Goal: Transaction & Acquisition: Purchase product/service

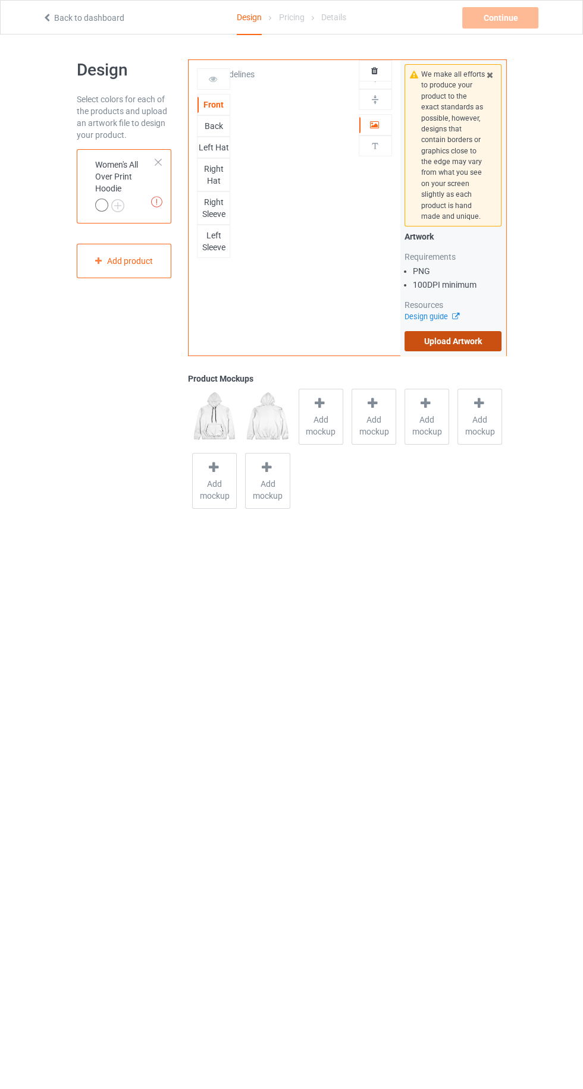
click at [486, 341] on label "Upload Artwork" at bounding box center [453, 341] width 98 height 20
click at [0, 0] on input "Upload Artwork" at bounding box center [0, 0] width 0 height 0
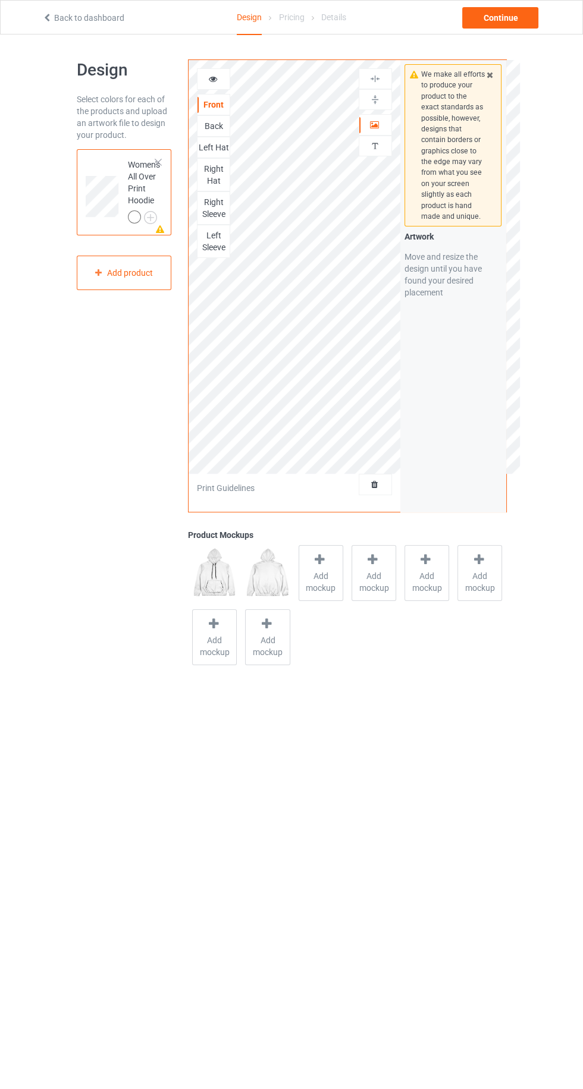
click at [223, 127] on div "Back" at bounding box center [213, 126] width 32 height 12
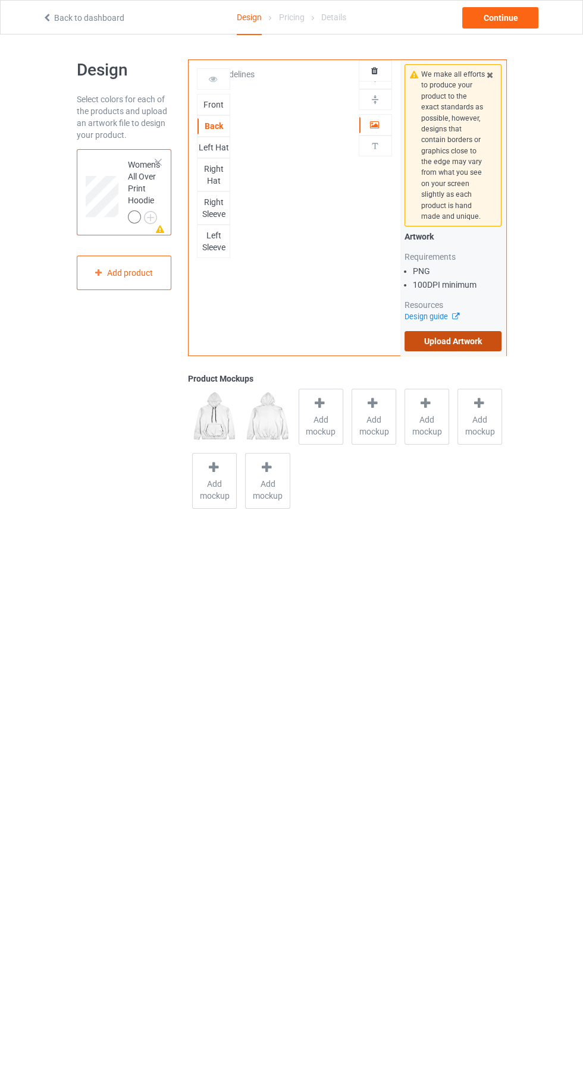
click at [489, 347] on label "Upload Artwork" at bounding box center [453, 341] width 98 height 20
click at [0, 0] on input "Upload Artwork" at bounding box center [0, 0] width 0 height 0
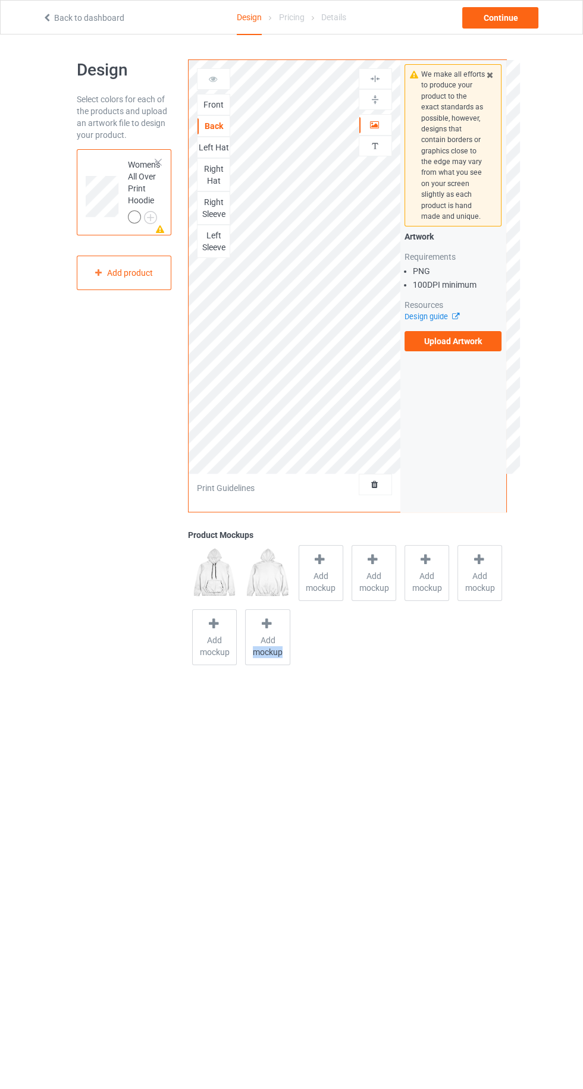
click at [197, 814] on body "Back to dashboard Design Pricing Details Continue Design Select colors for each…" at bounding box center [291, 578] width 583 height 1089
click at [419, 338] on label "Upload Artwork" at bounding box center [453, 341] width 98 height 20
click at [0, 0] on input "Upload Artwork" at bounding box center [0, 0] width 0 height 0
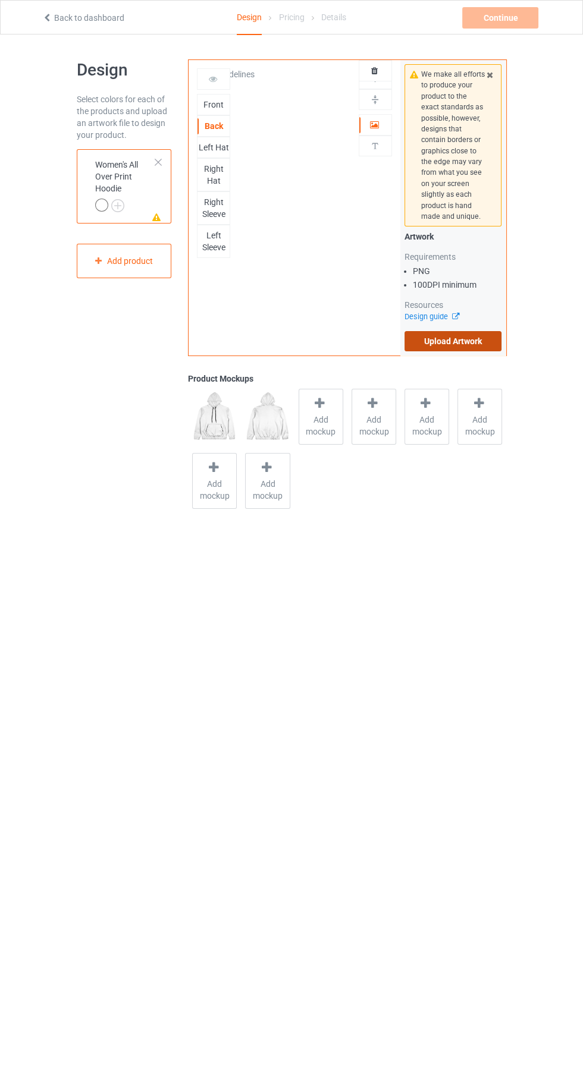
click at [476, 345] on label "Upload Artwork" at bounding box center [453, 341] width 98 height 20
click at [0, 0] on input "Upload Artwork" at bounding box center [0, 0] width 0 height 0
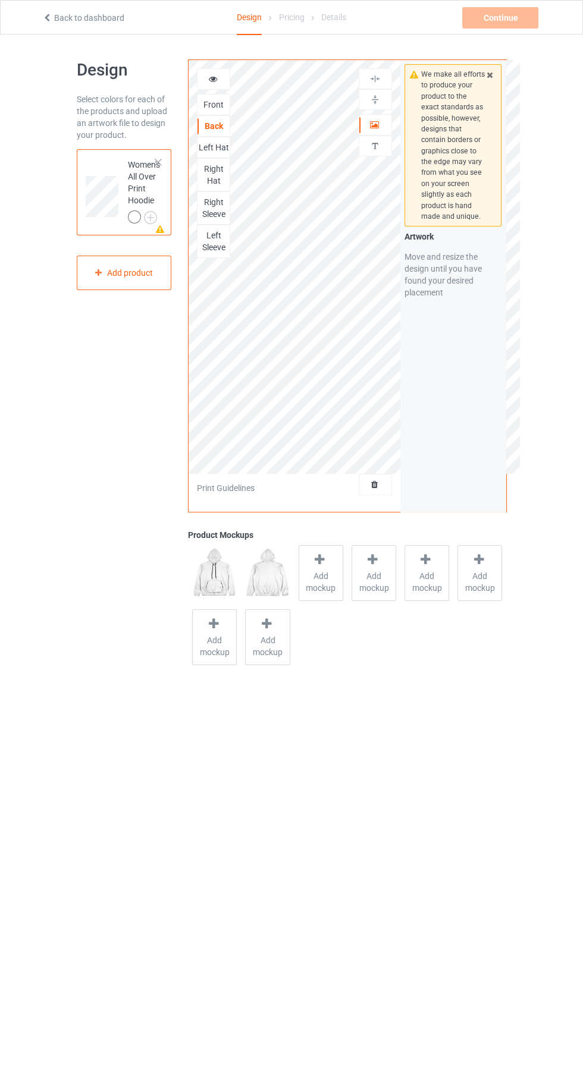
click at [216, 137] on div "Left Hat" at bounding box center [213, 147] width 33 height 21
click at [216, 155] on div "Left Hat" at bounding box center [213, 147] width 33 height 21
click at [218, 169] on div "Right Hat" at bounding box center [213, 175] width 32 height 24
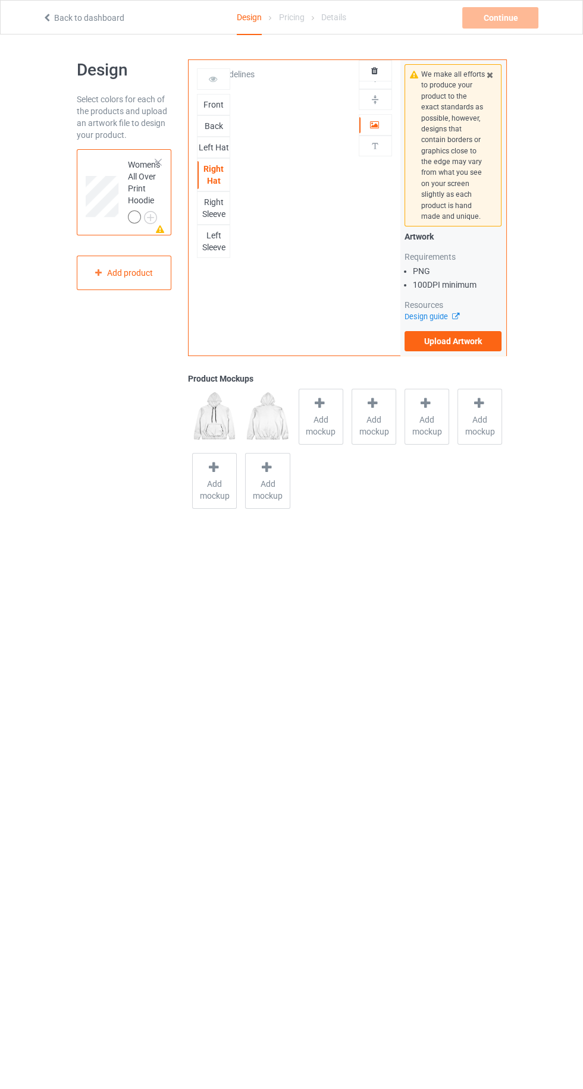
click at [221, 214] on div "Right Sleeve" at bounding box center [213, 208] width 32 height 24
click at [213, 103] on div "Front" at bounding box center [213, 105] width 32 height 12
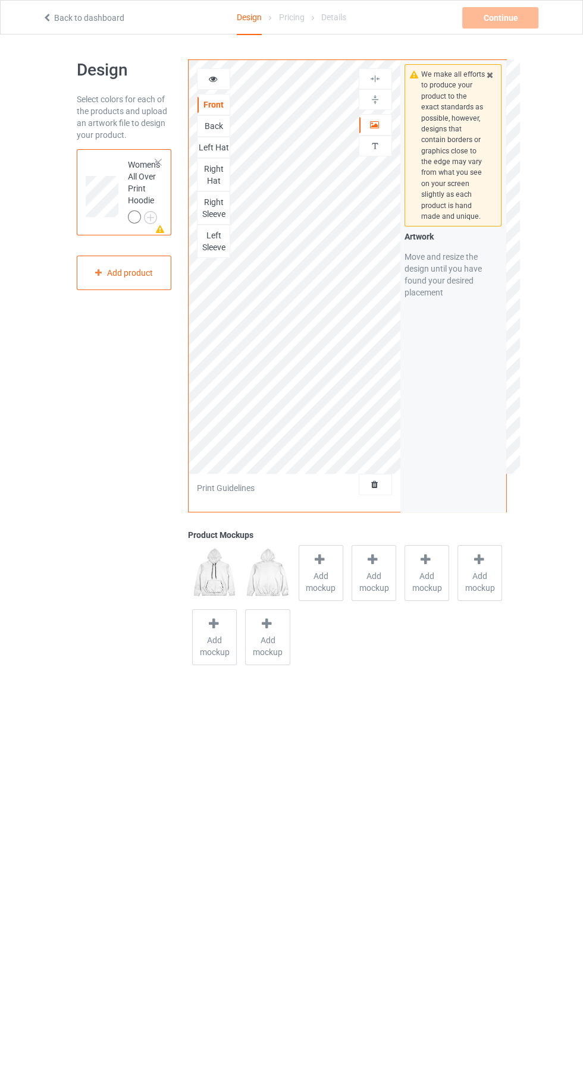
click at [224, 203] on div "Right Sleeve" at bounding box center [213, 208] width 32 height 24
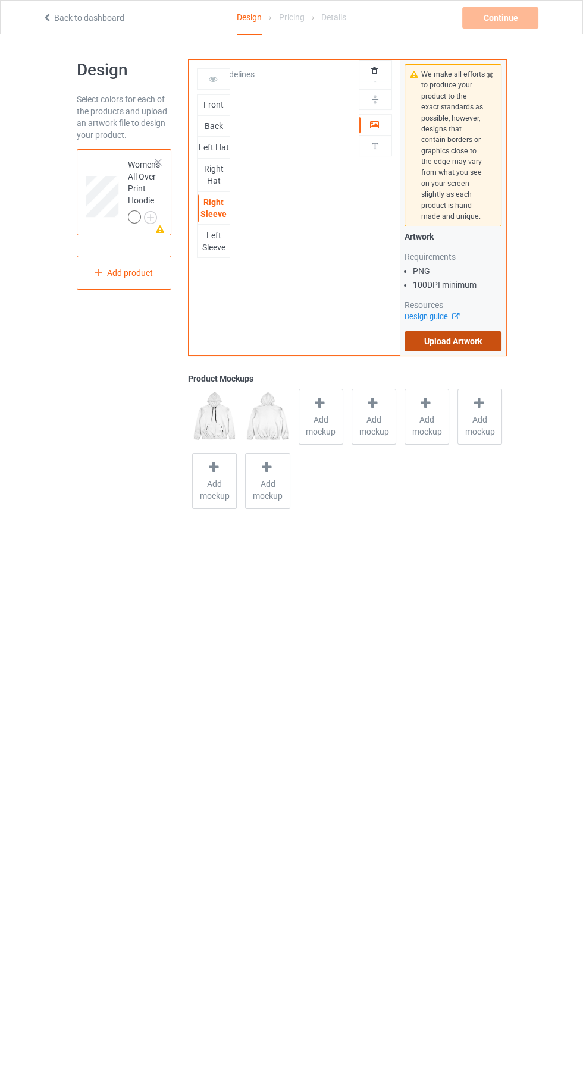
click at [476, 340] on label "Upload Artwork" at bounding box center [453, 341] width 98 height 20
click at [0, 0] on input "Upload Artwork" at bounding box center [0, 0] width 0 height 0
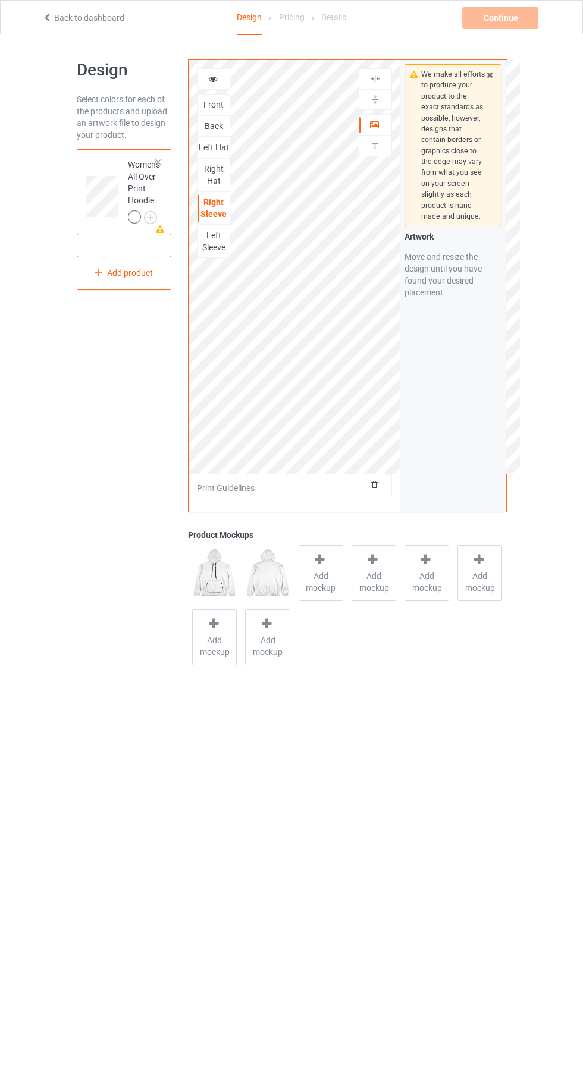
click at [219, 142] on div "Left Hat" at bounding box center [213, 148] width 32 height 12
click at [499, 334] on label "Upload Artwork" at bounding box center [453, 341] width 98 height 20
click at [0, 0] on input "Upload Artwork" at bounding box center [0, 0] width 0 height 0
click at [369, 124] on icon at bounding box center [374, 123] width 10 height 8
click at [210, 115] on div "Back" at bounding box center [213, 125] width 33 height 21
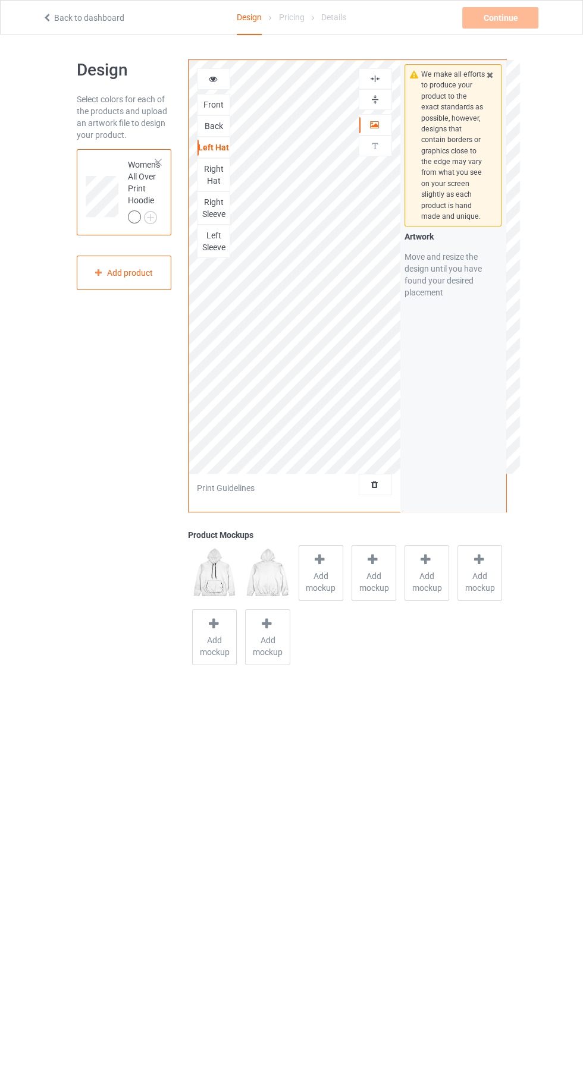
click at [207, 112] on div "Front" at bounding box center [213, 104] width 33 height 21
click at [228, 112] on div "Front" at bounding box center [213, 104] width 33 height 21
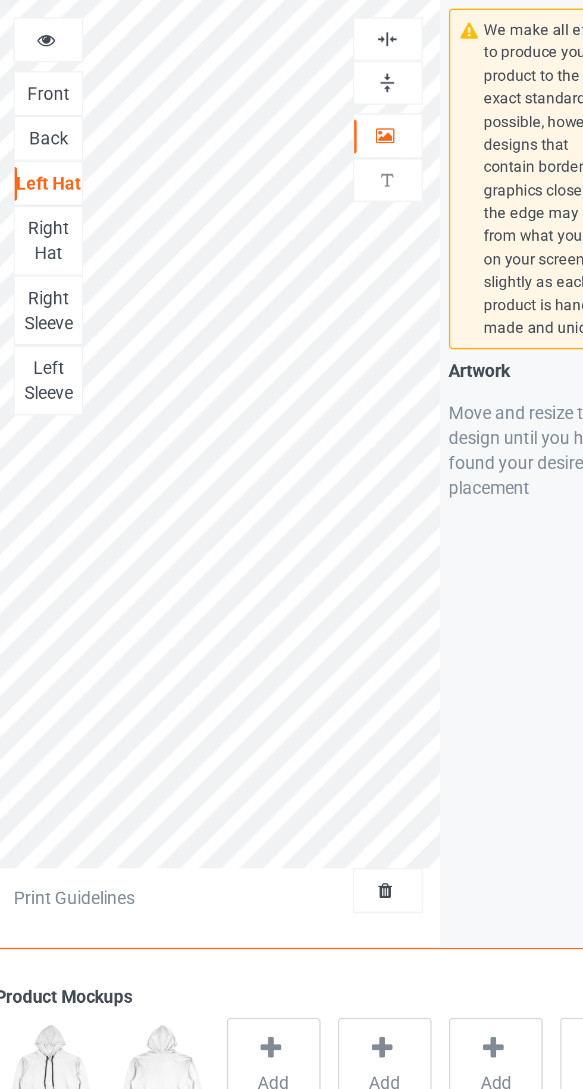
click at [375, 103] on img at bounding box center [374, 99] width 11 height 11
click at [374, 80] on img at bounding box center [374, 78] width 11 height 11
click at [216, 173] on div "Right Hat" at bounding box center [213, 175] width 32 height 24
click at [373, 124] on icon at bounding box center [374, 123] width 10 height 8
click at [373, 99] on img at bounding box center [374, 99] width 11 height 11
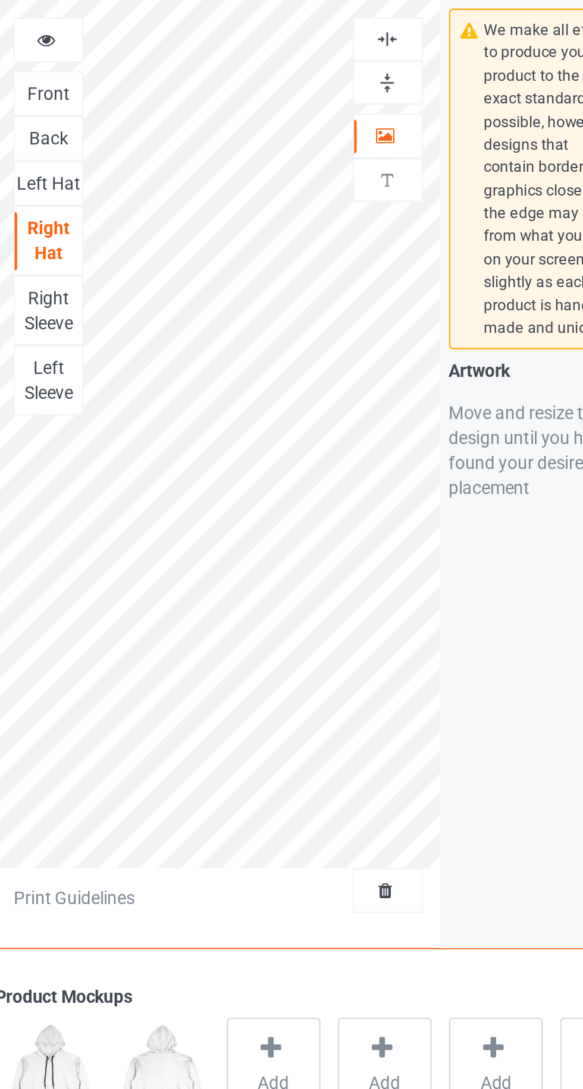
click at [375, 76] on img at bounding box center [374, 78] width 11 height 11
click at [221, 206] on div "Right Sleeve" at bounding box center [213, 208] width 32 height 24
click at [375, 127] on icon at bounding box center [374, 123] width 10 height 8
click at [378, 104] on img at bounding box center [374, 99] width 11 height 11
click at [378, 75] on img at bounding box center [374, 78] width 11 height 11
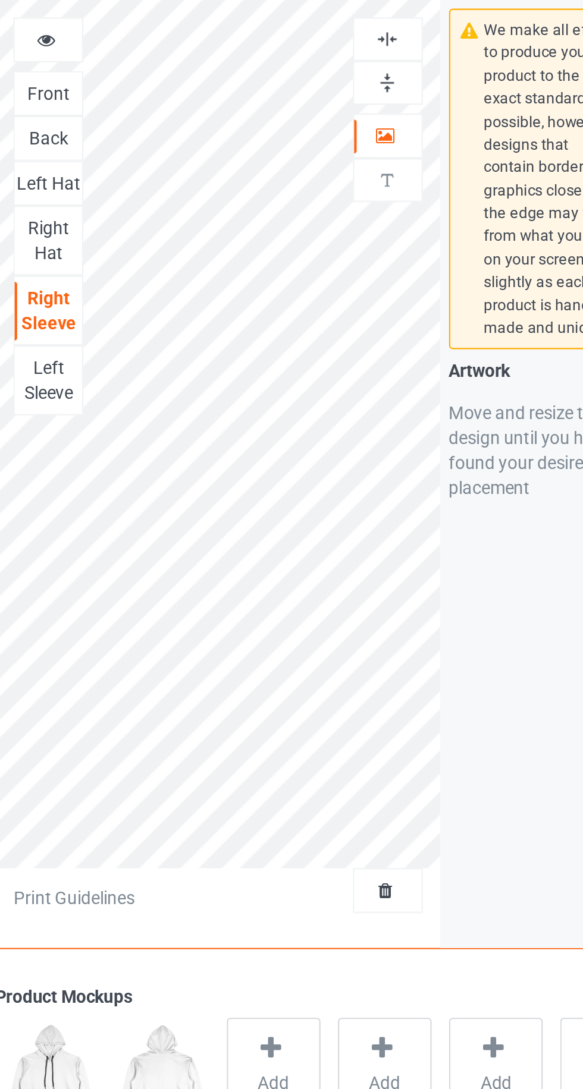
click at [220, 241] on div "Left Sleeve" at bounding box center [213, 241] width 32 height 24
click at [383, 102] on div at bounding box center [375, 99] width 32 height 11
click at [378, 76] on img at bounding box center [374, 78] width 11 height 11
click at [221, 199] on div "Right Sleeve" at bounding box center [213, 208] width 32 height 24
click at [219, 246] on div "Left Sleeve" at bounding box center [213, 241] width 32 height 24
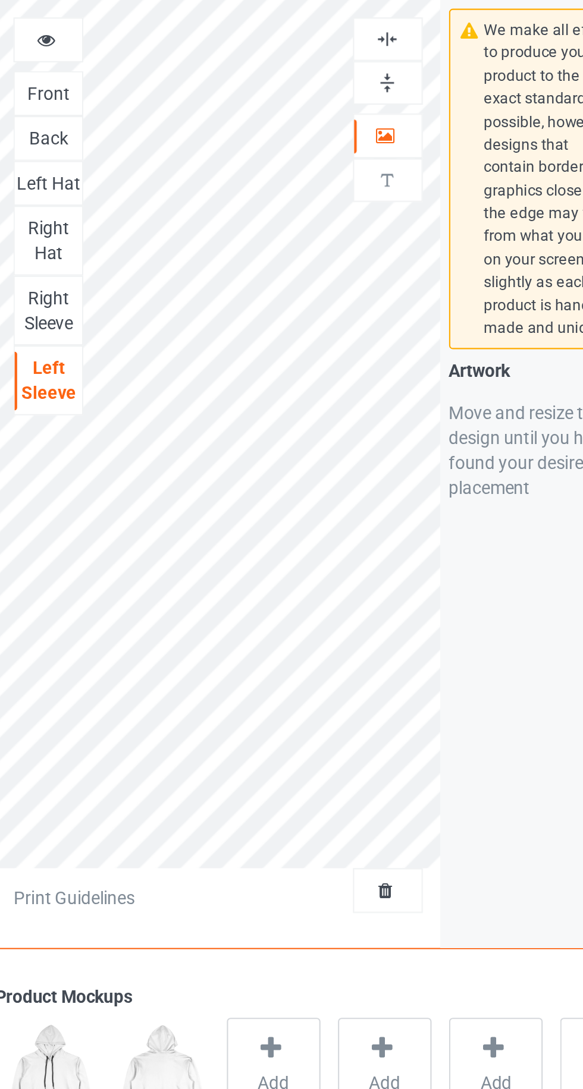
click at [221, 170] on div "Right Hat" at bounding box center [213, 175] width 32 height 24
click at [222, 150] on div "Left Hat" at bounding box center [213, 148] width 32 height 12
click at [221, 126] on div "Back" at bounding box center [213, 126] width 32 height 12
click at [375, 123] on icon at bounding box center [374, 123] width 10 height 8
click at [376, 99] on img at bounding box center [374, 99] width 11 height 11
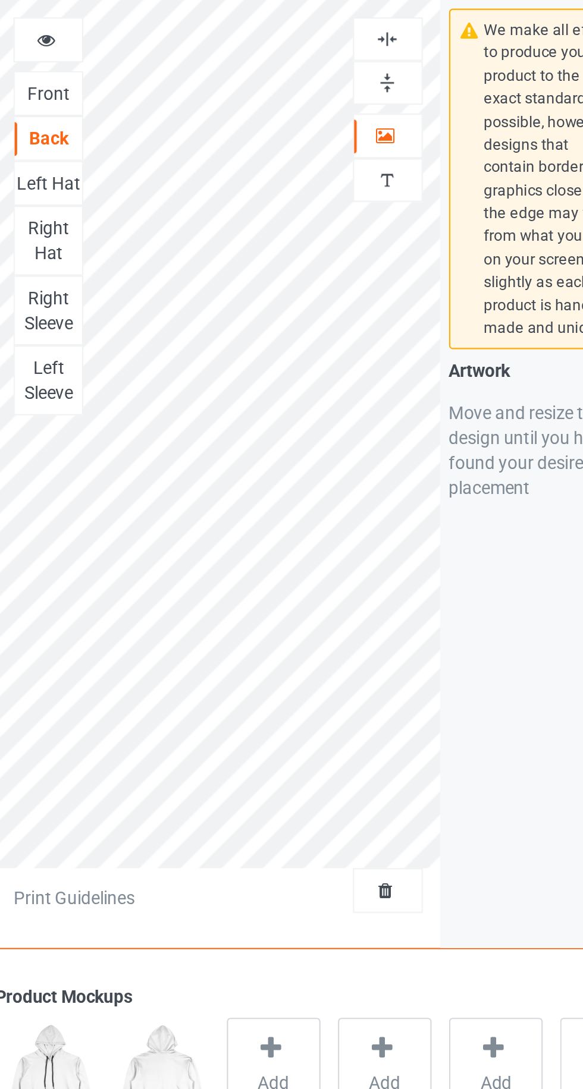
click at [375, 76] on img at bounding box center [374, 78] width 11 height 11
click at [219, 108] on div "Front" at bounding box center [213, 105] width 32 height 12
click at [376, 125] on icon at bounding box center [374, 123] width 10 height 8
click at [379, 100] on img at bounding box center [374, 99] width 11 height 11
click at [379, 81] on img at bounding box center [374, 78] width 11 height 11
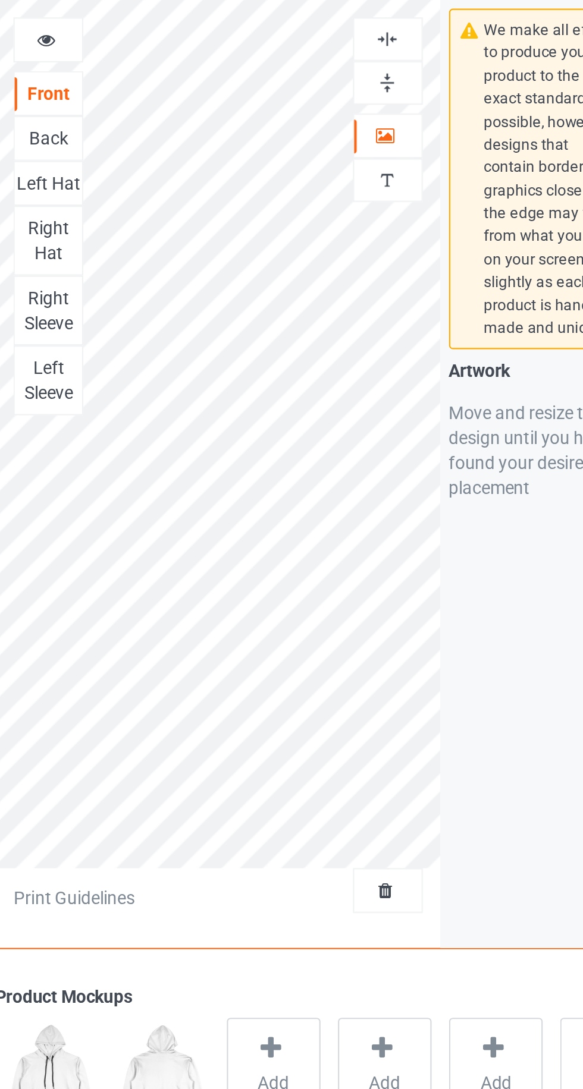
click at [214, 81] on icon at bounding box center [212, 77] width 10 height 8
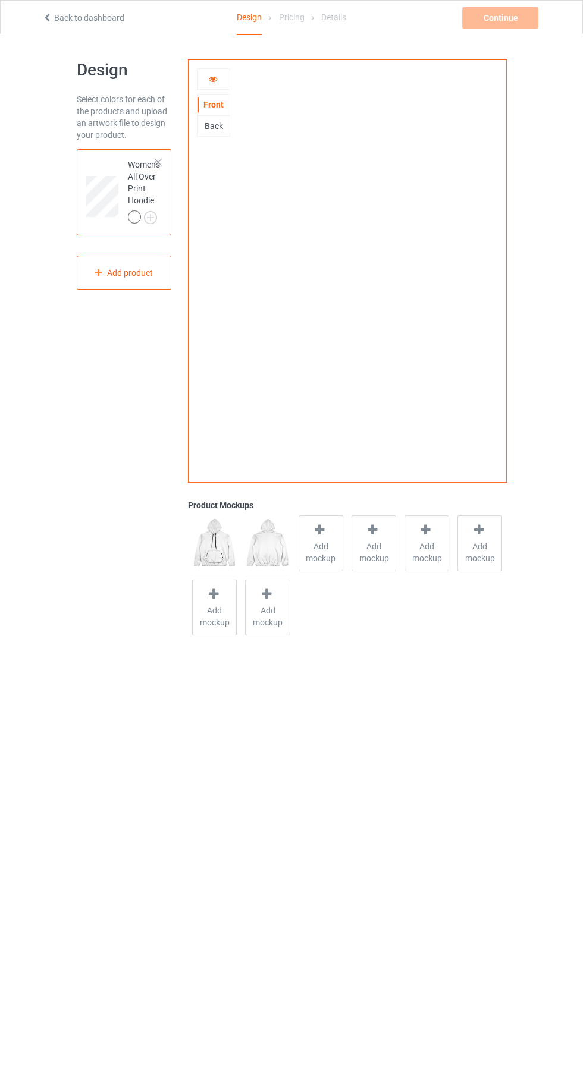
click at [214, 78] on icon at bounding box center [212, 77] width 10 height 8
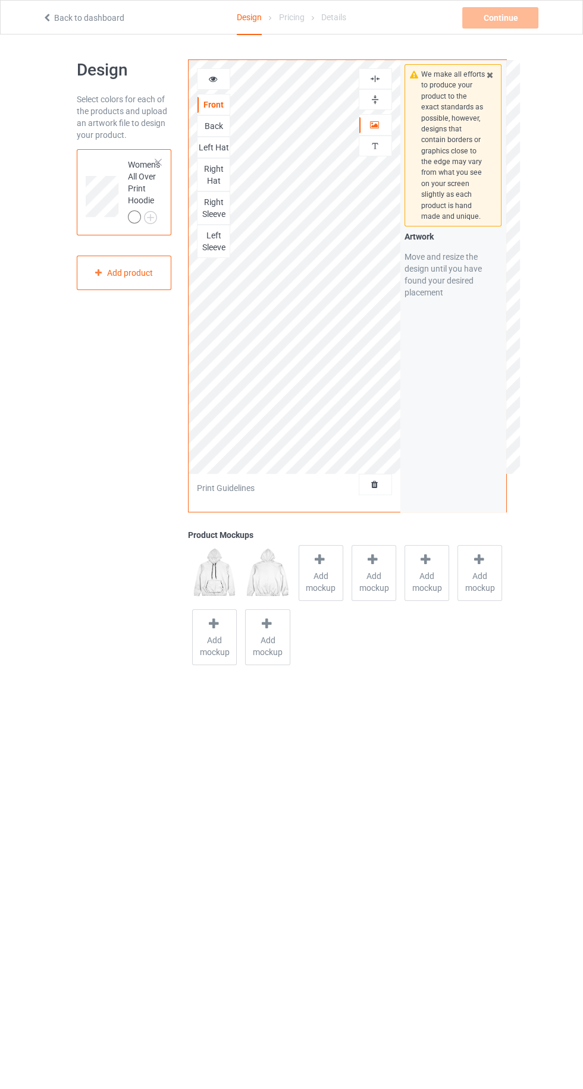
click at [205, 137] on div "Left Hat" at bounding box center [213, 147] width 33 height 21
click at [206, 133] on div "Back" at bounding box center [213, 125] width 33 height 21
click at [197, 128] on div "Back" at bounding box center [213, 126] width 32 height 12
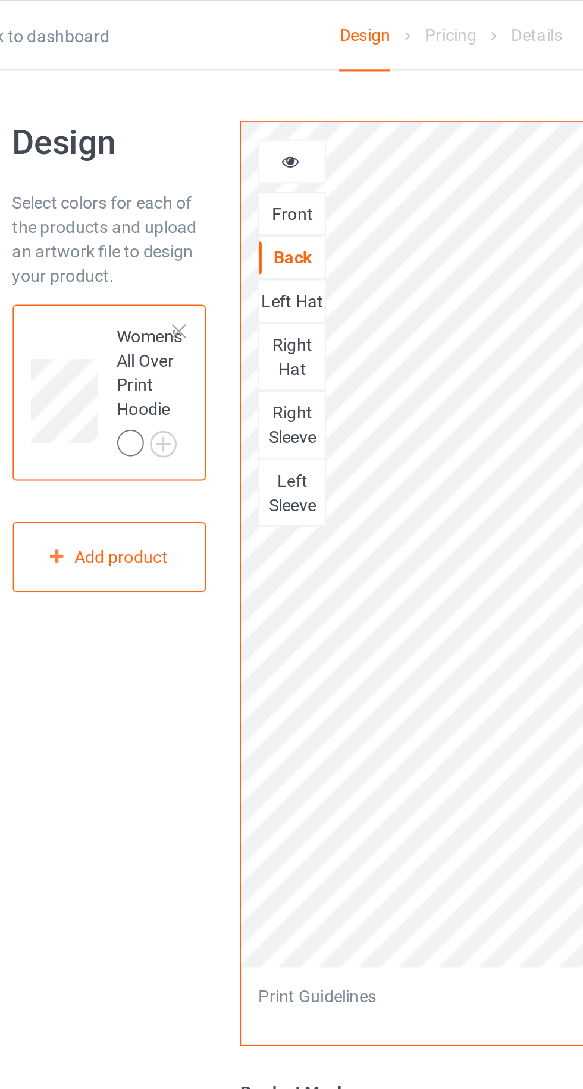
click at [205, 144] on div "Left Hat" at bounding box center [213, 148] width 32 height 12
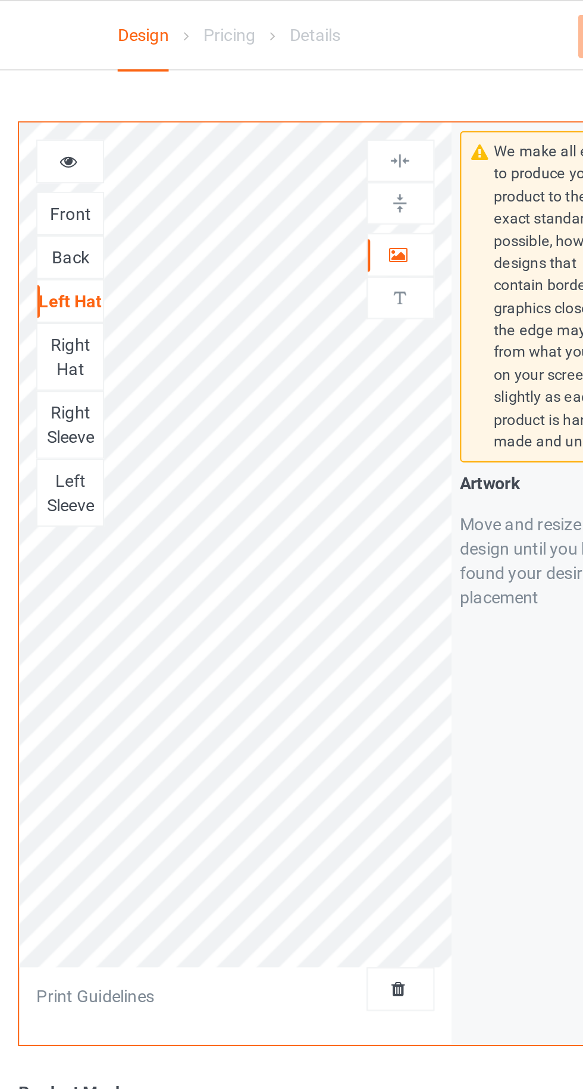
click at [210, 169] on div "Right Hat" at bounding box center [213, 175] width 32 height 24
click at [203, 205] on div "Right Sleeve" at bounding box center [213, 208] width 32 height 24
click at [206, 237] on div "Left Sleeve" at bounding box center [213, 241] width 32 height 24
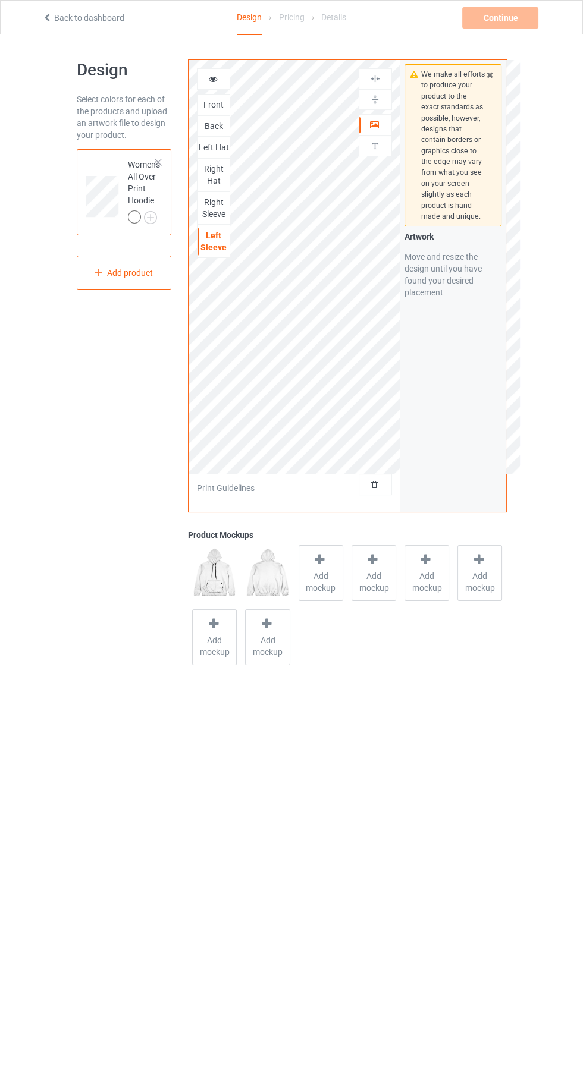
click at [493, 18] on div "Continue Can't create campaign." at bounding box center [501, 17] width 78 height 21
click at [98, 272] on icon at bounding box center [98, 272] width 10 height 7
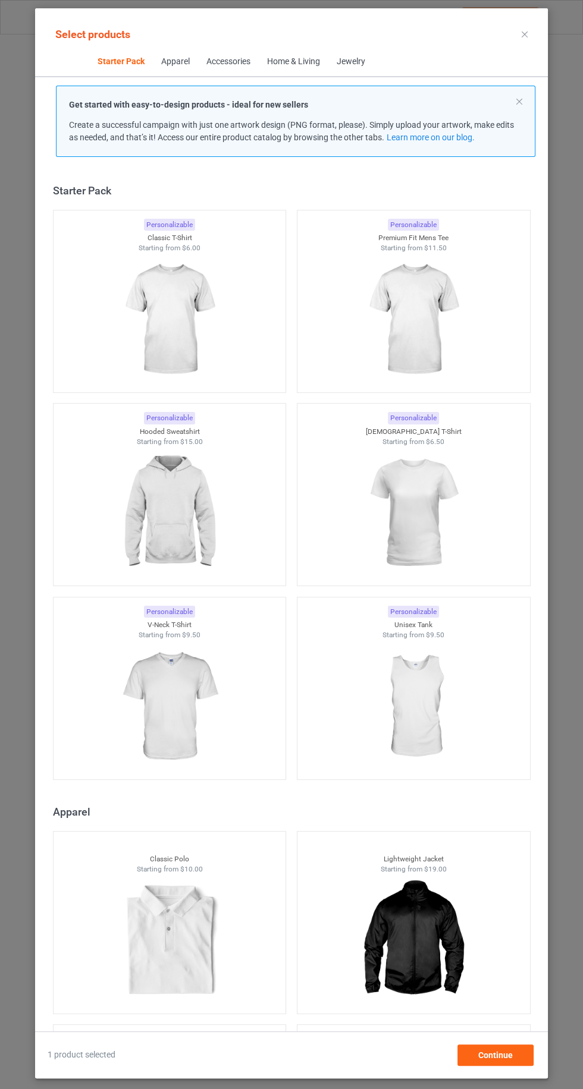
scroll to position [15, 0]
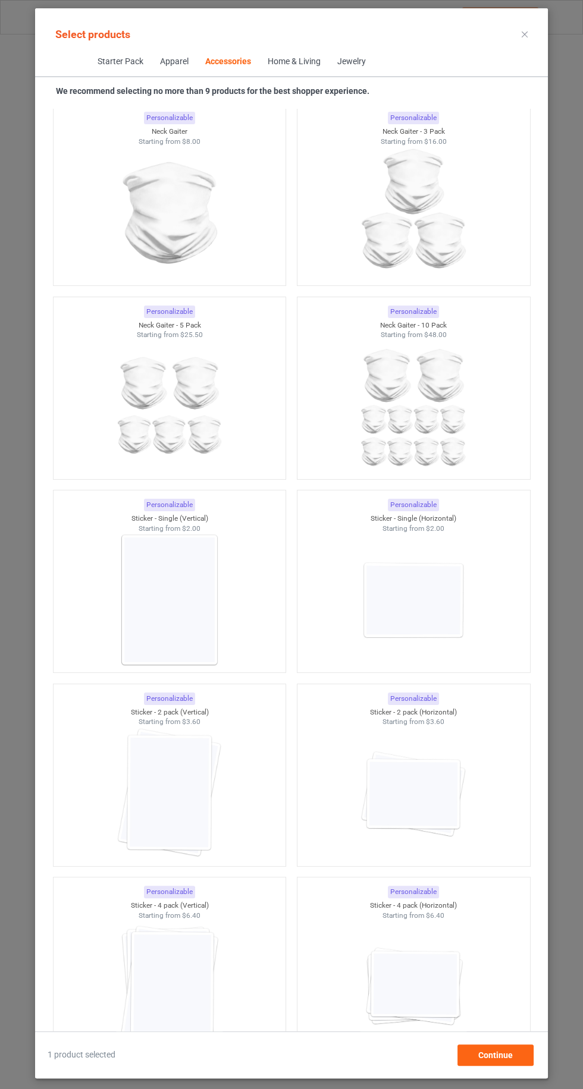
scroll to position [7488, 0]
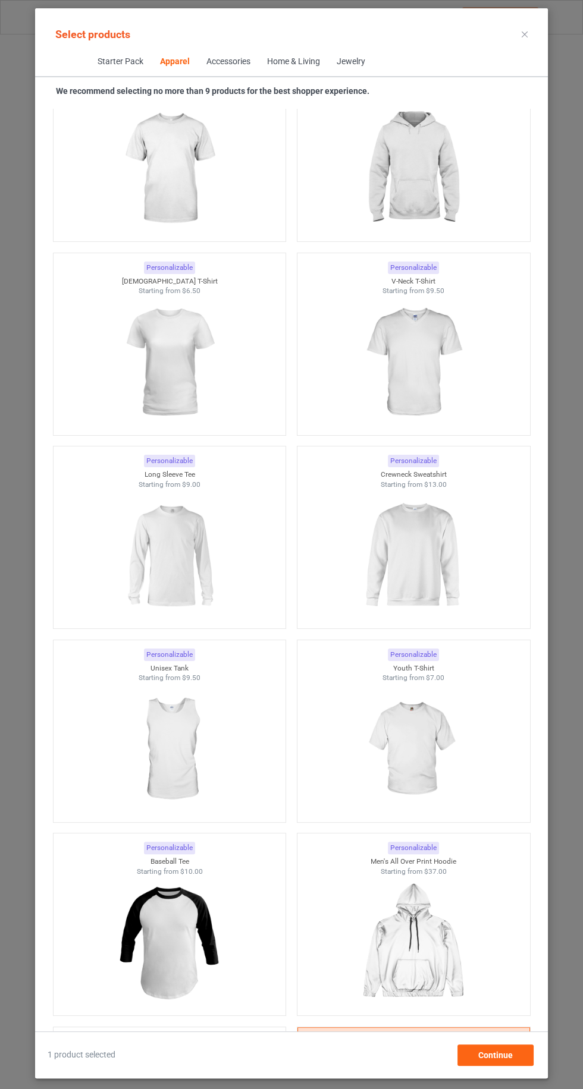
scroll to position [702, 0]
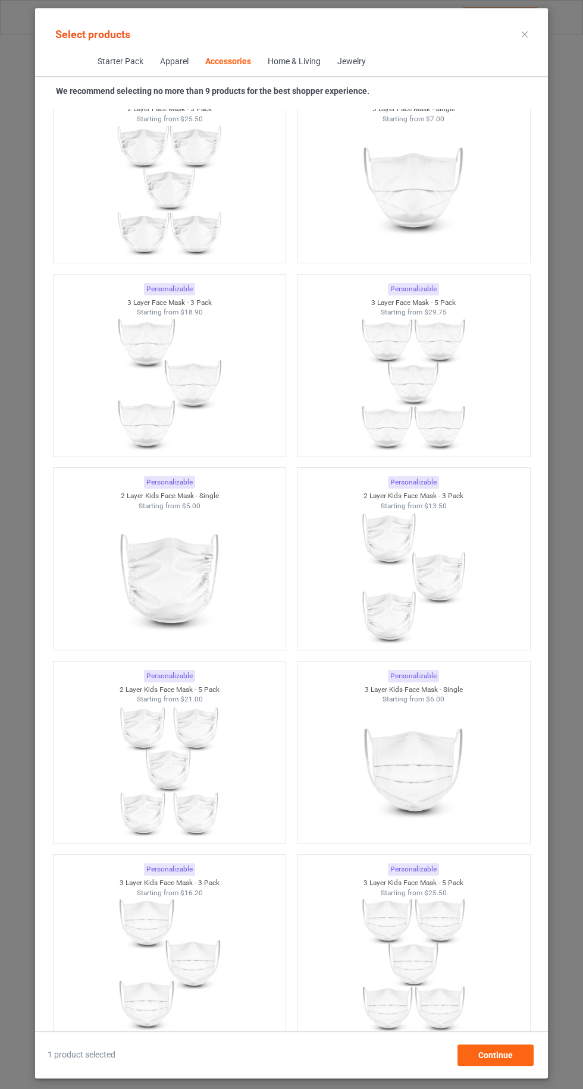
scroll to position [5560, 0]
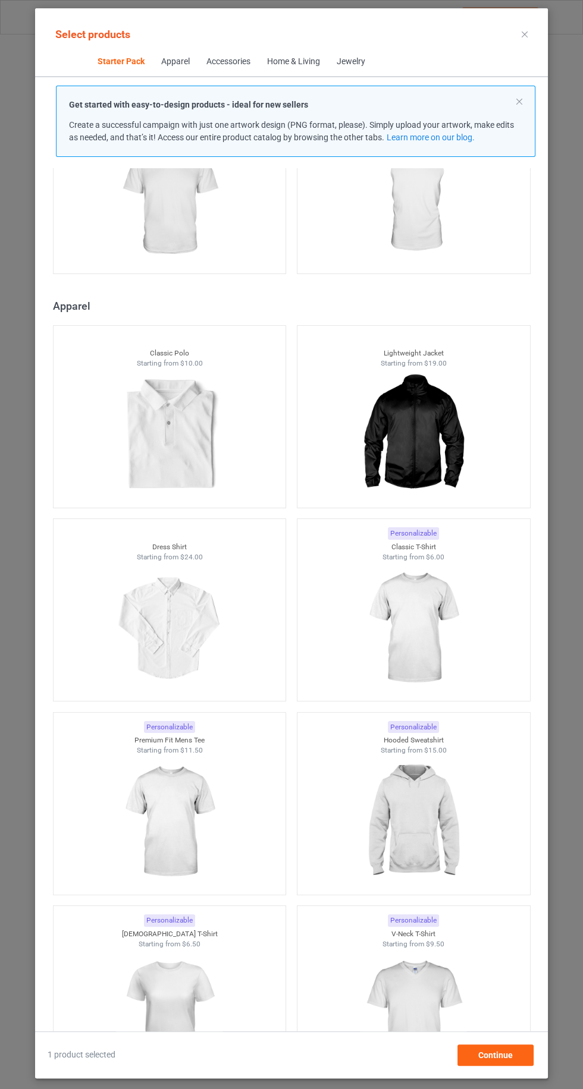
scroll to position [502, 0]
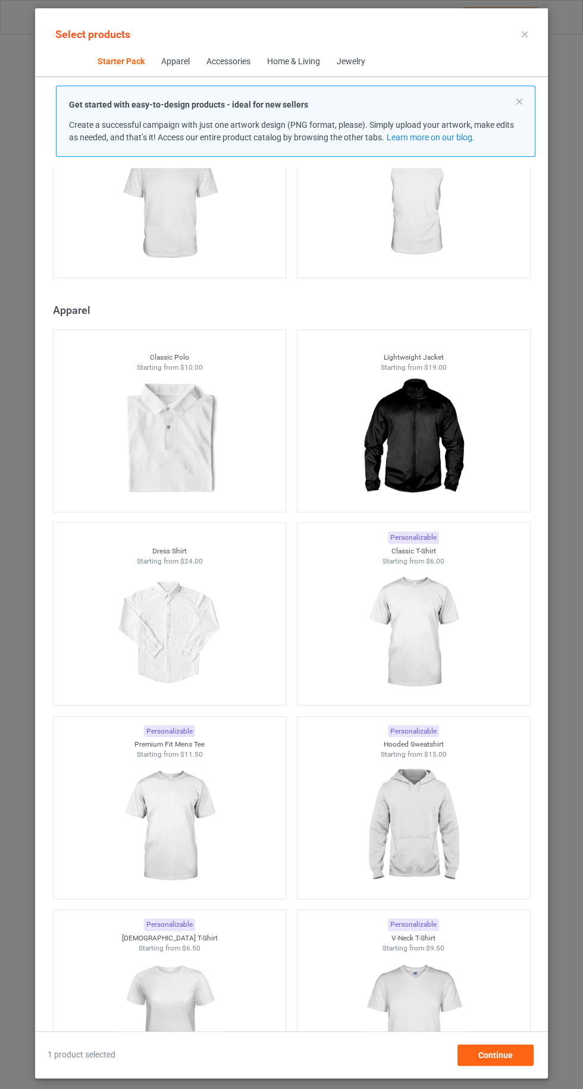
click at [572, 290] on div "Select products Starter Pack Apparel Accessories Home & Living Jewelry Get star…" at bounding box center [291, 544] width 583 height 1089
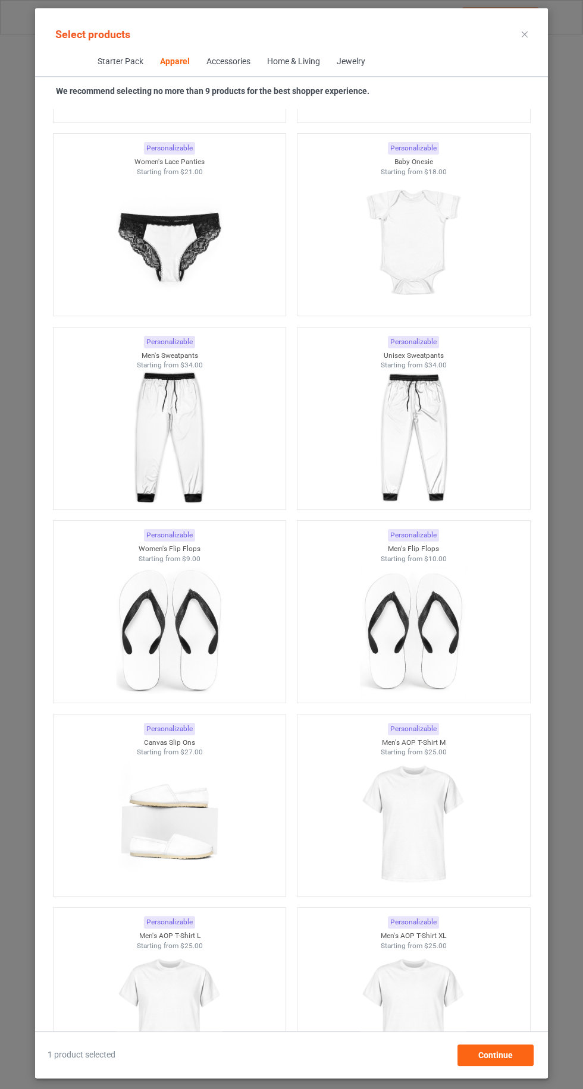
scroll to position [82, 0]
click at [516, 1059] on div "Continue" at bounding box center [495, 1055] width 76 height 21
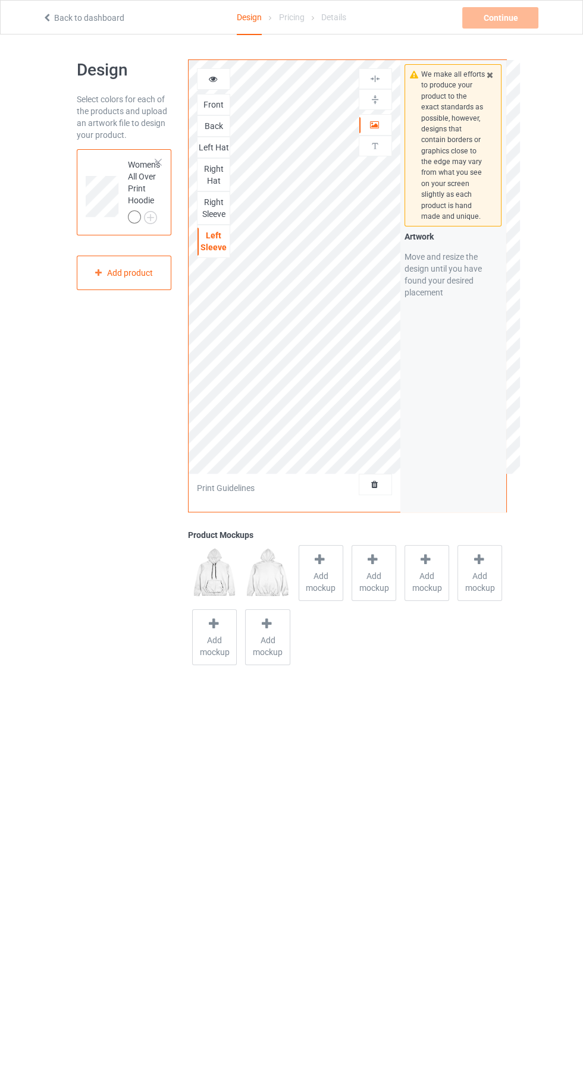
click at [131, 759] on body "Back to dashboard Design Pricing Details Continue Can't create campaign. Design…" at bounding box center [291, 578] width 583 height 1089
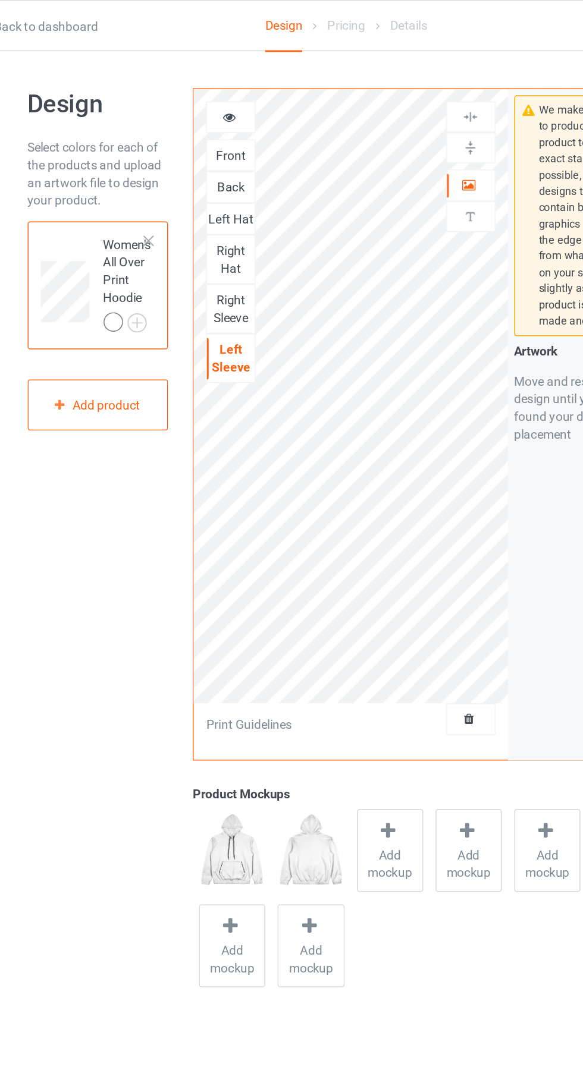
click at [207, 204] on div "Right Sleeve" at bounding box center [213, 208] width 32 height 24
click at [207, 181] on div "Right Hat" at bounding box center [213, 175] width 32 height 24
click at [206, 150] on div "Left Hat" at bounding box center [213, 148] width 32 height 12
click at [215, 128] on div "Back" at bounding box center [213, 126] width 32 height 12
click at [209, 107] on div "Front" at bounding box center [213, 105] width 32 height 12
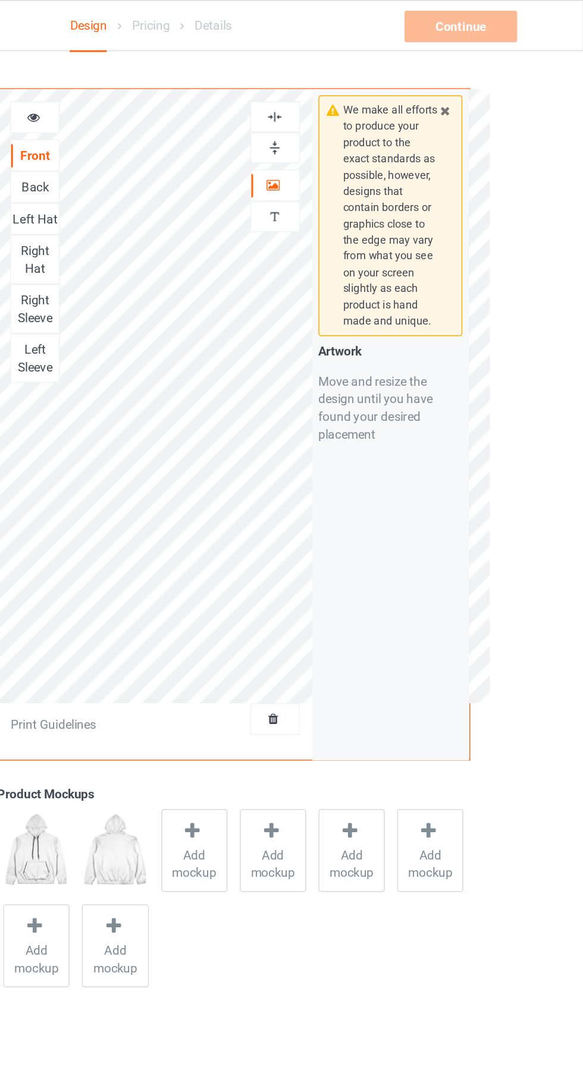
click at [372, 82] on img at bounding box center [374, 78] width 11 height 11
click at [376, 102] on img at bounding box center [374, 99] width 11 height 11
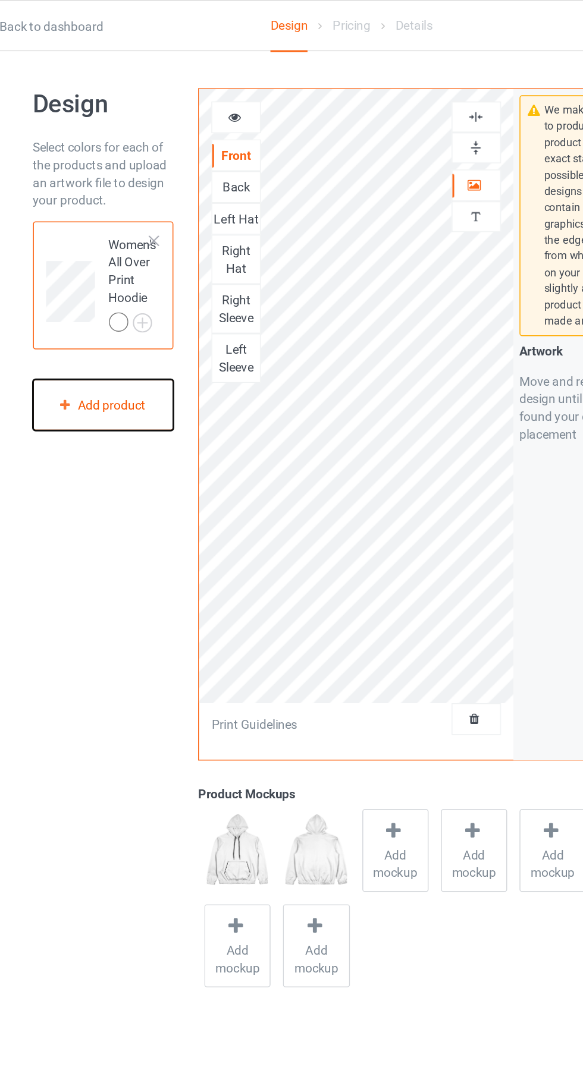
click at [108, 281] on div "Add product" at bounding box center [124, 273] width 95 height 35
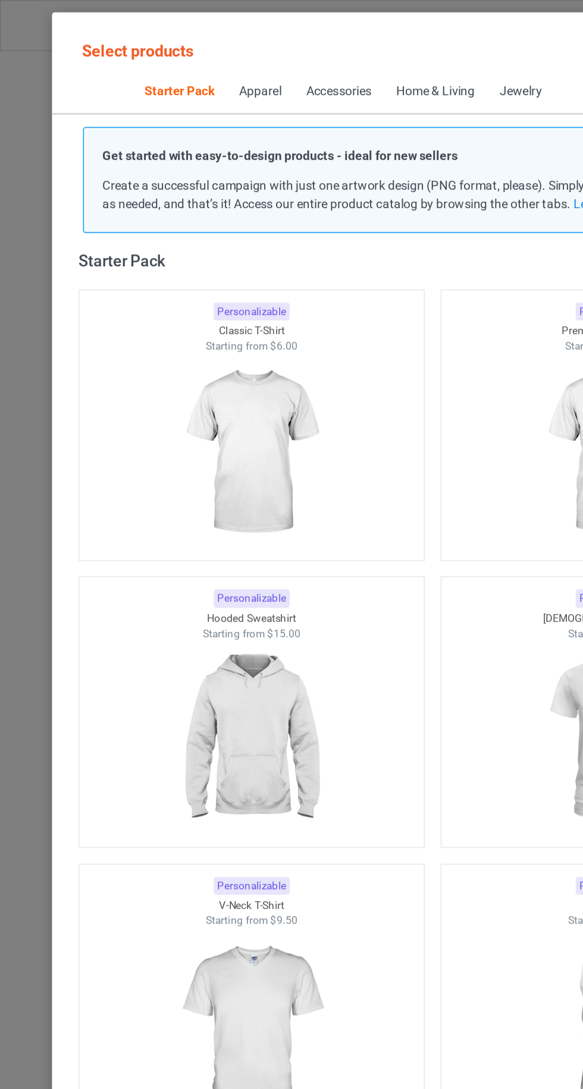
scroll to position [14, 0]
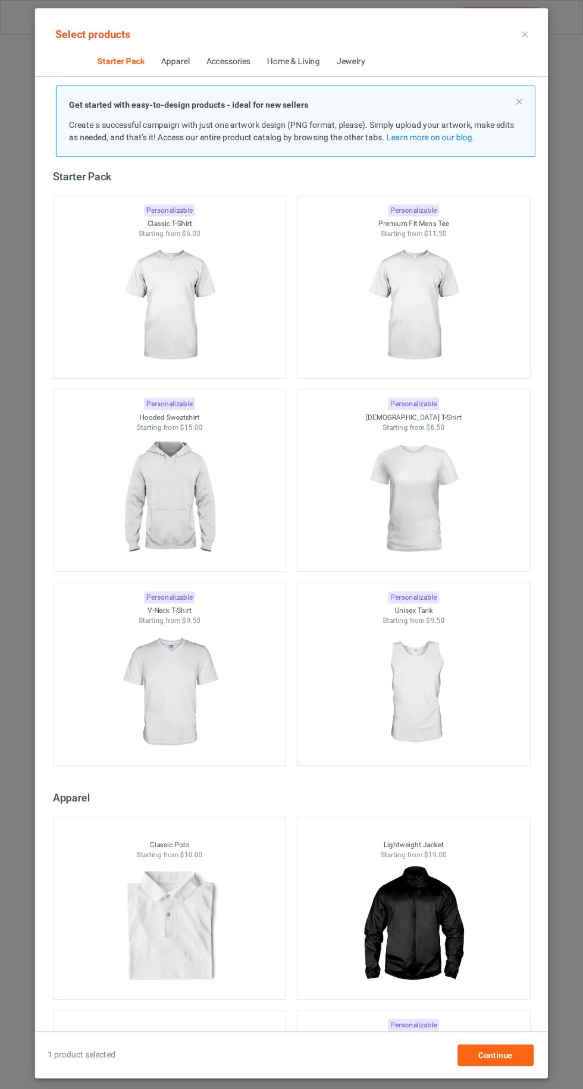
click at [524, 34] on icon at bounding box center [524, 35] width 6 height 6
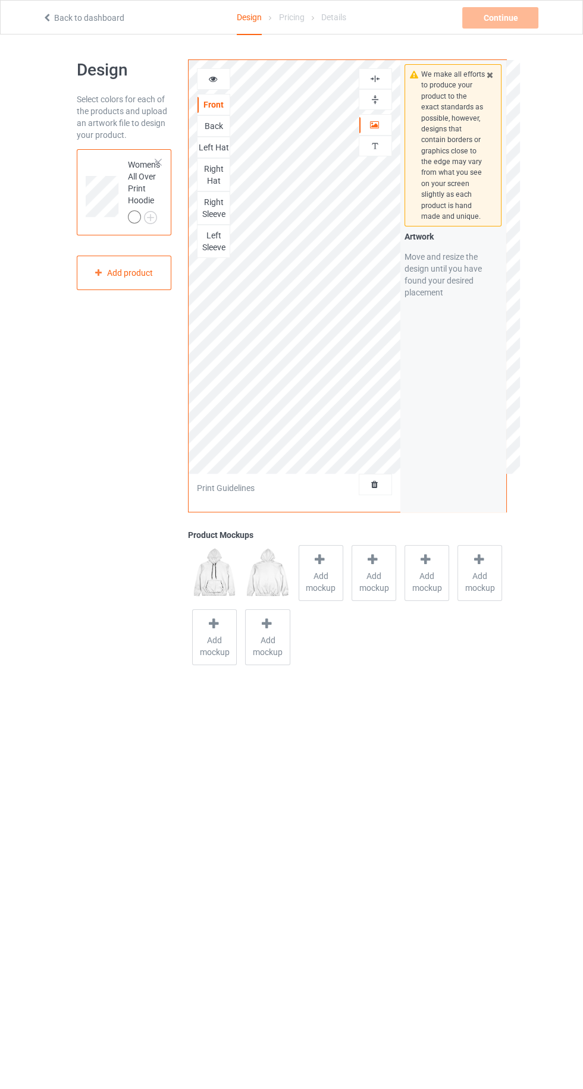
click at [431, 864] on body "Back to dashboard Design Pricing Details Continue Can't create campaign. Design…" at bounding box center [291, 578] width 583 height 1089
click at [200, 131] on div "Back" at bounding box center [213, 125] width 33 height 21
click at [200, 137] on div "Left Hat" at bounding box center [213, 147] width 33 height 21
click at [209, 135] on div "Back" at bounding box center [213, 125] width 33 height 21
click at [130, 285] on div "Add product" at bounding box center [124, 273] width 95 height 35
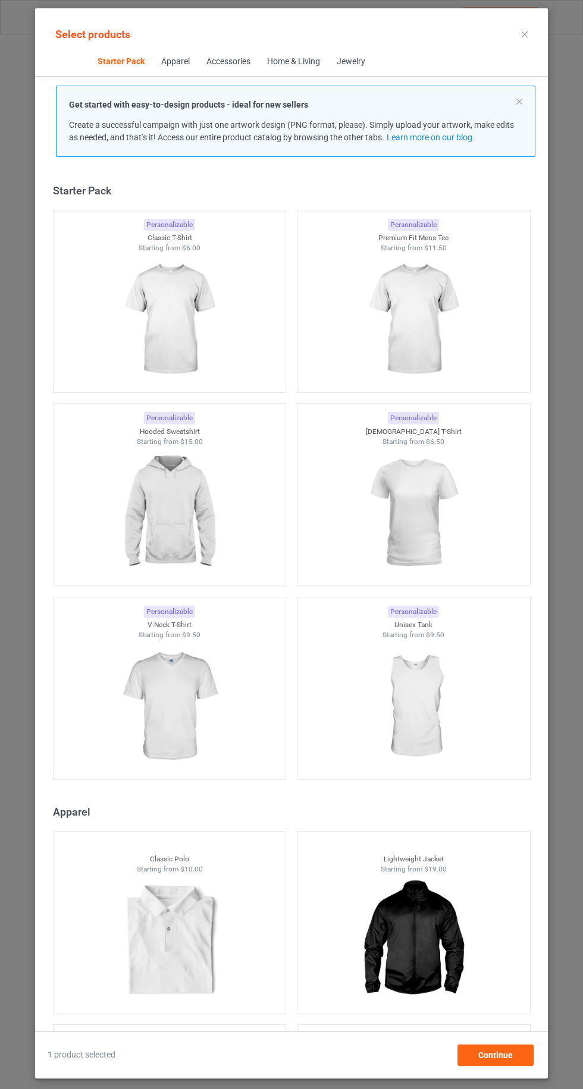
scroll to position [15, 0]
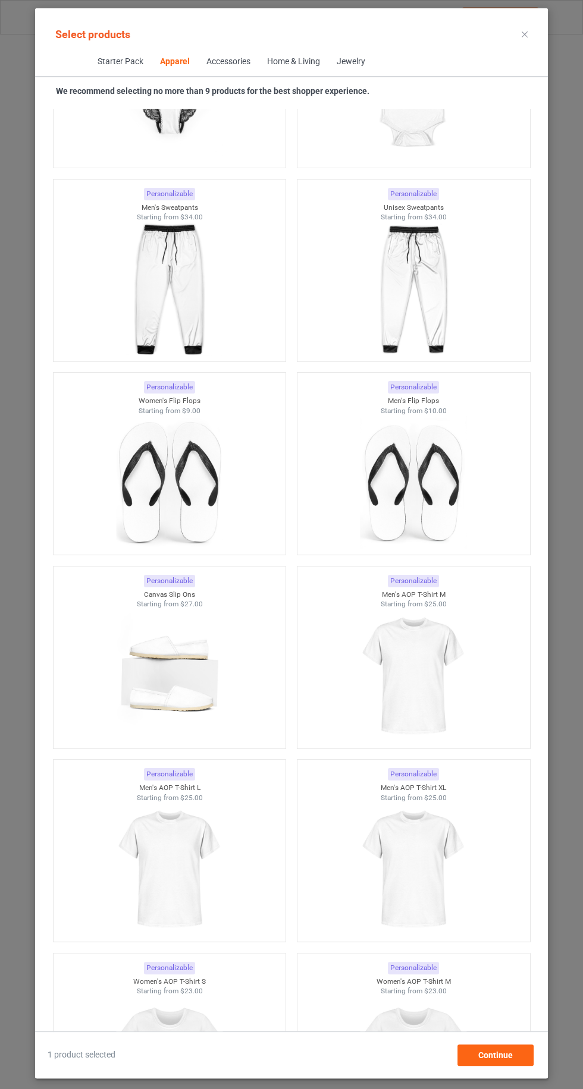
scroll to position [3106, 0]
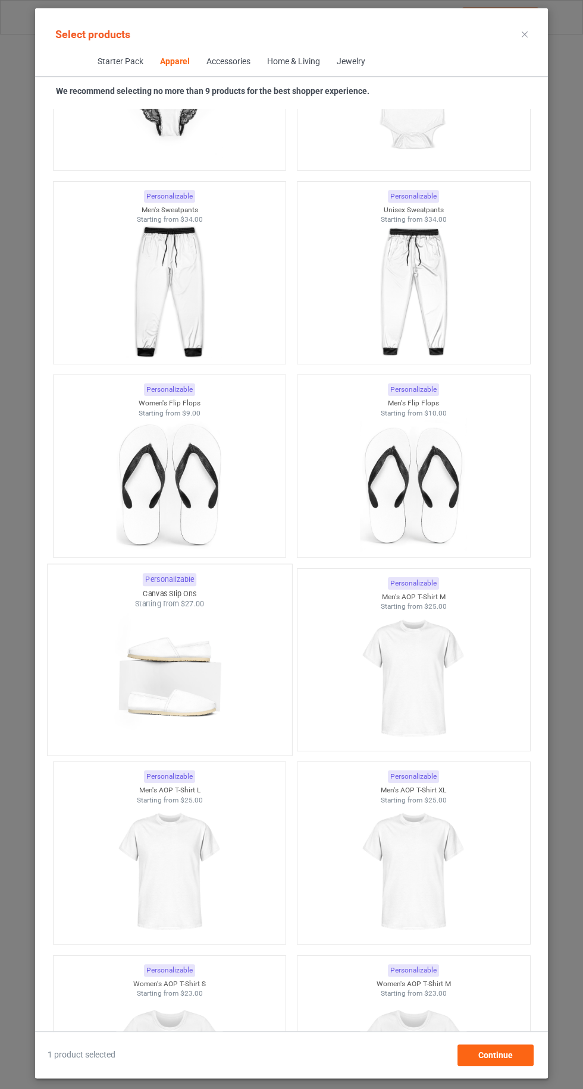
click at [237, 688] on div at bounding box center [170, 679] width 244 height 140
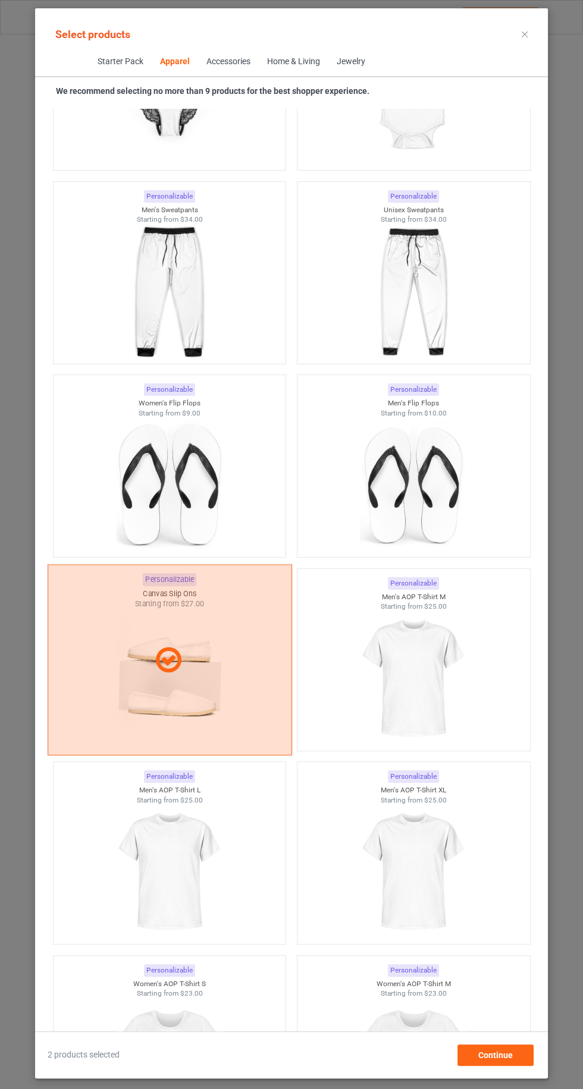
scroll to position [82, 0]
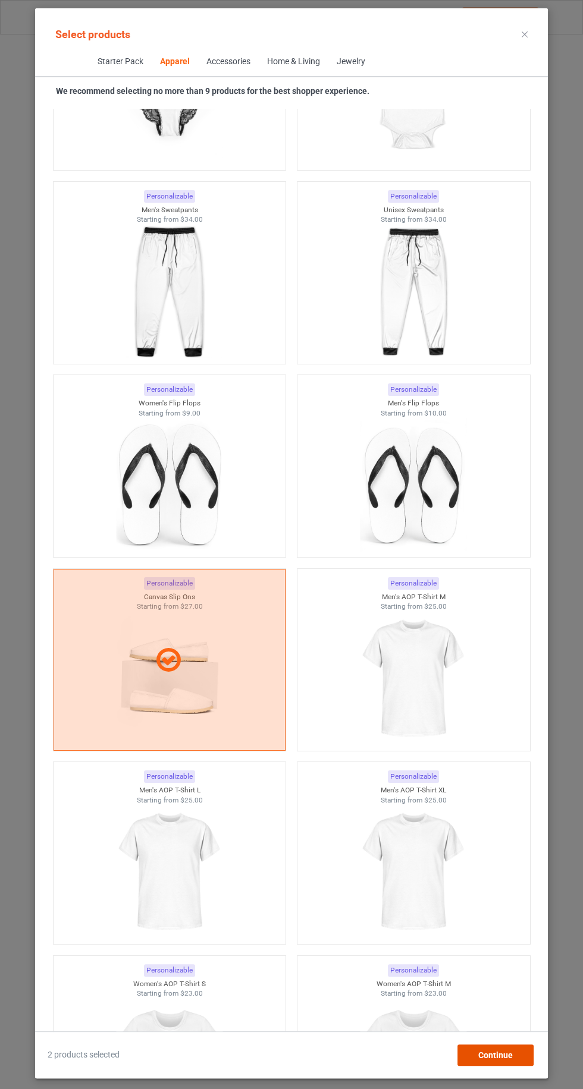
click at [530, 1064] on div "Continue" at bounding box center [495, 1055] width 76 height 21
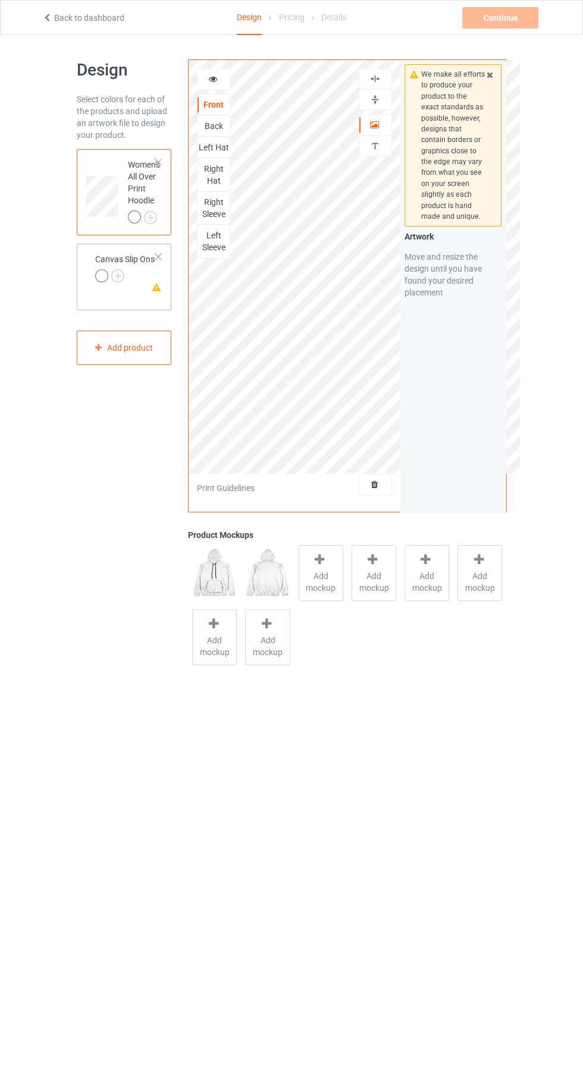
click at [142, 300] on div "Missing artwork on 3 side(s) Canvas Slip Ons" at bounding box center [124, 277] width 95 height 67
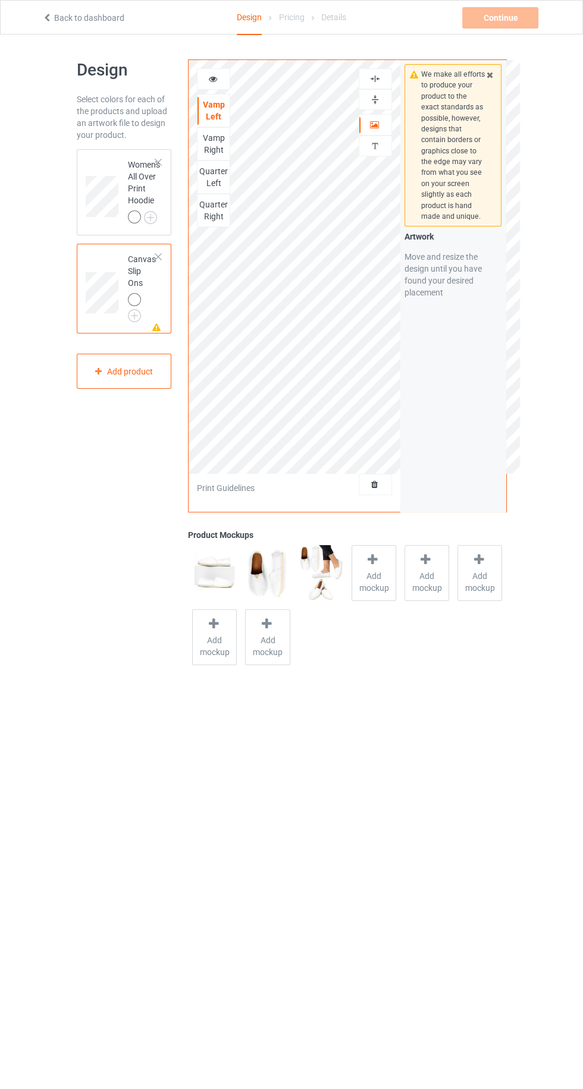
click at [204, 149] on div "Vamp Right" at bounding box center [213, 144] width 32 height 24
click at [205, 177] on div "Quarter Left" at bounding box center [213, 177] width 32 height 24
click at [207, 219] on div "Quarter Right" at bounding box center [213, 211] width 32 height 24
click at [216, 138] on div "Left Hat" at bounding box center [213, 147] width 33 height 21
click at [158, 256] on div at bounding box center [158, 257] width 8 height 8
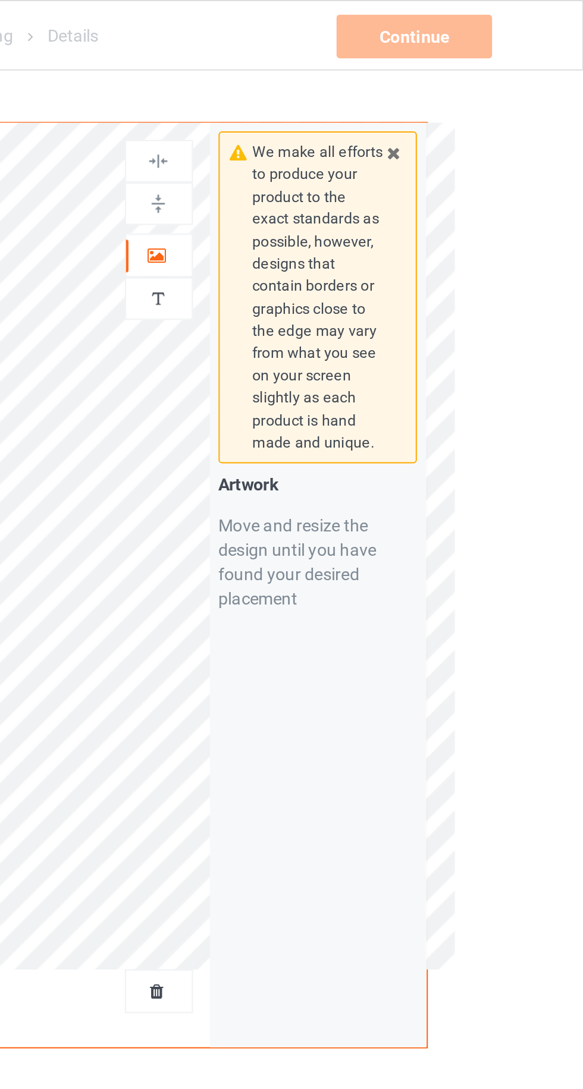
click at [490, 74] on icon at bounding box center [490, 73] width 10 height 8
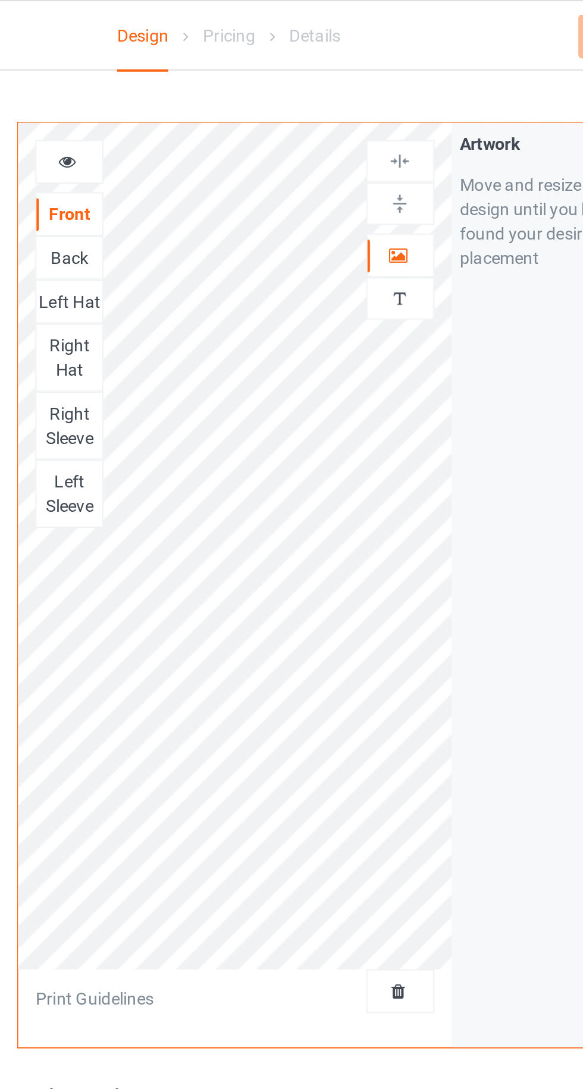
click at [374, 120] on icon at bounding box center [374, 123] width 10 height 8
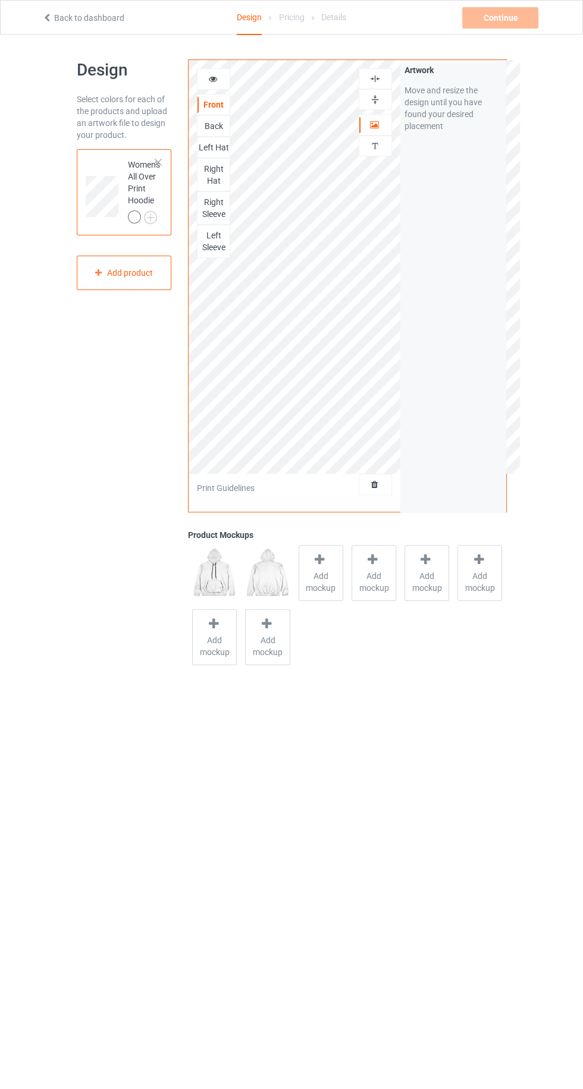
click at [198, 137] on div "Left Hat" at bounding box center [213, 147] width 33 height 21
click at [202, 118] on div "Back" at bounding box center [213, 125] width 33 height 21
click at [202, 143] on div "Left Hat" at bounding box center [213, 148] width 32 height 12
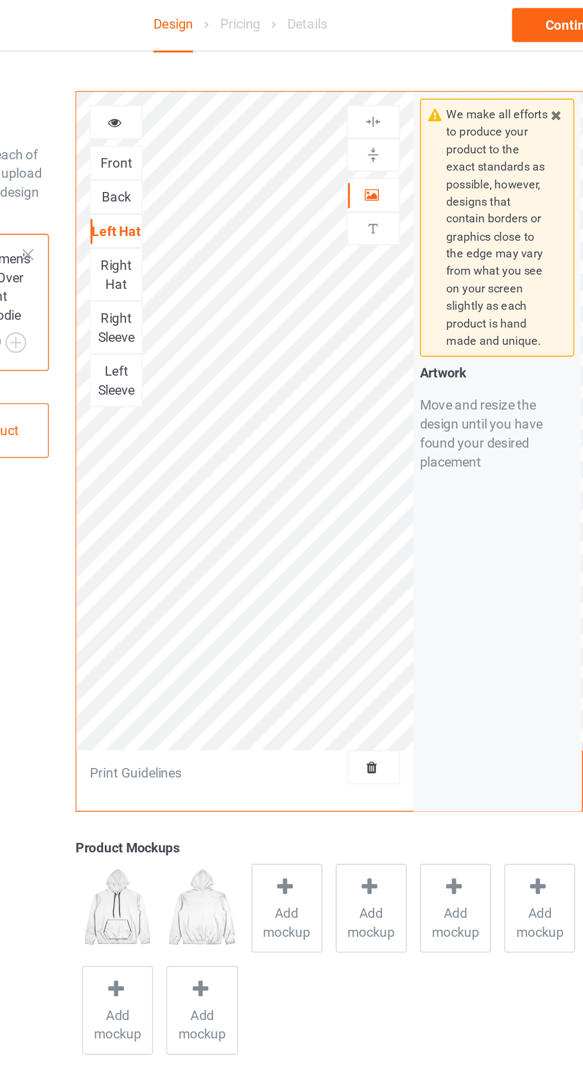
click at [376, 124] on icon at bounding box center [374, 123] width 10 height 8
click at [379, 98] on img at bounding box center [374, 99] width 11 height 11
click at [379, 74] on img at bounding box center [374, 78] width 11 height 11
click at [215, 172] on div "Right Hat" at bounding box center [213, 175] width 32 height 24
click at [373, 124] on icon at bounding box center [374, 123] width 10 height 8
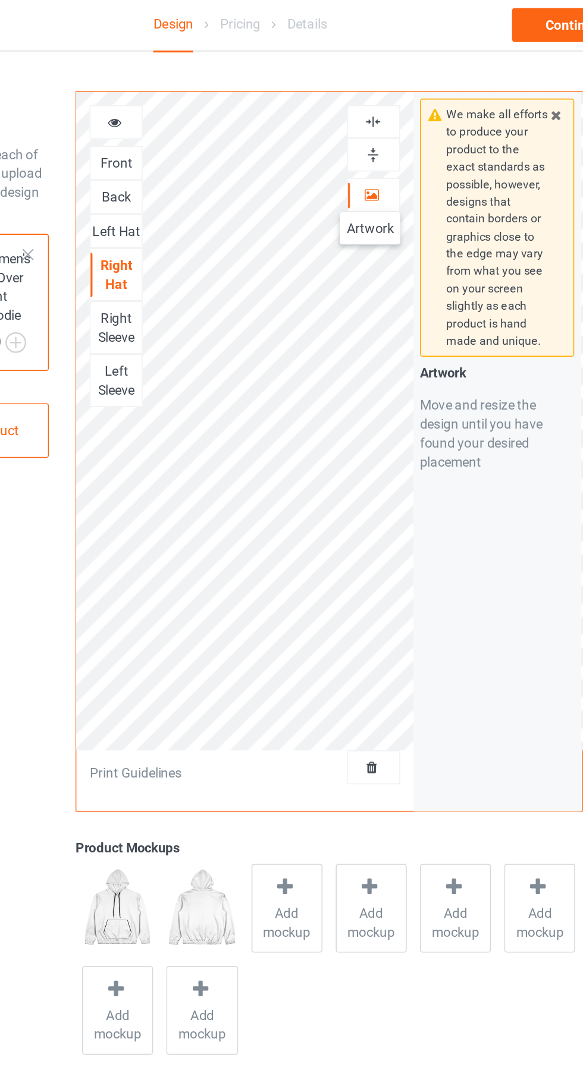
click at [376, 96] on img at bounding box center [374, 99] width 11 height 11
click at [373, 77] on img at bounding box center [374, 78] width 11 height 11
click at [218, 214] on div "Right Sleeve" at bounding box center [213, 208] width 32 height 24
click at [374, 127] on icon at bounding box center [374, 123] width 10 height 8
click at [216, 235] on div "Left Sleeve" at bounding box center [213, 241] width 32 height 24
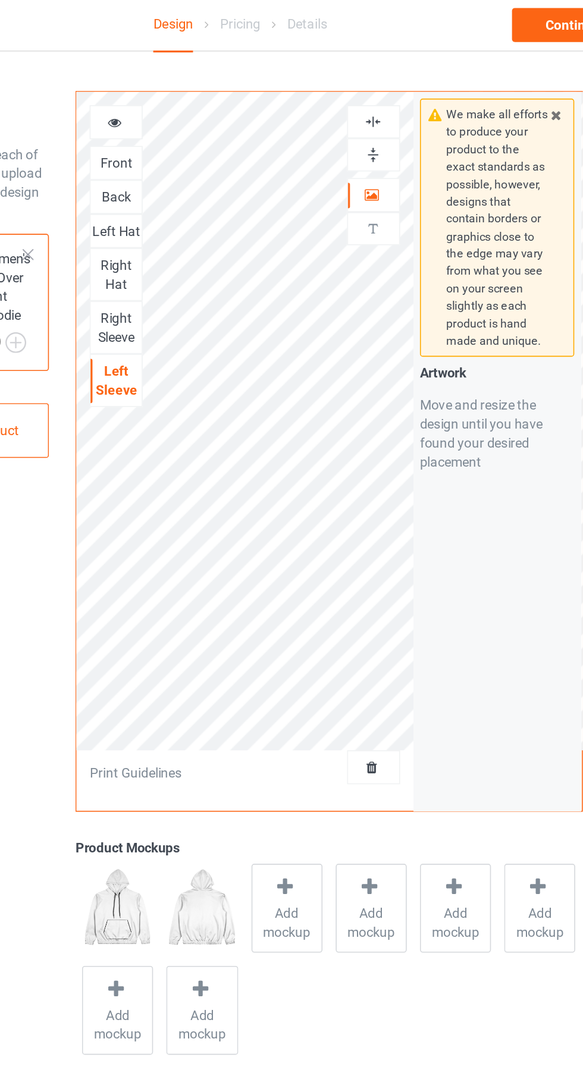
click at [225, 202] on div "Right Sleeve" at bounding box center [213, 208] width 32 height 24
click at [214, 243] on div "Left Sleeve" at bounding box center [213, 241] width 32 height 24
click at [220, 152] on div "Left Hat" at bounding box center [213, 148] width 32 height 12
click at [218, 172] on div "Right Hat" at bounding box center [213, 175] width 32 height 24
click at [219, 124] on div "Back" at bounding box center [213, 126] width 32 height 12
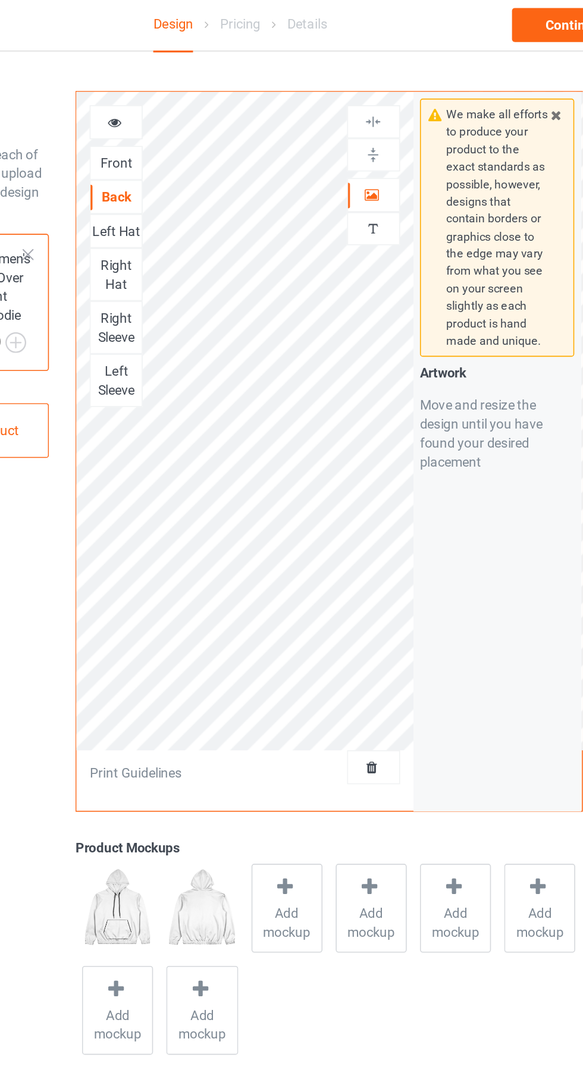
click at [378, 124] on icon at bounding box center [374, 123] width 10 height 8
click at [382, 100] on div at bounding box center [375, 99] width 32 height 11
click at [378, 80] on img at bounding box center [374, 78] width 11 height 11
click at [223, 106] on div "Front" at bounding box center [213, 105] width 32 height 12
click at [373, 124] on icon at bounding box center [374, 123] width 10 height 8
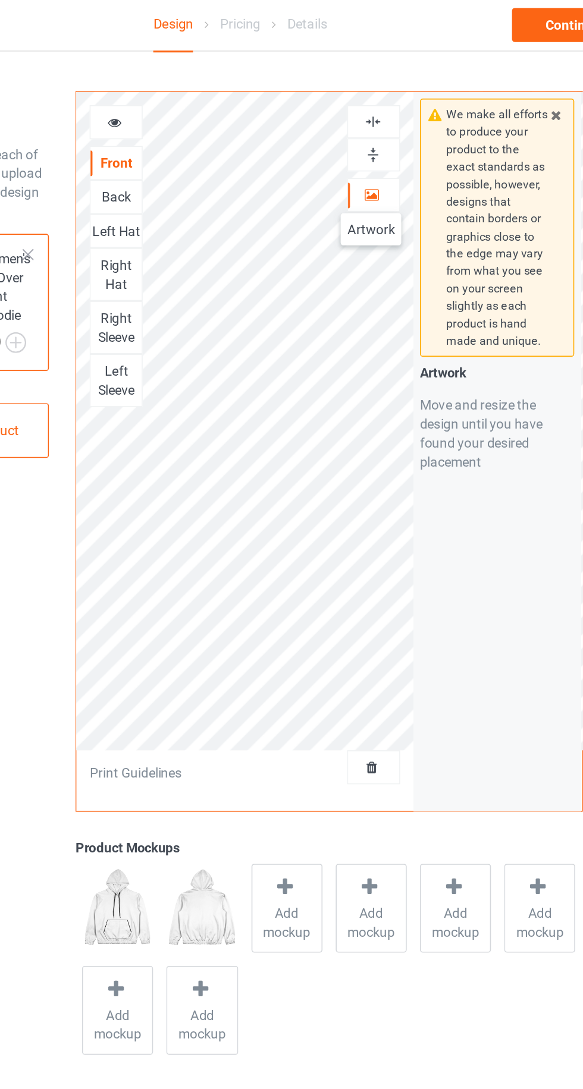
click at [384, 83] on div at bounding box center [375, 78] width 32 height 11
click at [384, 76] on div at bounding box center [375, 78] width 32 height 11
click at [375, 100] on img at bounding box center [374, 99] width 11 height 11
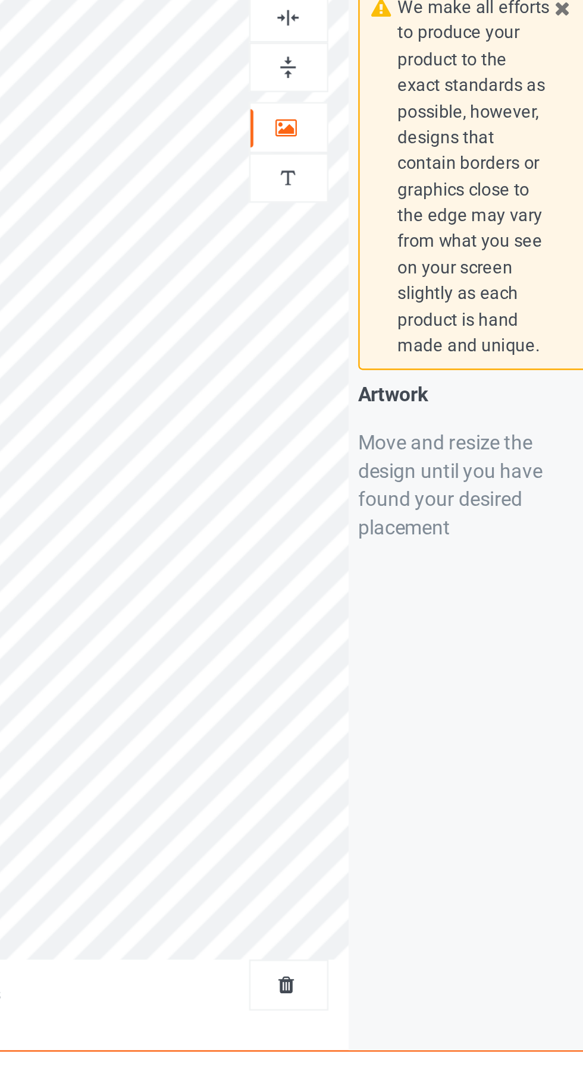
click at [378, 100] on img at bounding box center [374, 99] width 11 height 11
click at [378, 78] on img at bounding box center [374, 78] width 11 height 11
click at [381, 78] on img at bounding box center [374, 78] width 11 height 11
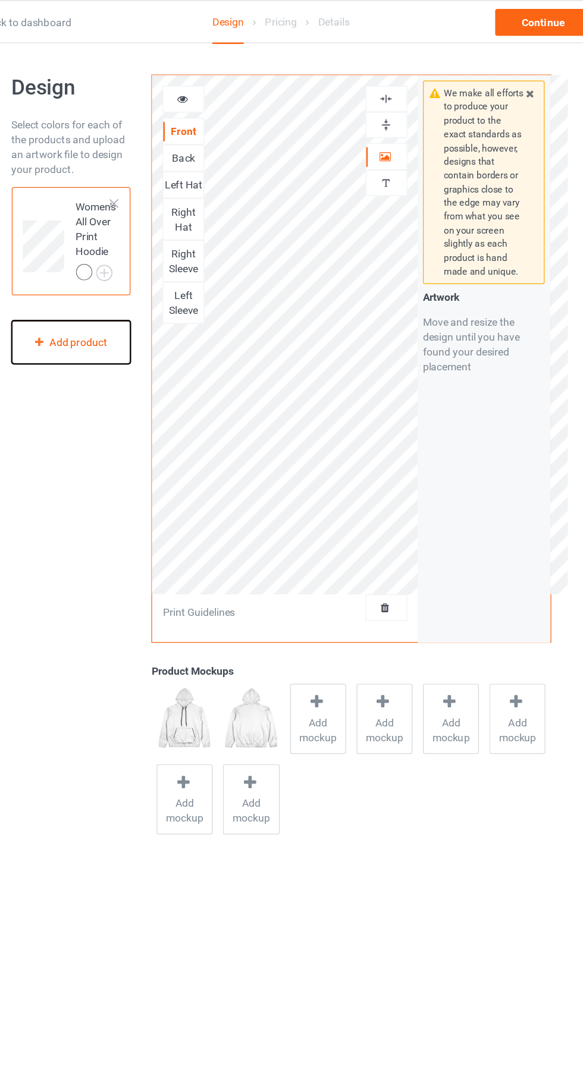
click at [146, 268] on div "Add product" at bounding box center [124, 273] width 95 height 35
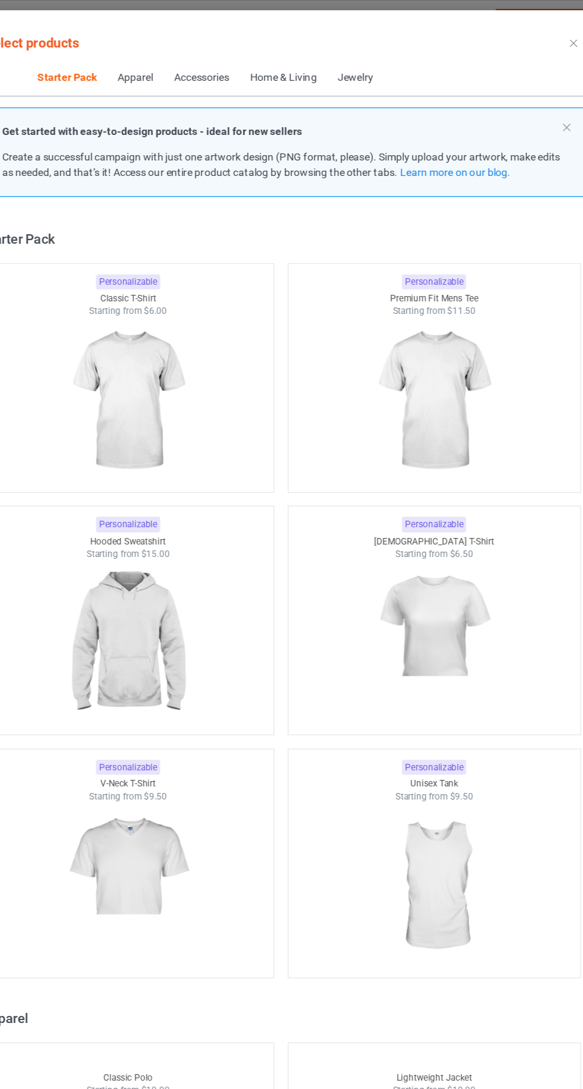
scroll to position [15, 0]
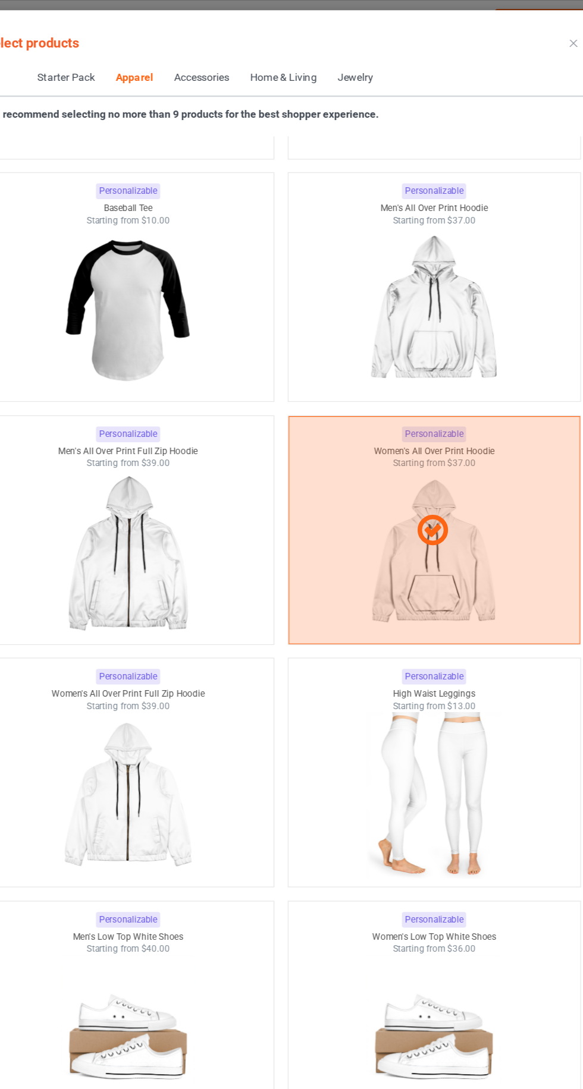
scroll to position [1815, 0]
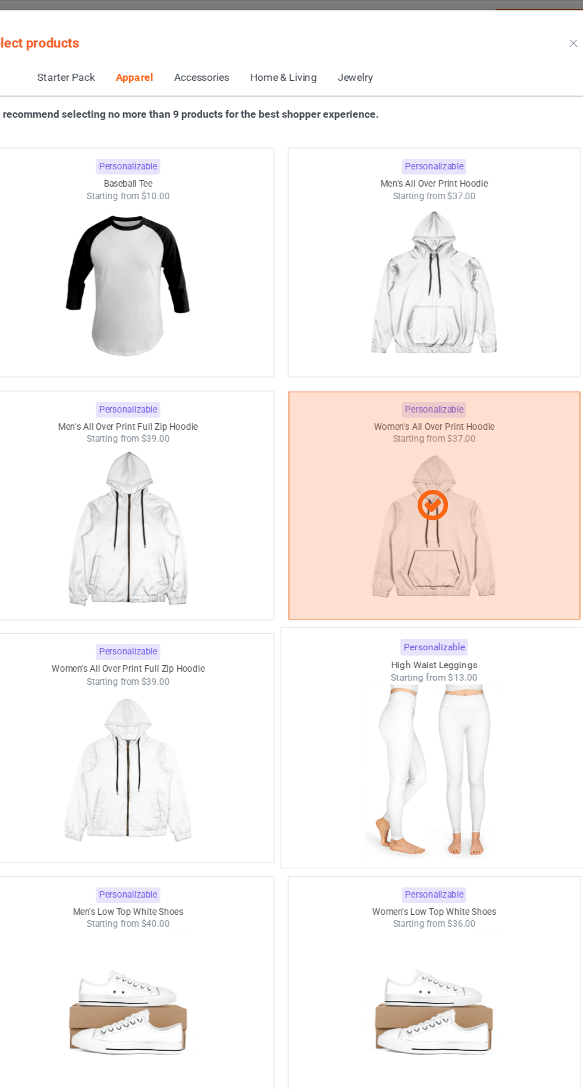
click at [430, 601] on img at bounding box center [413, 616] width 112 height 140
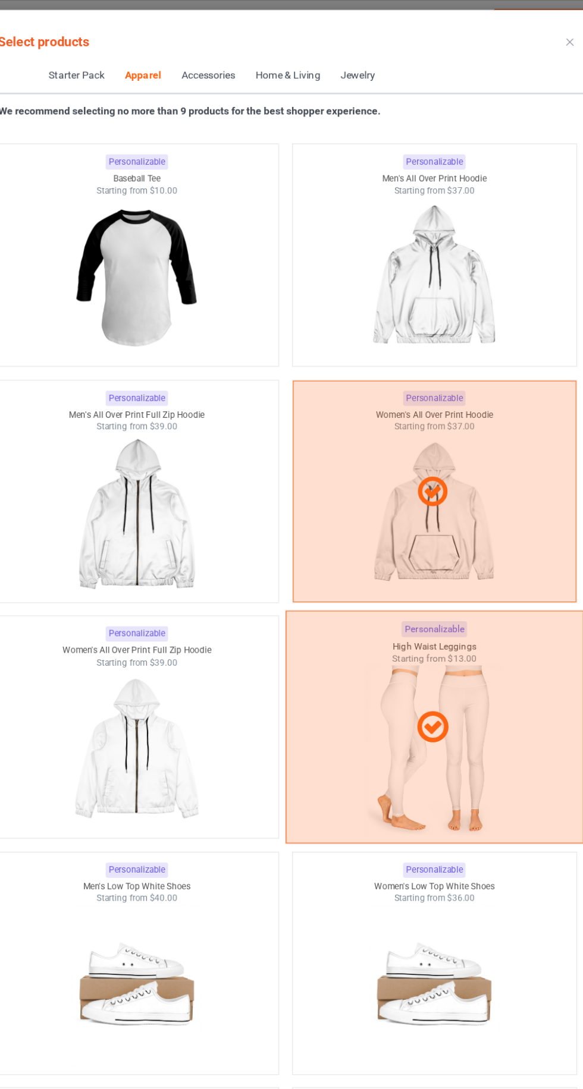
scroll to position [1813, 0]
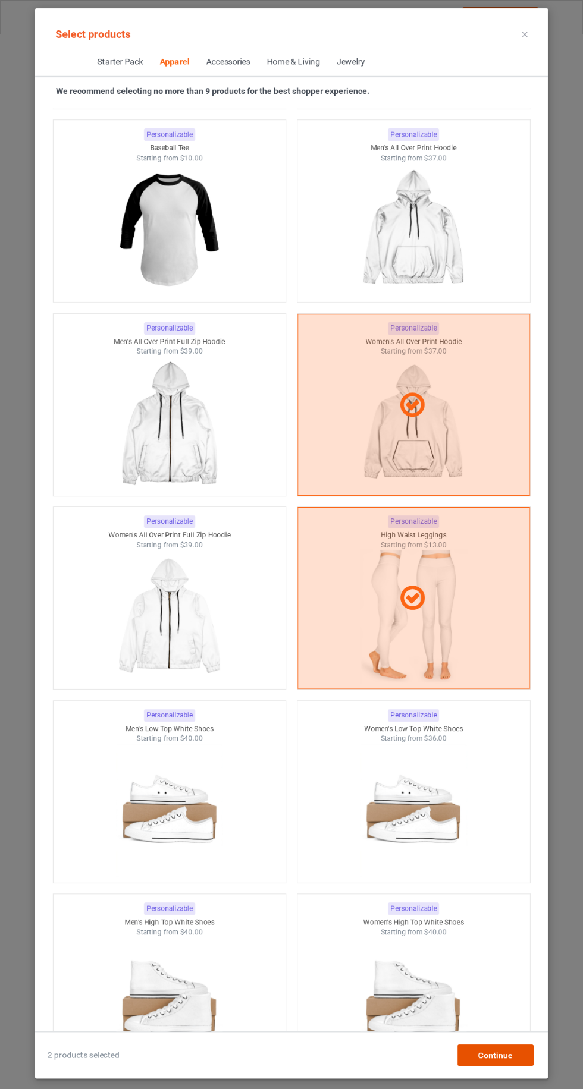
click at [518, 1052] on div "Continue" at bounding box center [495, 1055] width 76 height 21
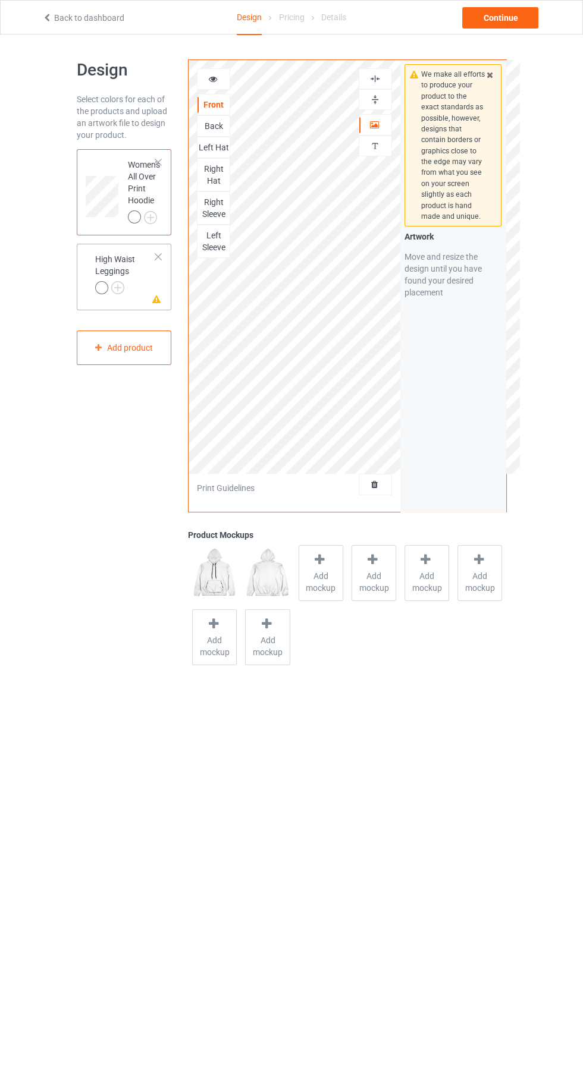
click at [117, 260] on div "High Waist Leggings" at bounding box center [125, 273] width 61 height 40
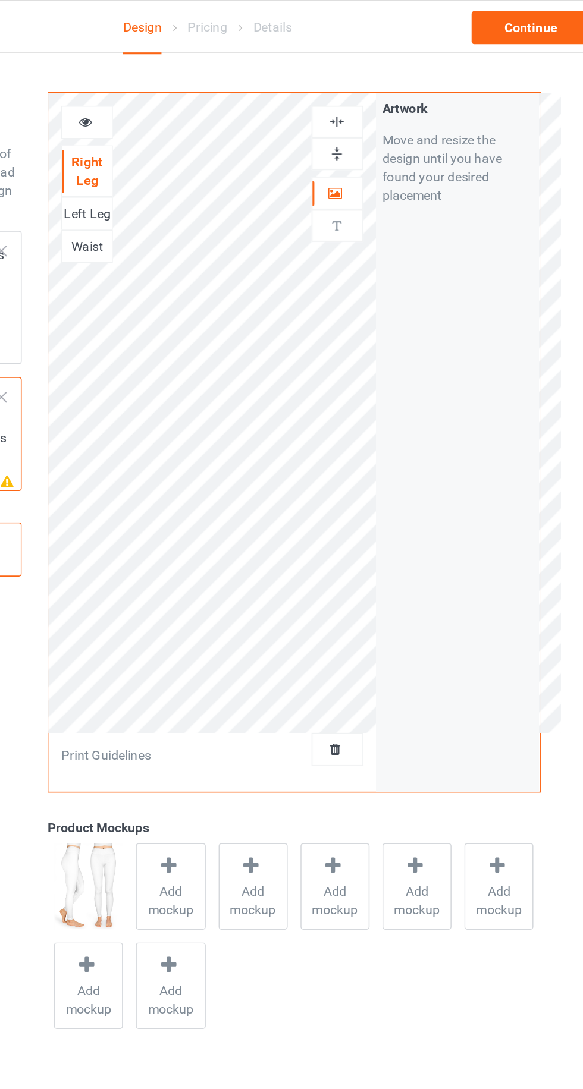
click at [220, 134] on div "Left Leg" at bounding box center [213, 138] width 32 height 12
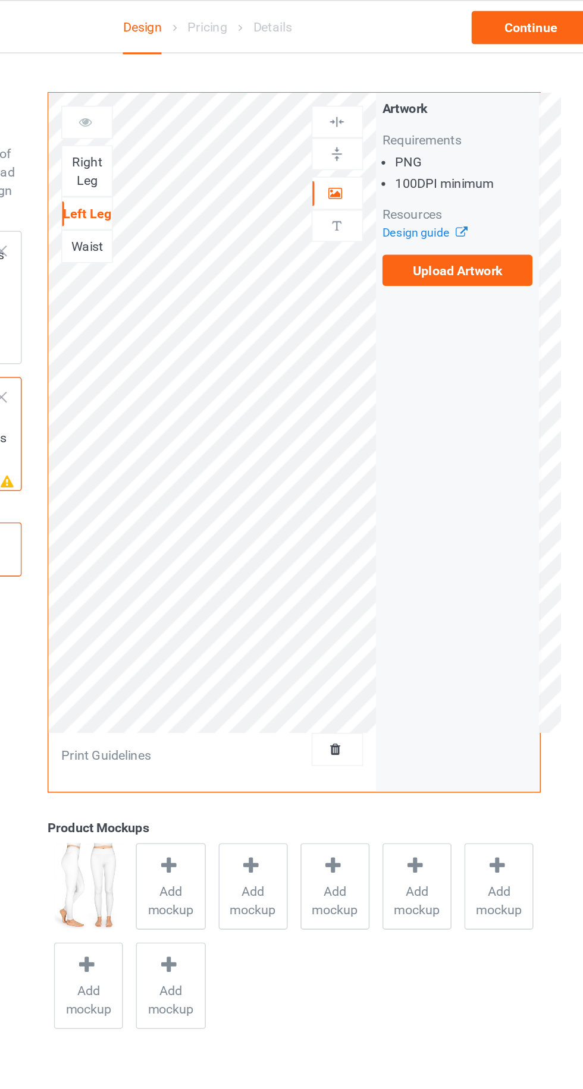
click at [221, 153] on div "Waist" at bounding box center [213, 159] width 32 height 12
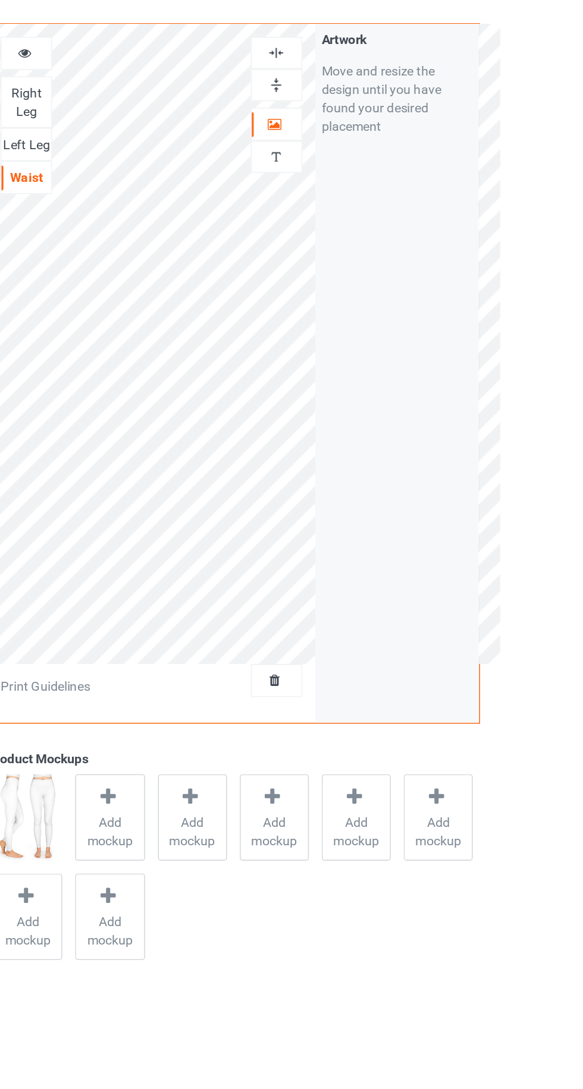
click at [378, 78] on img at bounding box center [374, 78] width 11 height 11
click at [378, 81] on img at bounding box center [374, 78] width 11 height 11
click at [223, 137] on div "Left Leg" at bounding box center [213, 138] width 32 height 12
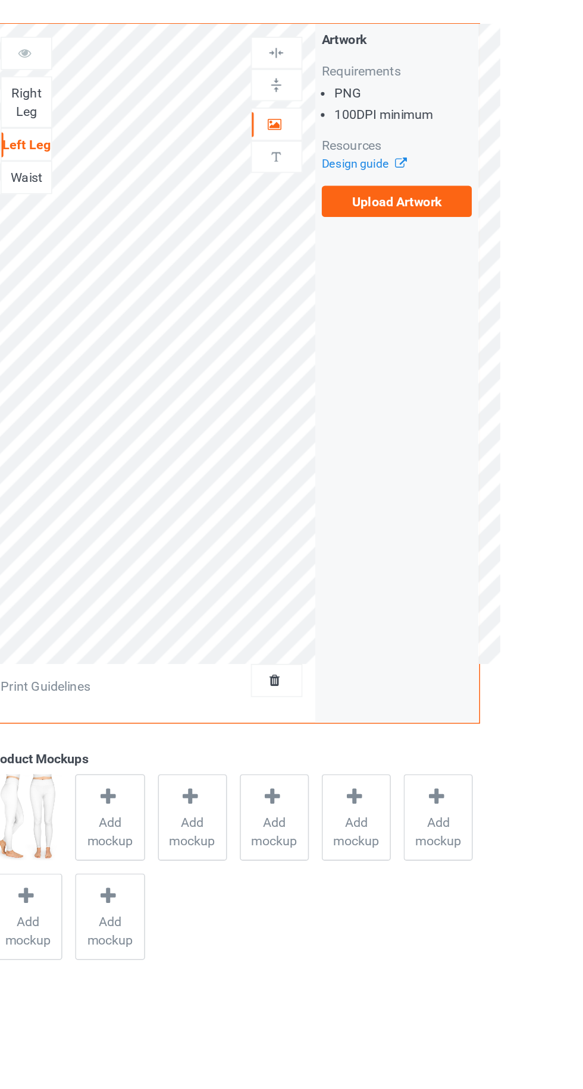
click at [220, 115] on div "Right Leg" at bounding box center [213, 111] width 32 height 24
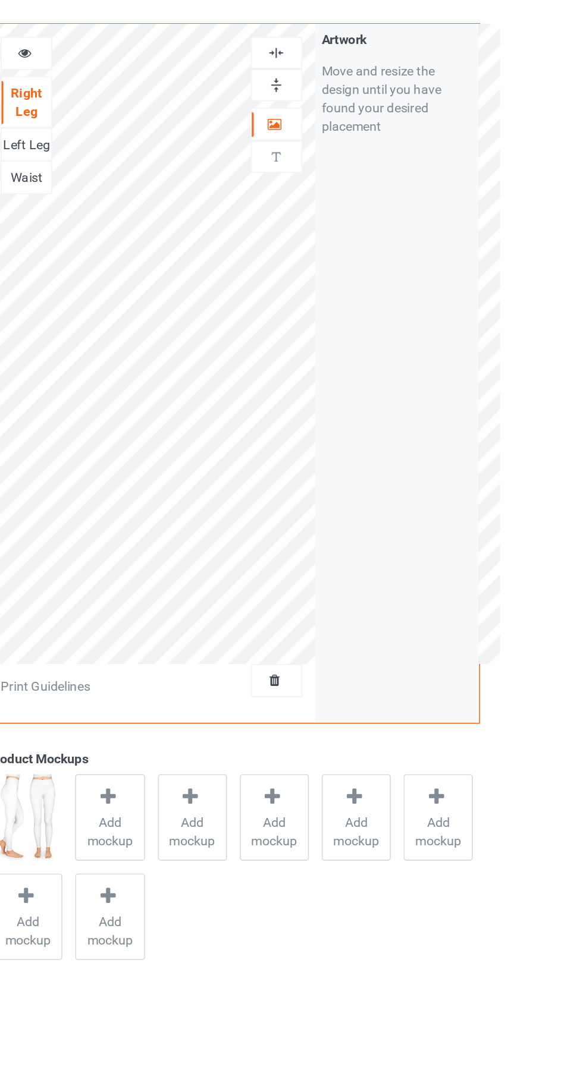
click at [220, 86] on div at bounding box center [213, 78] width 33 height 21
click at [219, 78] on div at bounding box center [213, 79] width 32 height 12
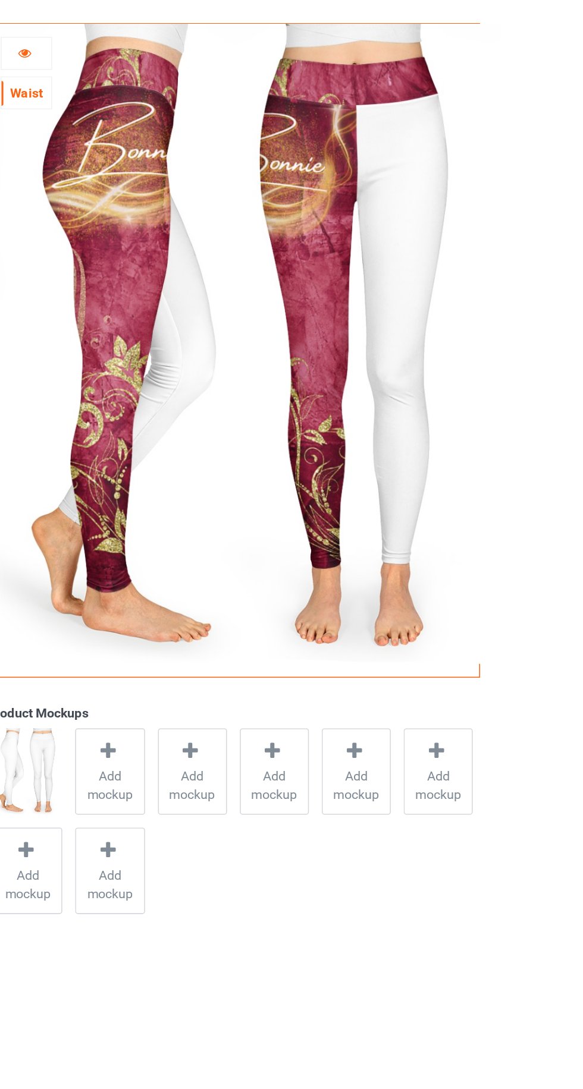
click at [222, 80] on div at bounding box center [213, 79] width 32 height 12
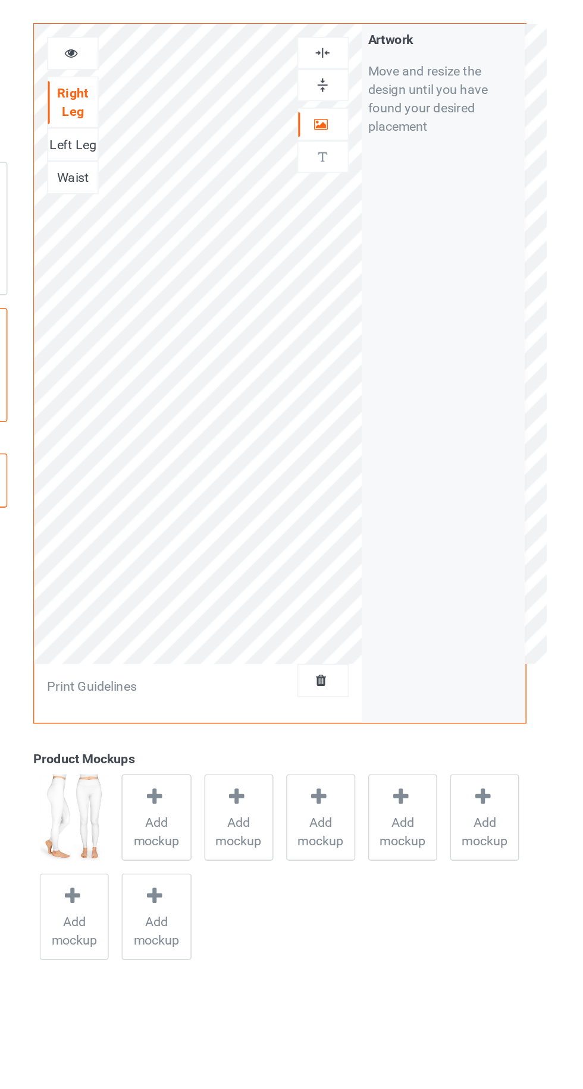
click at [224, 140] on div "Left Leg" at bounding box center [213, 138] width 32 height 12
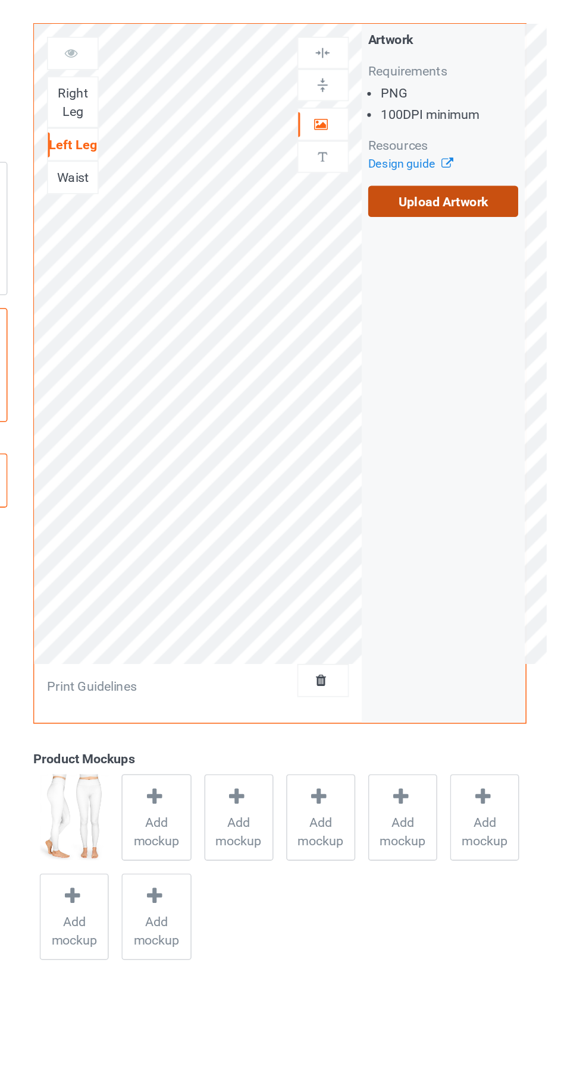
click at [486, 174] on label "Upload Artwork" at bounding box center [453, 175] width 98 height 20
click at [0, 0] on input "Upload Artwork" at bounding box center [0, 0] width 0 height 0
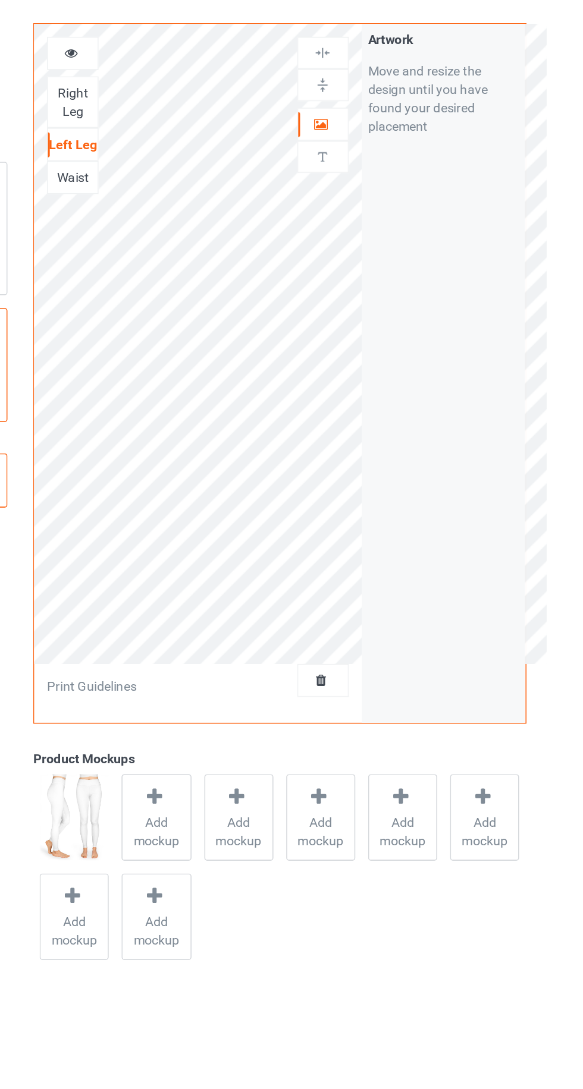
click at [373, 126] on icon at bounding box center [374, 123] width 10 height 8
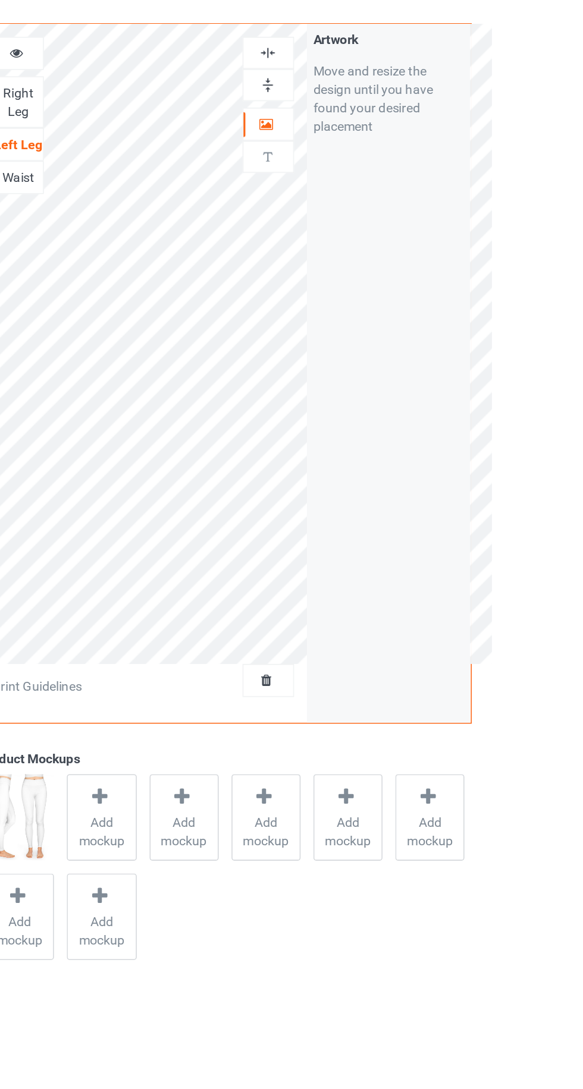
click at [388, 80] on div at bounding box center [375, 78] width 32 height 11
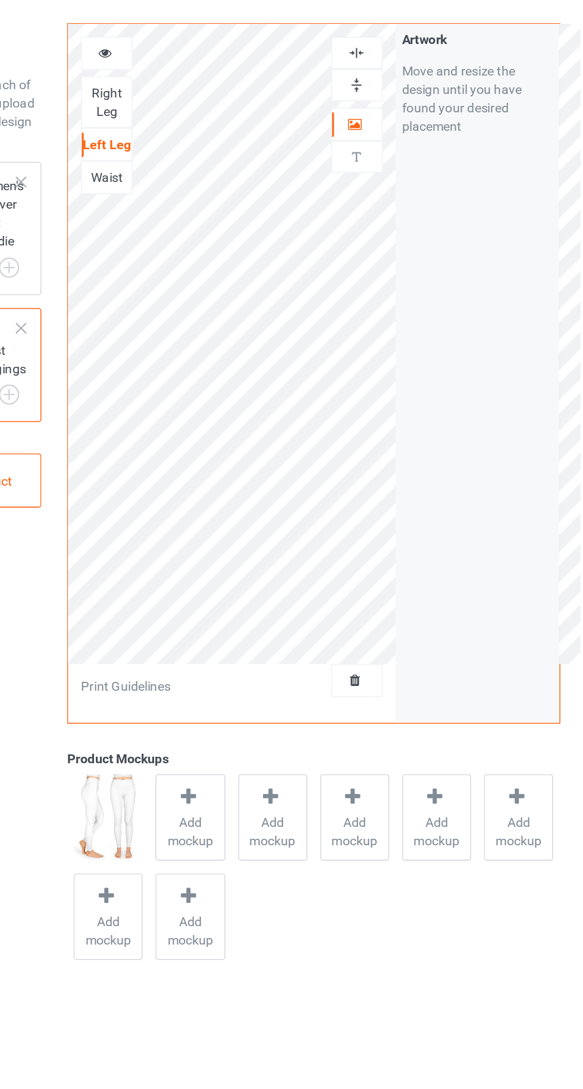
click at [218, 112] on div "Right Leg" at bounding box center [213, 111] width 32 height 24
click at [378, 80] on img at bounding box center [374, 78] width 11 height 11
click at [376, 74] on img at bounding box center [374, 78] width 11 height 11
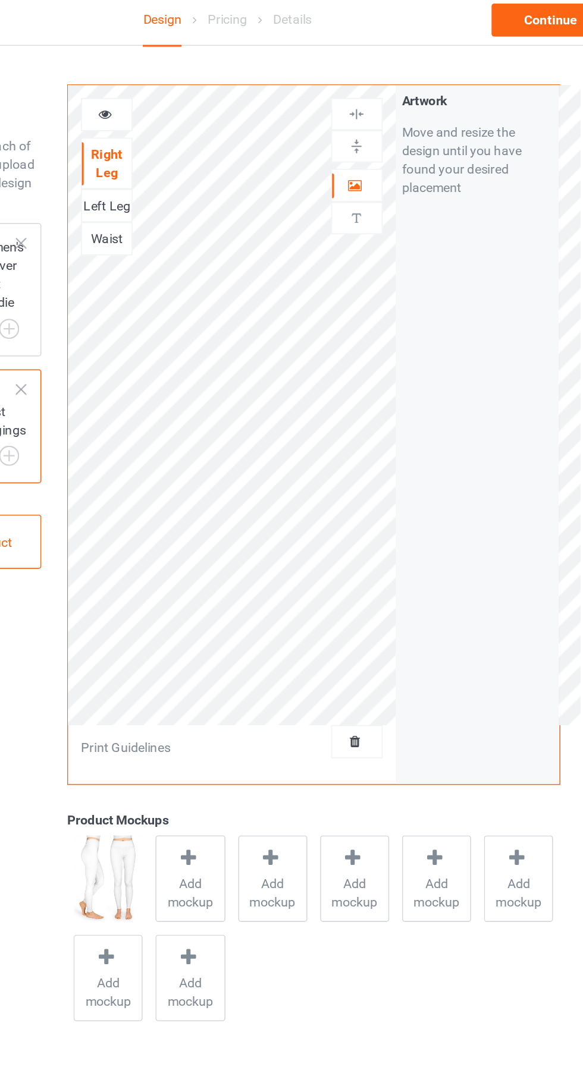
click at [376, 81] on img at bounding box center [374, 78] width 11 height 11
click at [378, 98] on img at bounding box center [374, 99] width 11 height 11
click at [377, 122] on icon at bounding box center [374, 123] width 10 height 8
click at [382, 82] on div at bounding box center [375, 78] width 32 height 11
click at [218, 136] on div "Left Leg" at bounding box center [213, 138] width 32 height 12
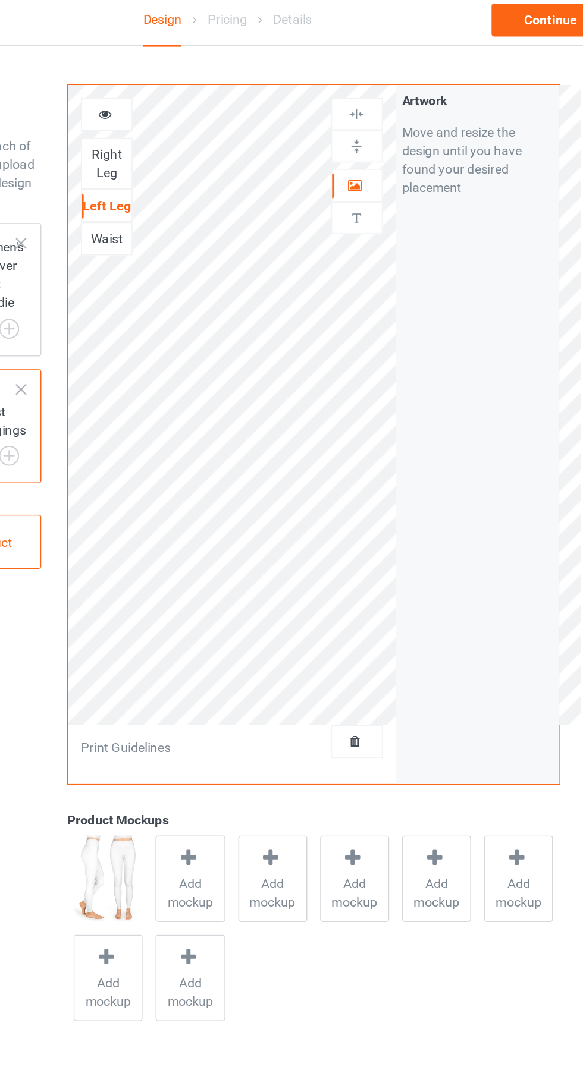
click at [379, 80] on img at bounding box center [374, 78] width 11 height 11
click at [378, 122] on icon at bounding box center [374, 123] width 10 height 8
click at [376, 77] on img at bounding box center [374, 78] width 11 height 11
click at [216, 108] on div "Right Leg" at bounding box center [213, 111] width 32 height 24
click at [220, 140] on div "Left Leg" at bounding box center [213, 138] width 32 height 12
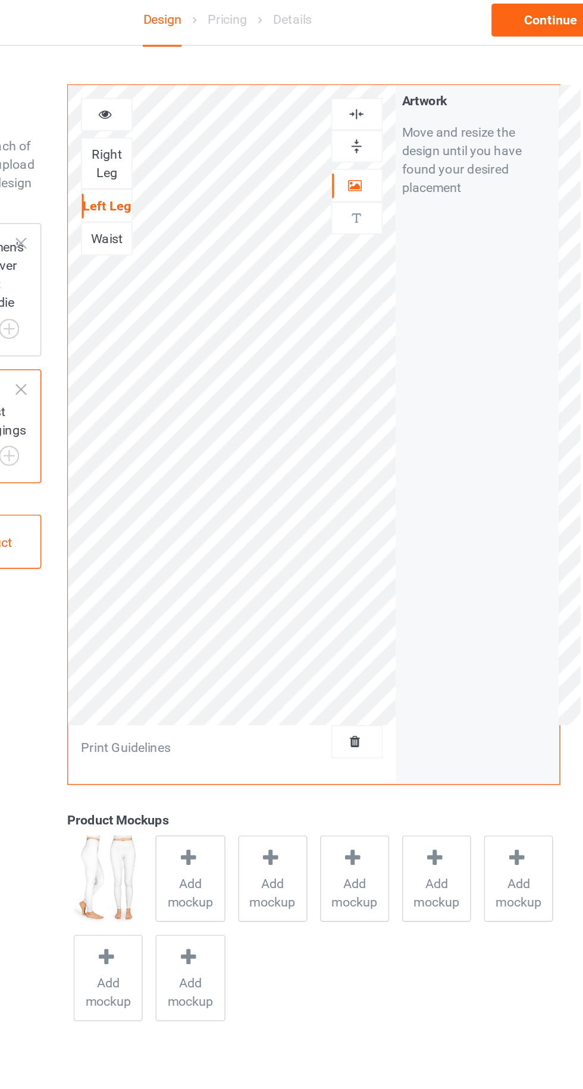
click at [378, 82] on img at bounding box center [374, 78] width 11 height 11
click at [213, 109] on div "Right Leg" at bounding box center [213, 111] width 32 height 24
click at [221, 134] on div "Left Leg" at bounding box center [213, 138] width 32 height 12
click at [375, 98] on img at bounding box center [374, 99] width 11 height 11
click at [375, 74] on img at bounding box center [374, 78] width 11 height 11
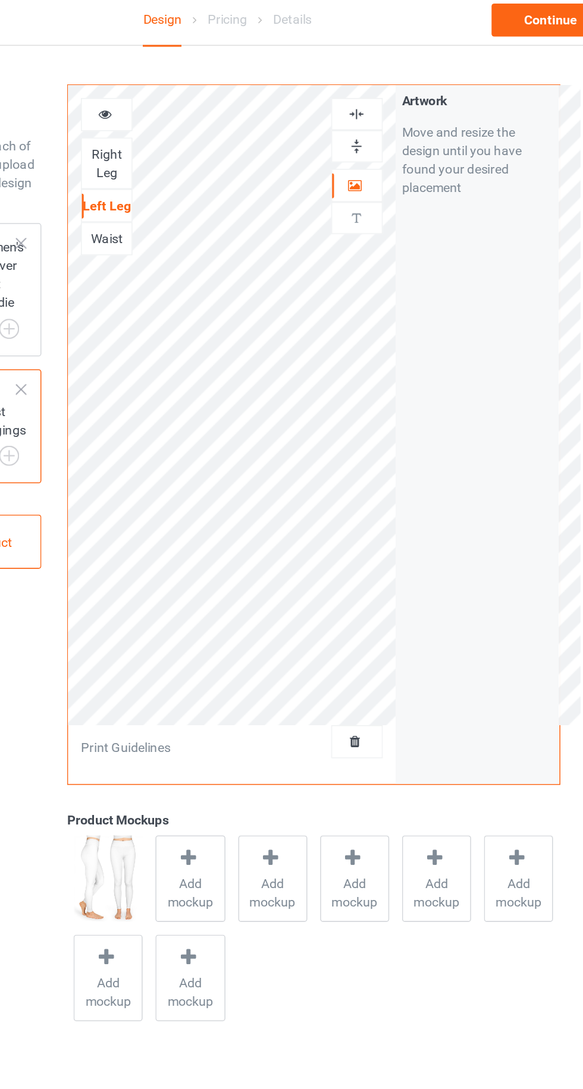
click at [215, 107] on div "Right Leg" at bounding box center [213, 111] width 32 height 24
click at [215, 134] on div "Left Leg" at bounding box center [213, 138] width 32 height 12
click at [376, 81] on img at bounding box center [374, 78] width 11 height 11
click at [222, 109] on div "Right Leg" at bounding box center [213, 111] width 32 height 24
click at [221, 139] on div "Left Leg" at bounding box center [213, 138] width 32 height 12
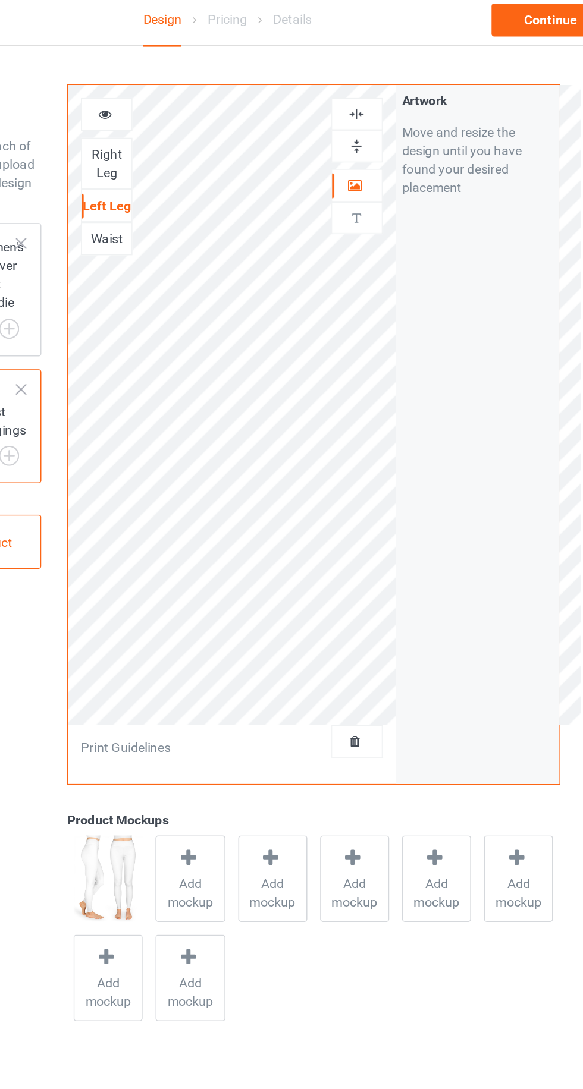
click at [224, 113] on div "Right Leg" at bounding box center [213, 111] width 32 height 24
click at [212, 155] on div "Waist" at bounding box center [213, 159] width 32 height 12
click at [212, 136] on div "Left Leg" at bounding box center [213, 138] width 32 height 12
click at [204, 163] on div "Waist" at bounding box center [213, 159] width 32 height 12
click at [363, 124] on div at bounding box center [375, 125] width 32 height 12
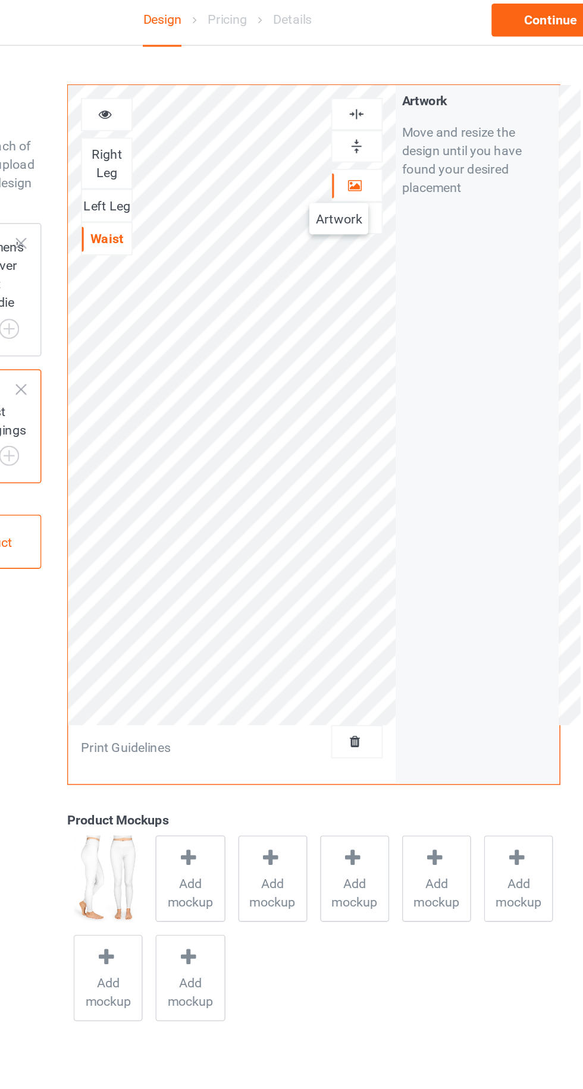
click at [364, 85] on div at bounding box center [375, 78] width 33 height 21
click at [370, 100] on img at bounding box center [374, 99] width 11 height 11
click at [368, 77] on div at bounding box center [375, 78] width 32 height 11
click at [209, 76] on icon at bounding box center [212, 77] width 10 height 8
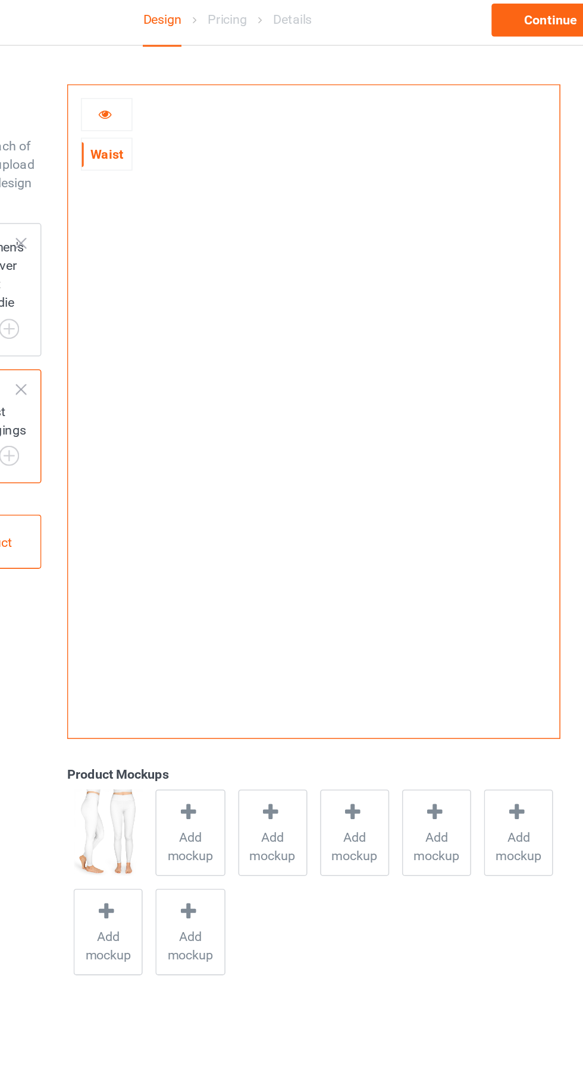
click at [200, 78] on div at bounding box center [213, 79] width 32 height 12
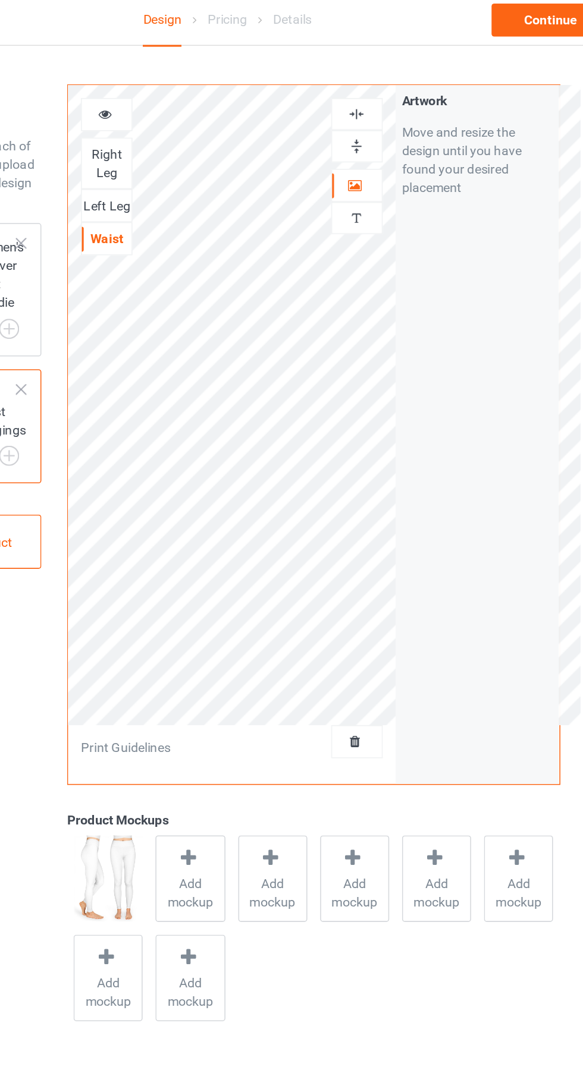
click at [364, 126] on div at bounding box center [375, 125] width 32 height 12
click at [381, 129] on div at bounding box center [375, 125] width 32 height 12
click at [386, 102] on div at bounding box center [375, 99] width 32 height 11
click at [382, 83] on div at bounding box center [375, 78] width 32 height 11
click at [202, 80] on div at bounding box center [213, 79] width 32 height 12
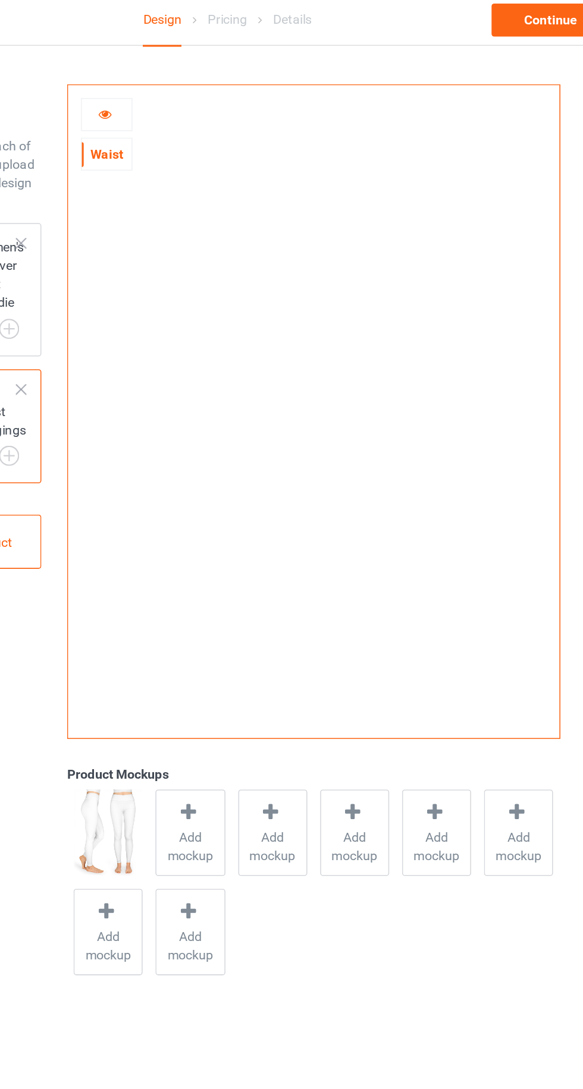
click at [206, 77] on div at bounding box center [213, 79] width 32 height 12
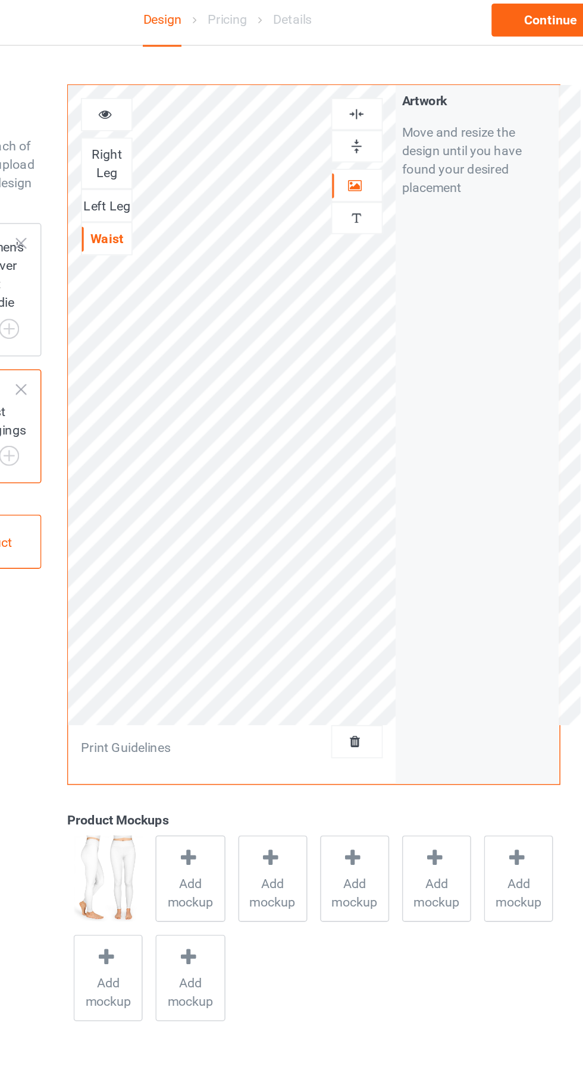
click at [367, 87] on div at bounding box center [375, 78] width 33 height 21
click at [205, 84] on div at bounding box center [213, 79] width 32 height 12
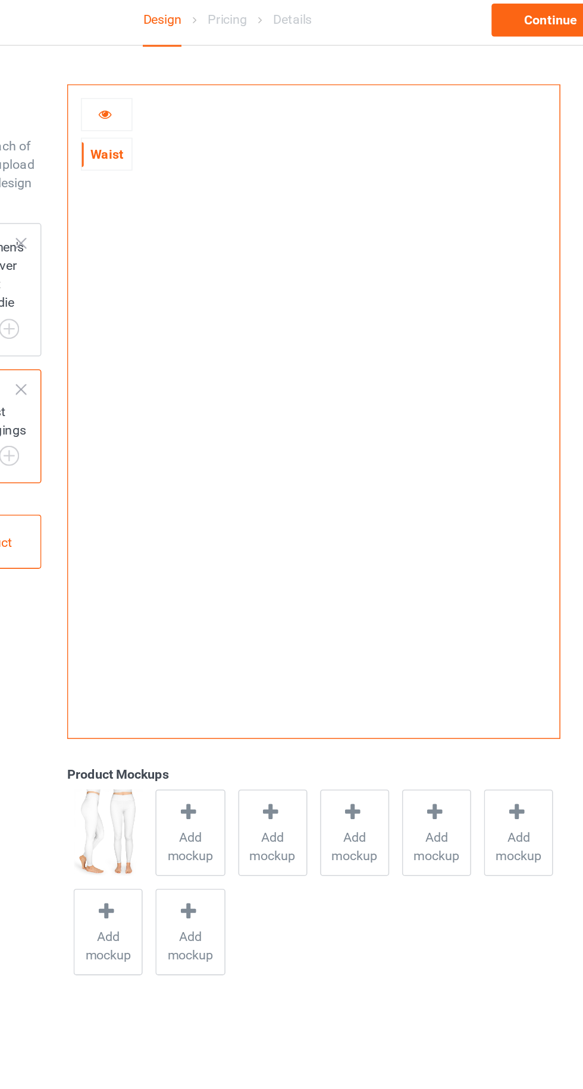
click at [209, 81] on icon at bounding box center [212, 77] width 10 height 8
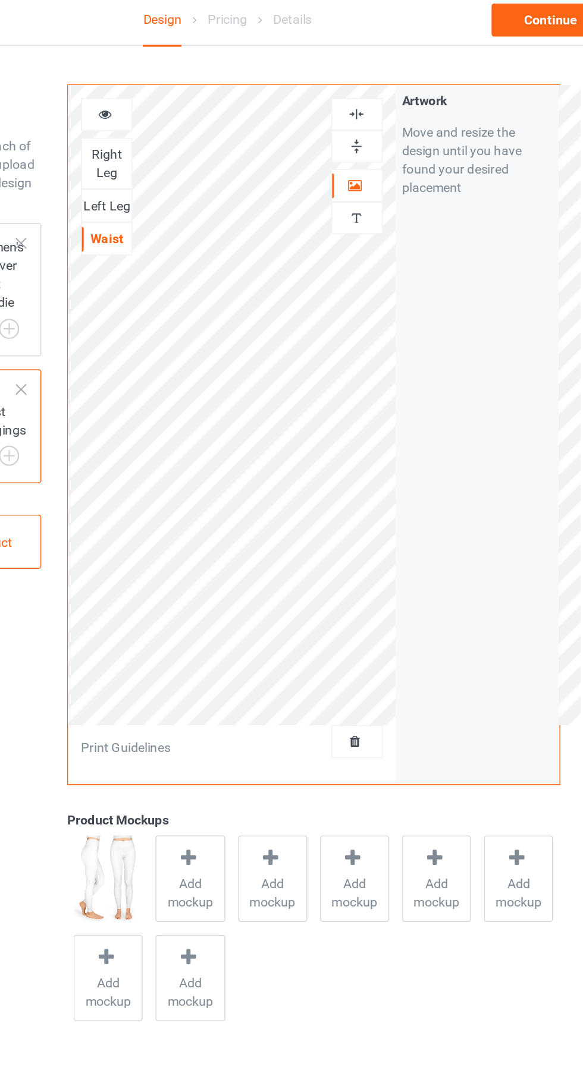
click at [204, 108] on div "Right Leg" at bounding box center [213, 111] width 32 height 24
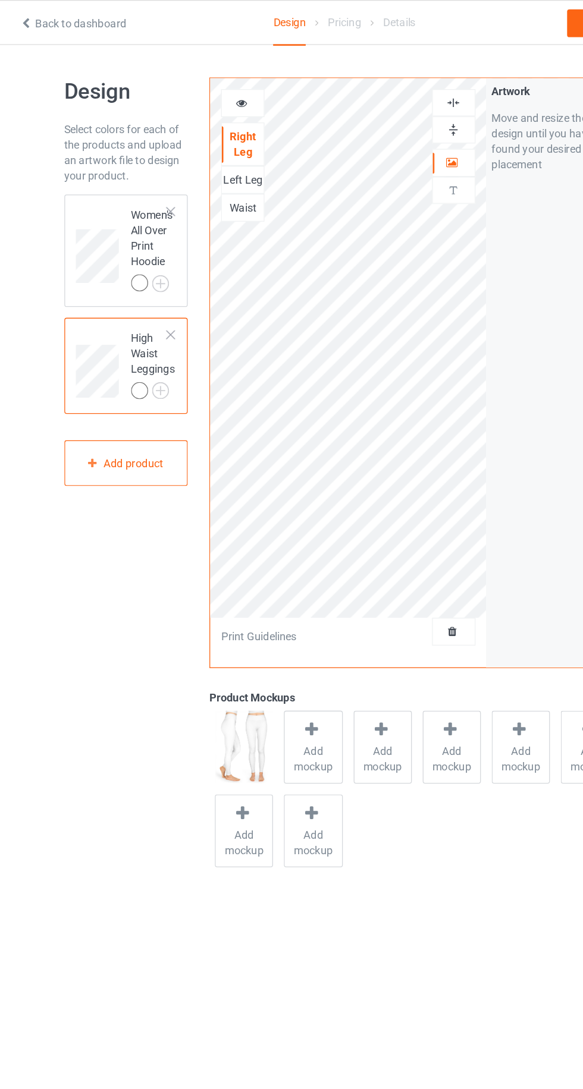
click at [376, 83] on img at bounding box center [374, 78] width 11 height 11
click at [369, 102] on div at bounding box center [375, 99] width 32 height 11
click at [220, 139] on div "Left Leg" at bounding box center [213, 138] width 32 height 12
click at [220, 118] on div "Right Leg" at bounding box center [213, 111] width 32 height 24
click at [221, 81] on div at bounding box center [213, 79] width 32 height 12
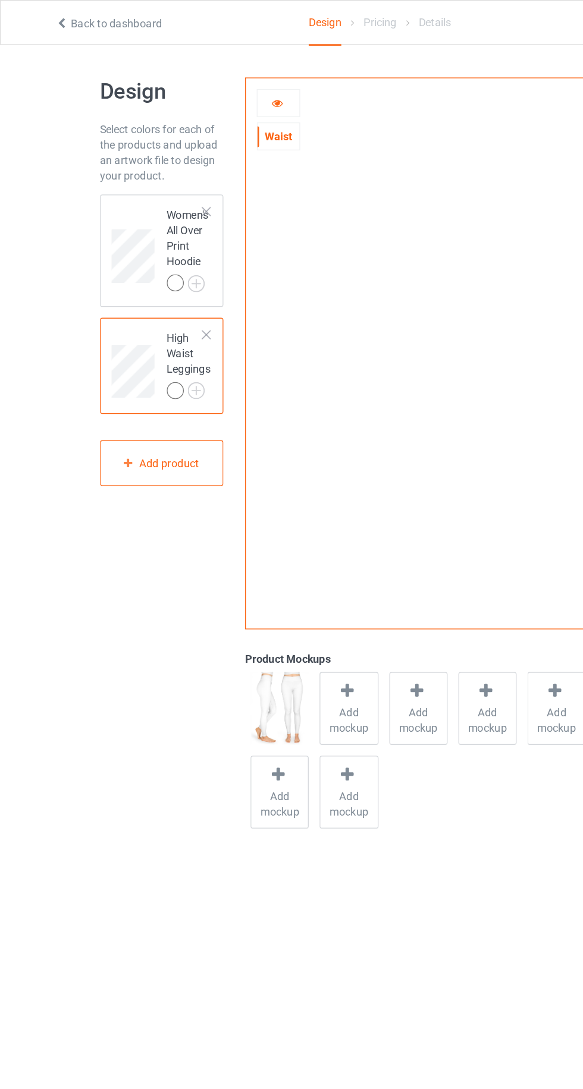
click at [161, 253] on div at bounding box center [158, 257] width 8 height 8
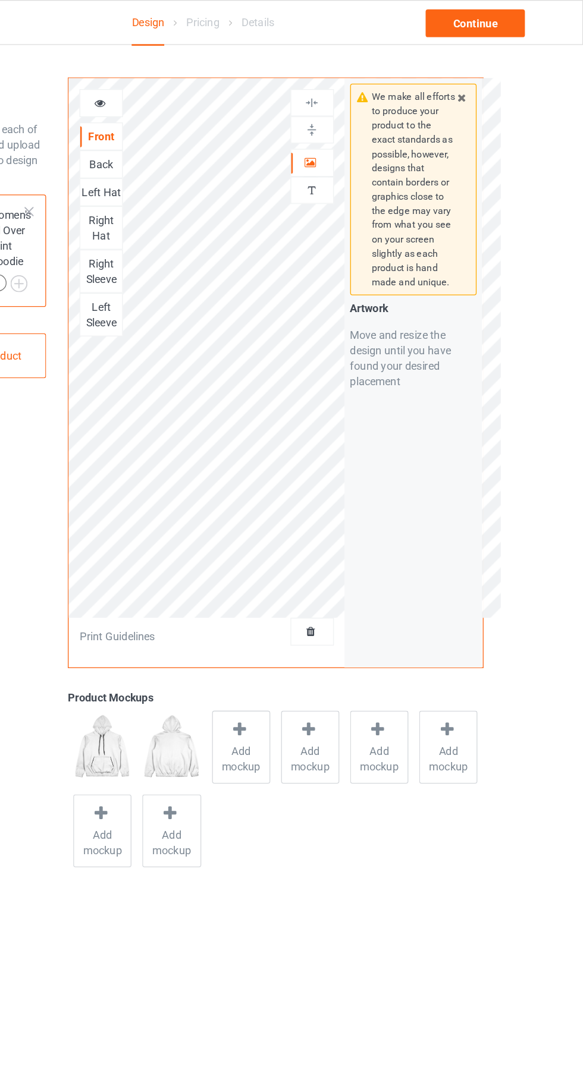
click at [211, 131] on div "Back" at bounding box center [213, 126] width 32 height 12
click at [221, 144] on div "Left Hat" at bounding box center [213, 148] width 32 height 12
click at [220, 170] on div "Right Hat" at bounding box center [213, 175] width 32 height 24
click at [217, 205] on div "Right Sleeve" at bounding box center [213, 208] width 32 height 24
click at [211, 235] on div "Left Sleeve" at bounding box center [213, 241] width 32 height 24
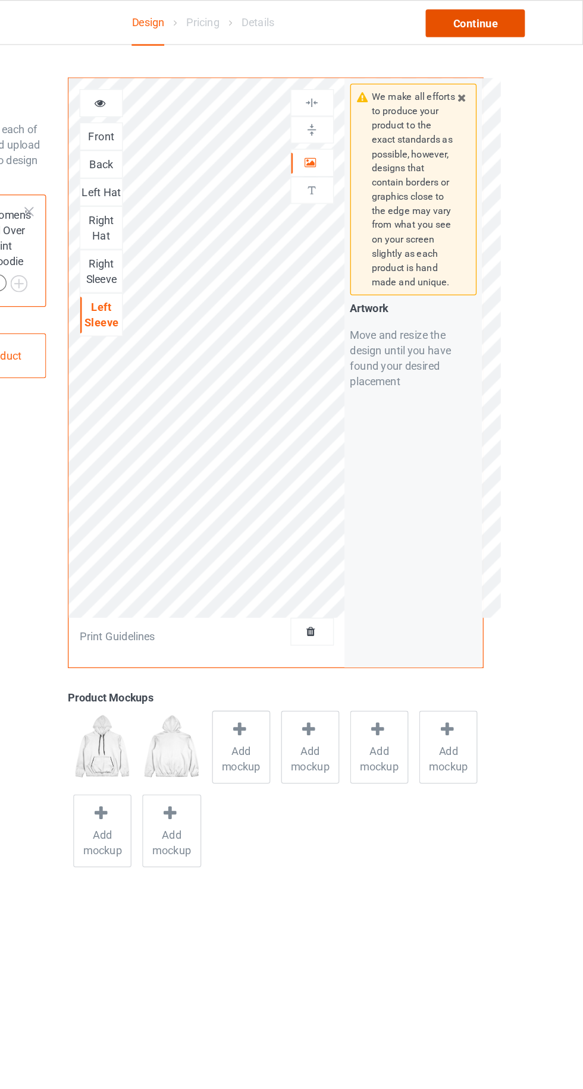
click at [517, 10] on div "Continue" at bounding box center [500, 17] width 76 height 21
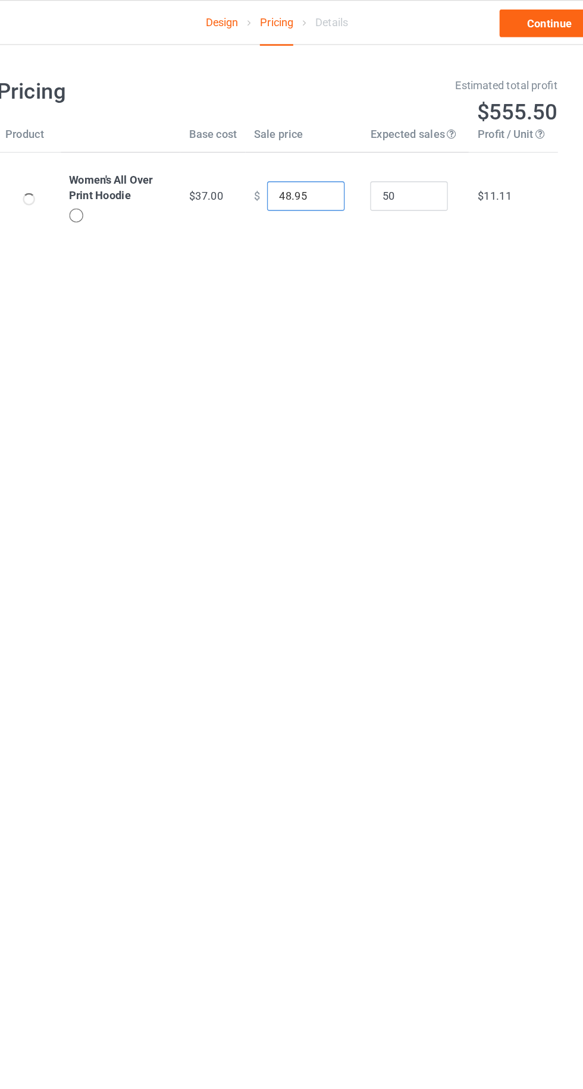
click at [291, 146] on input "48.95" at bounding box center [313, 150] width 59 height 23
click at [326, 151] on input "48.95" at bounding box center [313, 150] width 59 height 23
click at [400, 155] on input "50" at bounding box center [392, 150] width 59 height 23
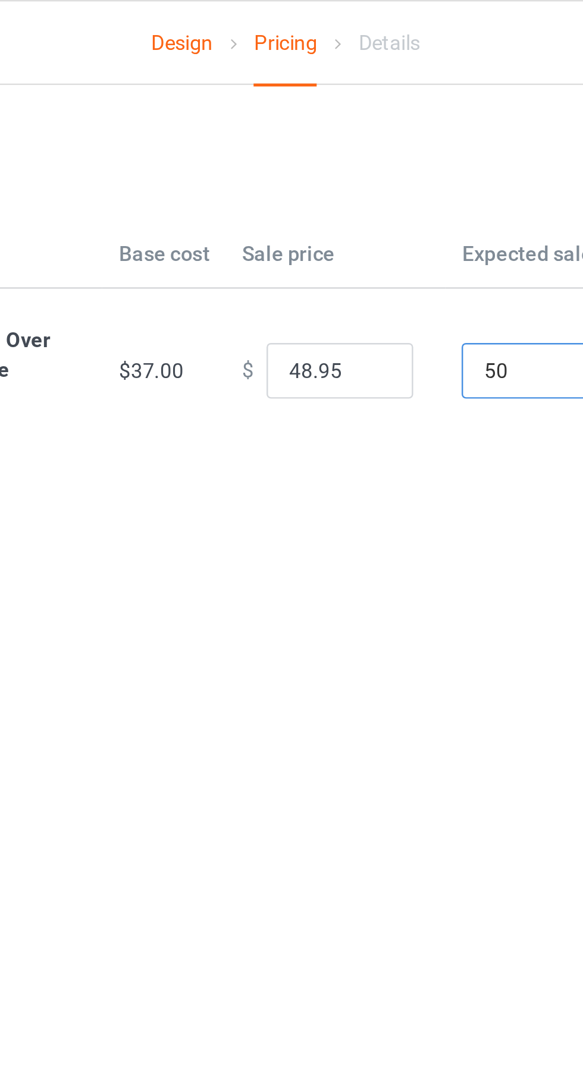
click at [379, 149] on input "50" at bounding box center [392, 150] width 59 height 23
click at [372, 151] on input "50" at bounding box center [392, 150] width 59 height 23
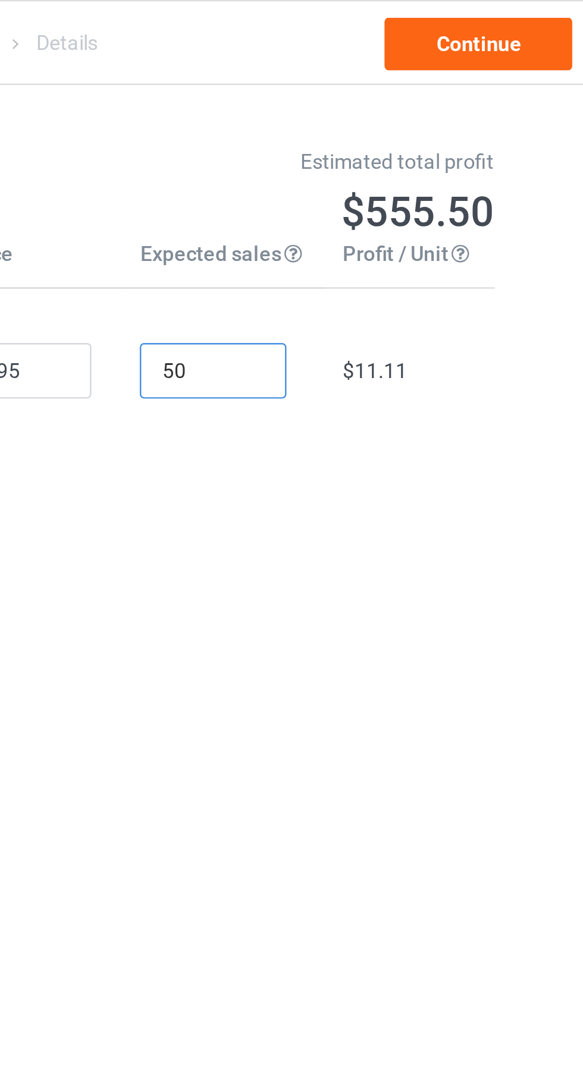
click at [391, 147] on input "50" at bounding box center [392, 150] width 59 height 23
click at [389, 154] on input "50" at bounding box center [392, 150] width 59 height 23
click at [368, 154] on input "50" at bounding box center [392, 150] width 59 height 23
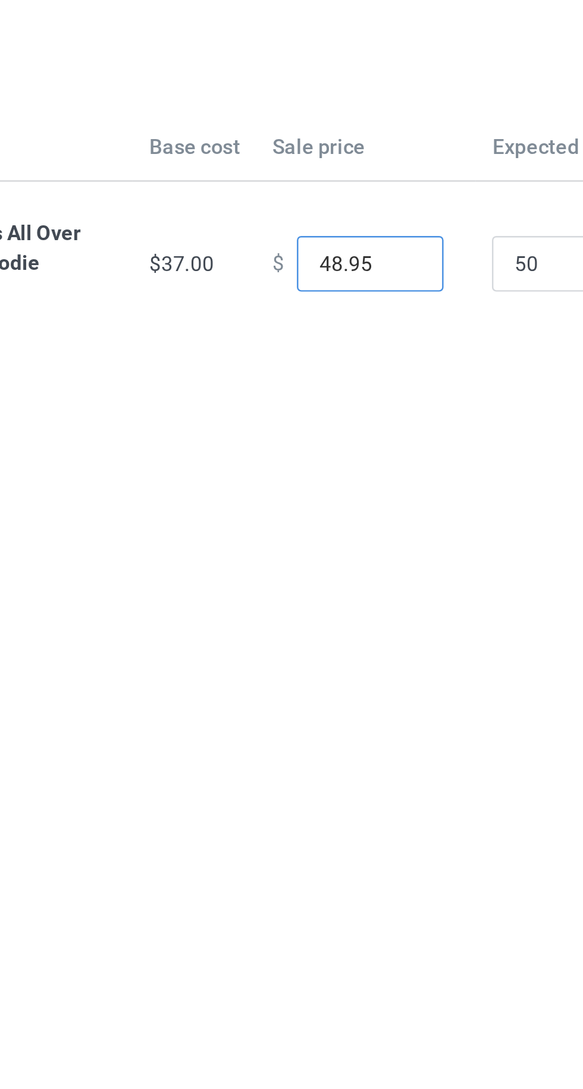
click at [288, 150] on input "48.95" at bounding box center [313, 150] width 59 height 23
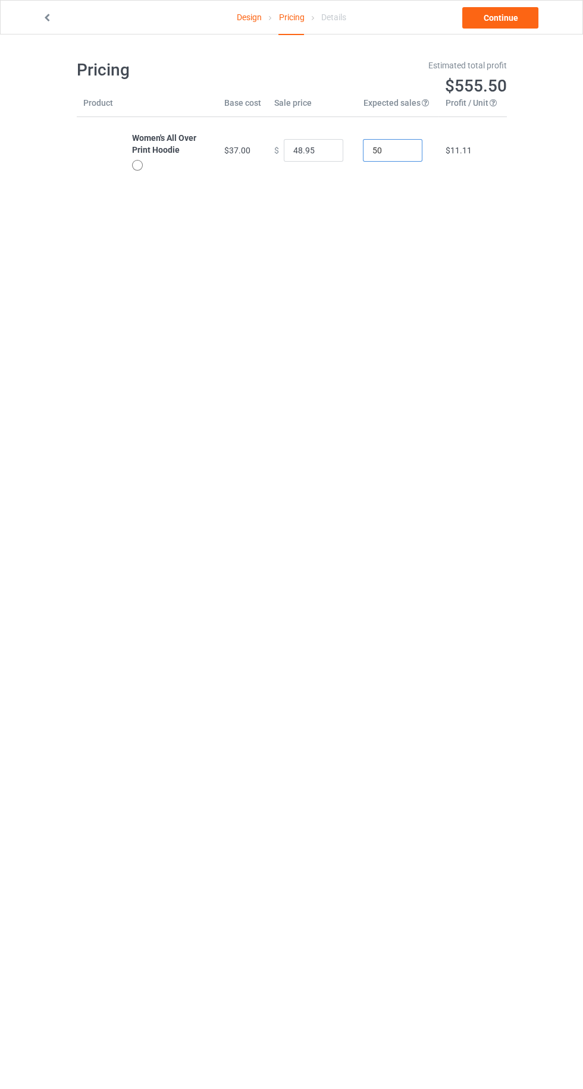
click at [401, 150] on input "50" at bounding box center [392, 150] width 59 height 23
click at [295, 150] on input "48.95" at bounding box center [313, 150] width 59 height 23
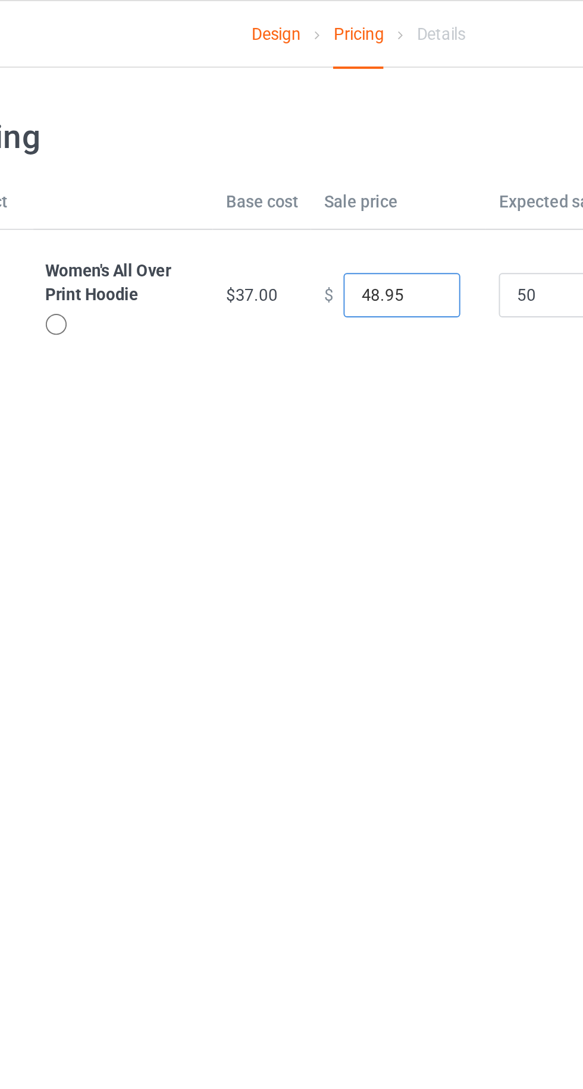
click at [297, 149] on input "48.95" at bounding box center [313, 150] width 59 height 23
click at [328, 152] on input "48.95" at bounding box center [313, 150] width 59 height 23
click at [385, 150] on input "50" at bounding box center [392, 150] width 59 height 23
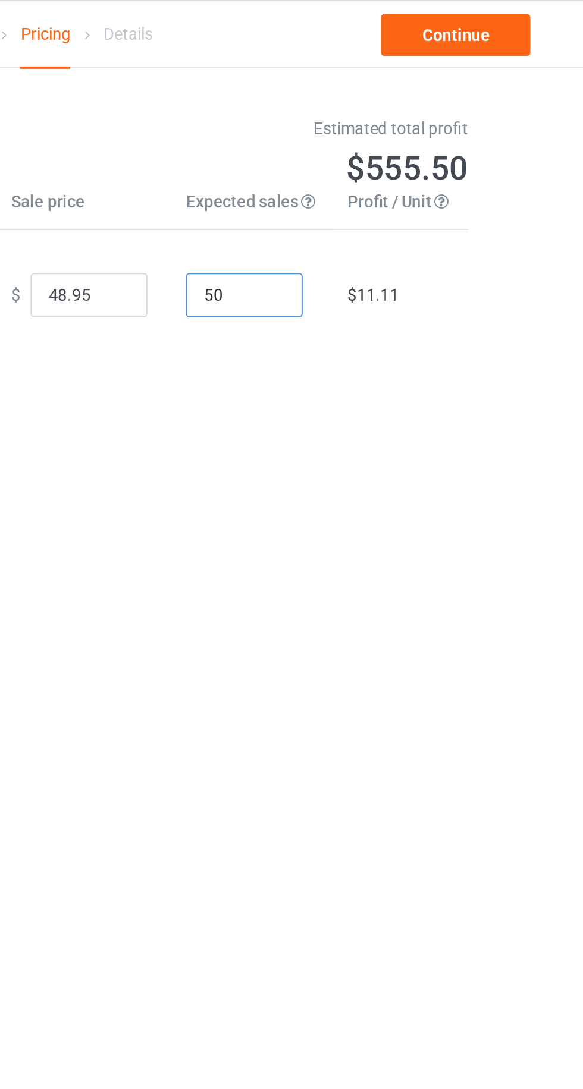
click at [397, 155] on input "50" at bounding box center [392, 150] width 59 height 23
click at [391, 152] on input "50" at bounding box center [392, 150] width 59 height 23
click at [313, 147] on input "48.95" at bounding box center [313, 150] width 59 height 23
click at [391, 153] on input "50" at bounding box center [392, 150] width 59 height 23
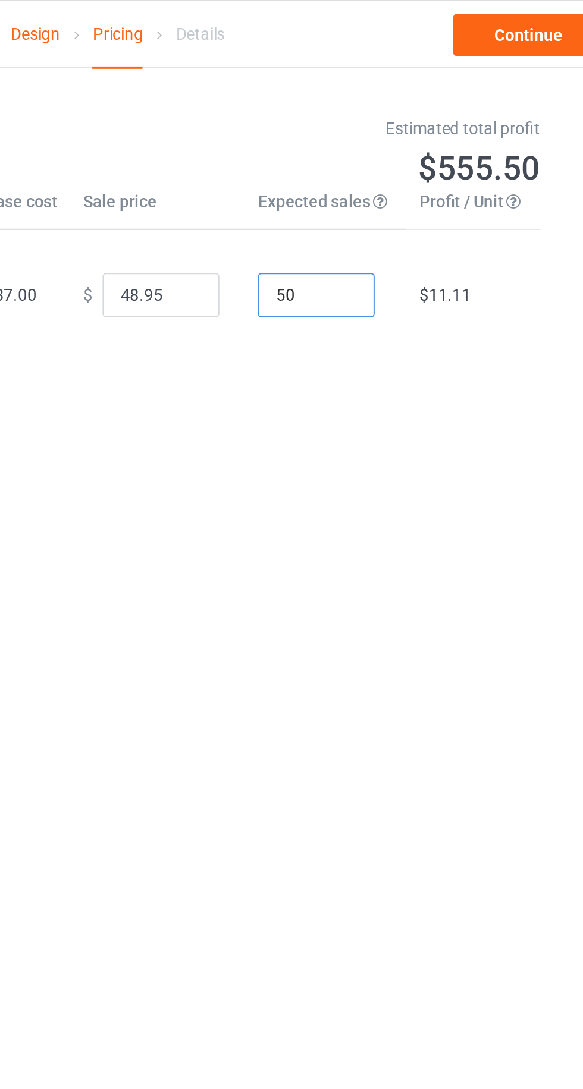
type input "5"
type input "1"
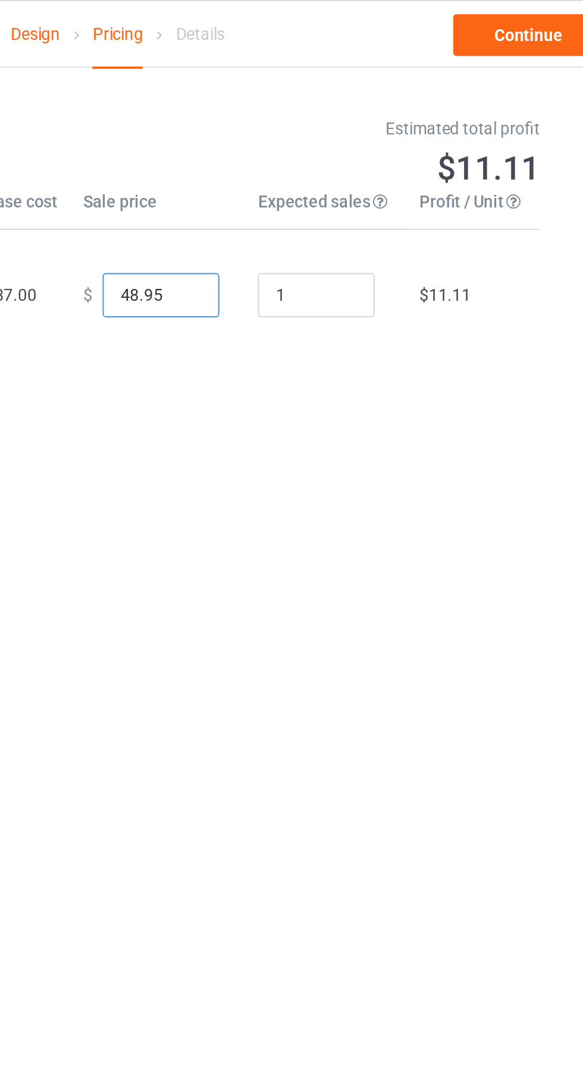
click at [293, 155] on input "48.95" at bounding box center [313, 150] width 59 height 23
click at [310, 155] on input "799.95" at bounding box center [313, 150] width 59 height 23
type input "799.99"
click at [318, 218] on body "Design Pricing Details Continue Pricing Estimated total profit $709.58 Product …" at bounding box center [291, 578] width 583 height 1089
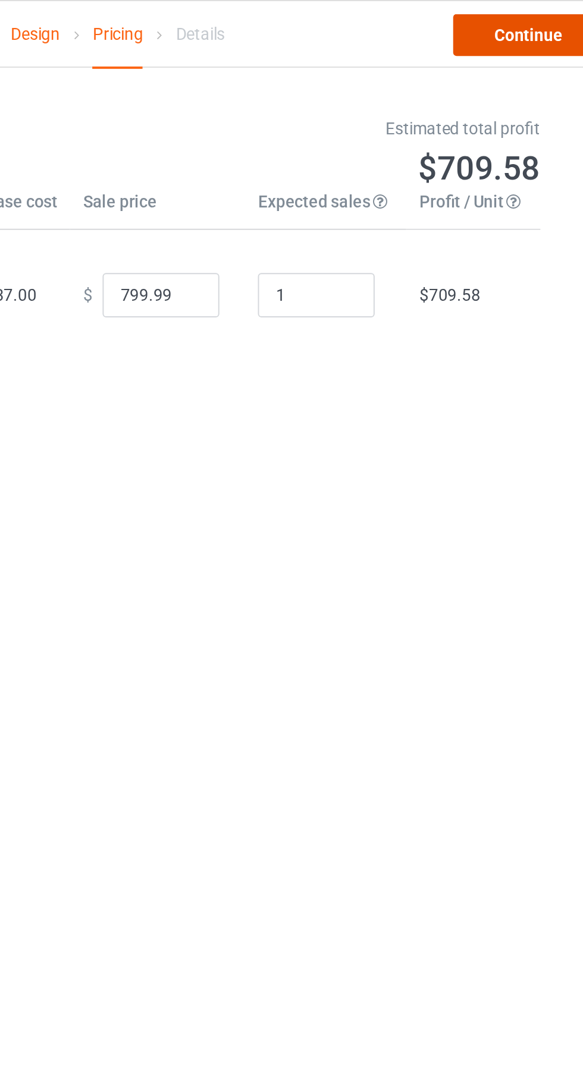
click at [482, 19] on link "Continue" at bounding box center [500, 17] width 76 height 21
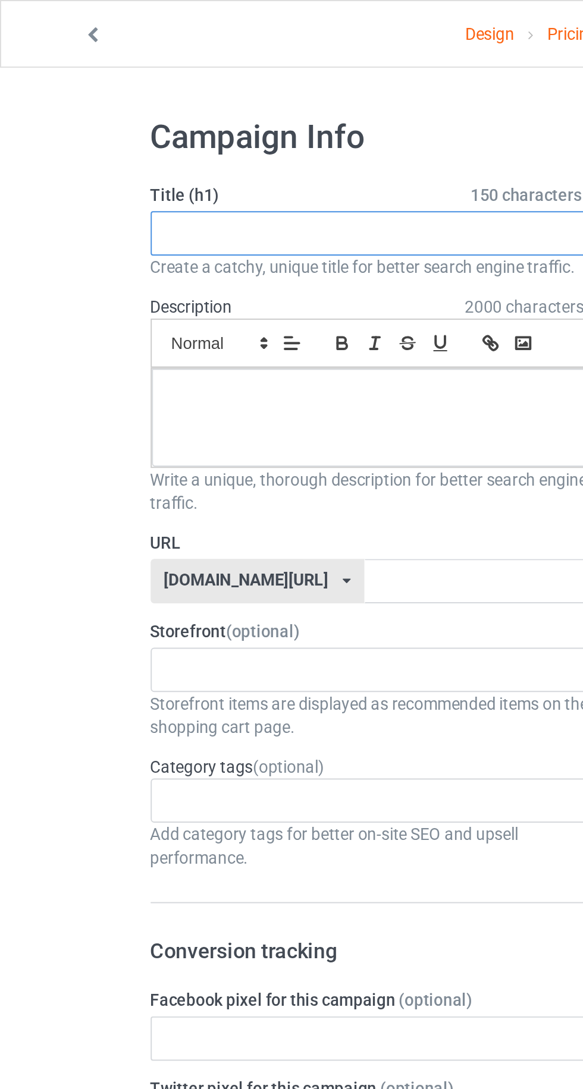
click at [100, 121] on input "text" at bounding box center [194, 119] width 234 height 23
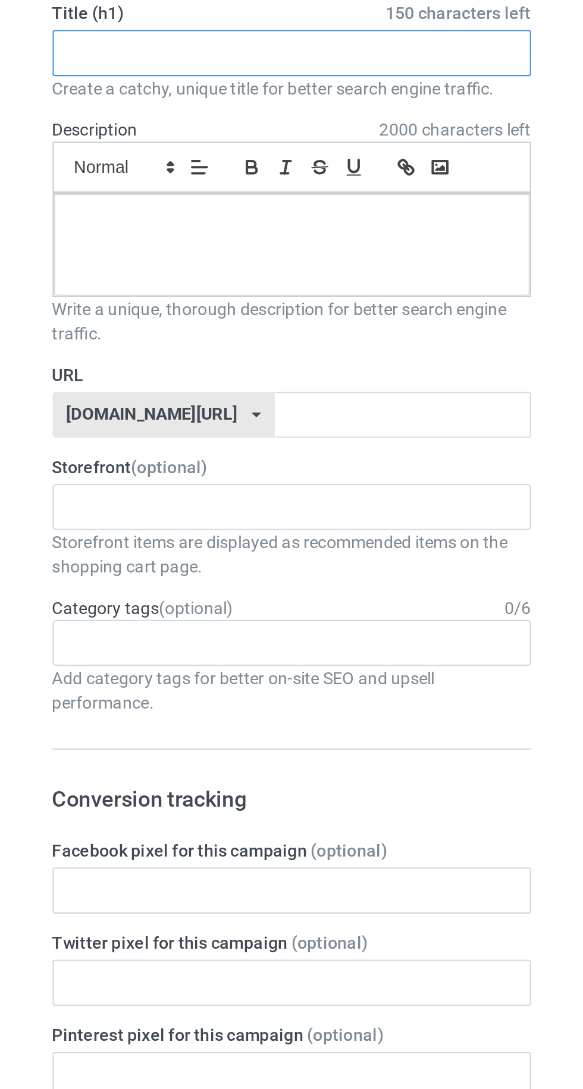
click at [96, 122] on input "text" at bounding box center [194, 119] width 234 height 23
click at [125, 121] on input "text" at bounding box center [194, 119] width 234 height 23
click at [108, 114] on input "text" at bounding box center [194, 119] width 234 height 23
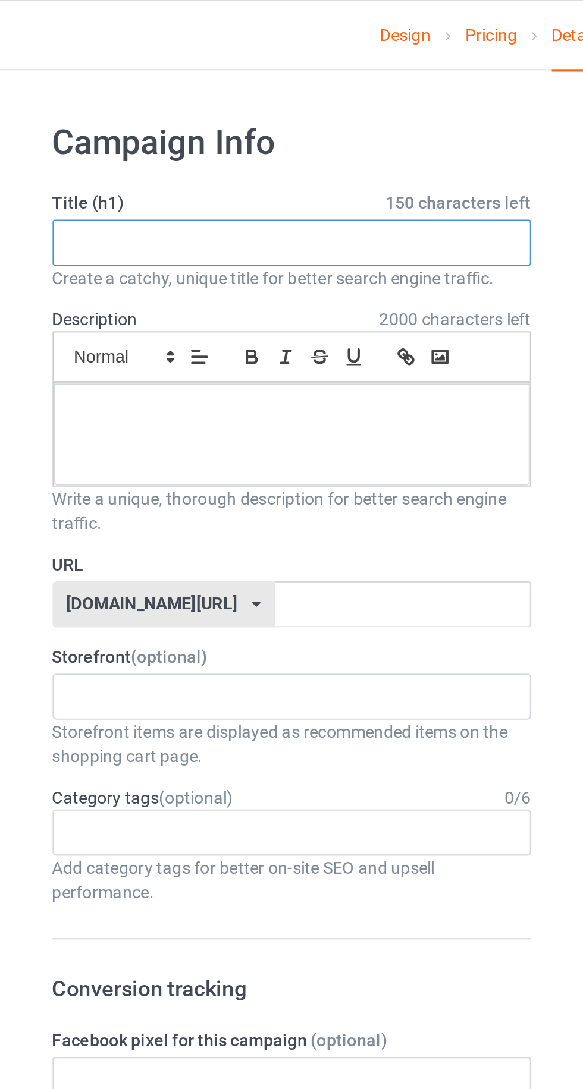
click at [134, 124] on input "text" at bounding box center [194, 119] width 234 height 23
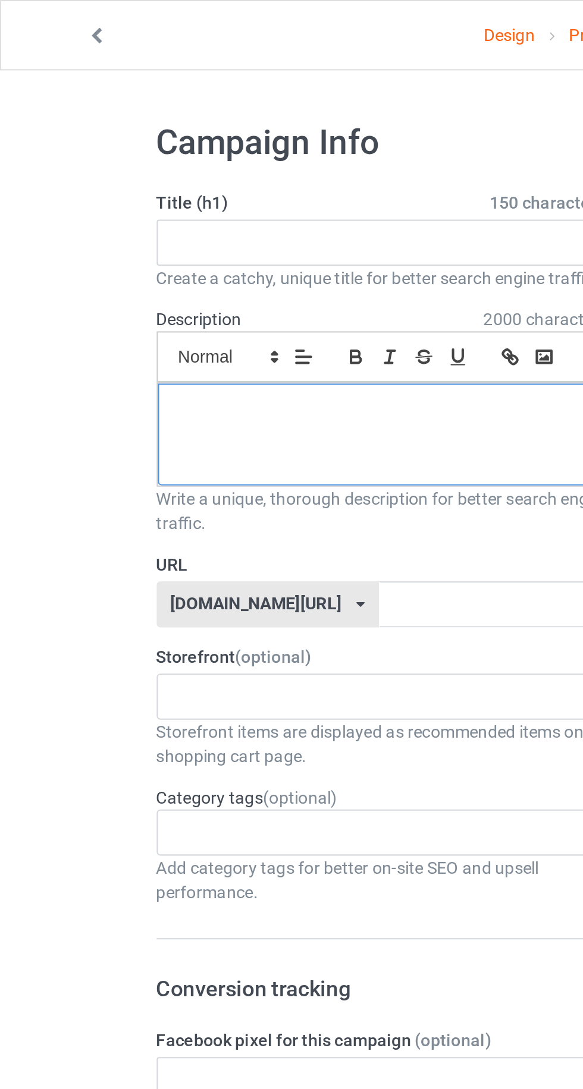
click at [94, 206] on div at bounding box center [193, 213] width 233 height 50
click at [125, 213] on div at bounding box center [193, 213] width 233 height 50
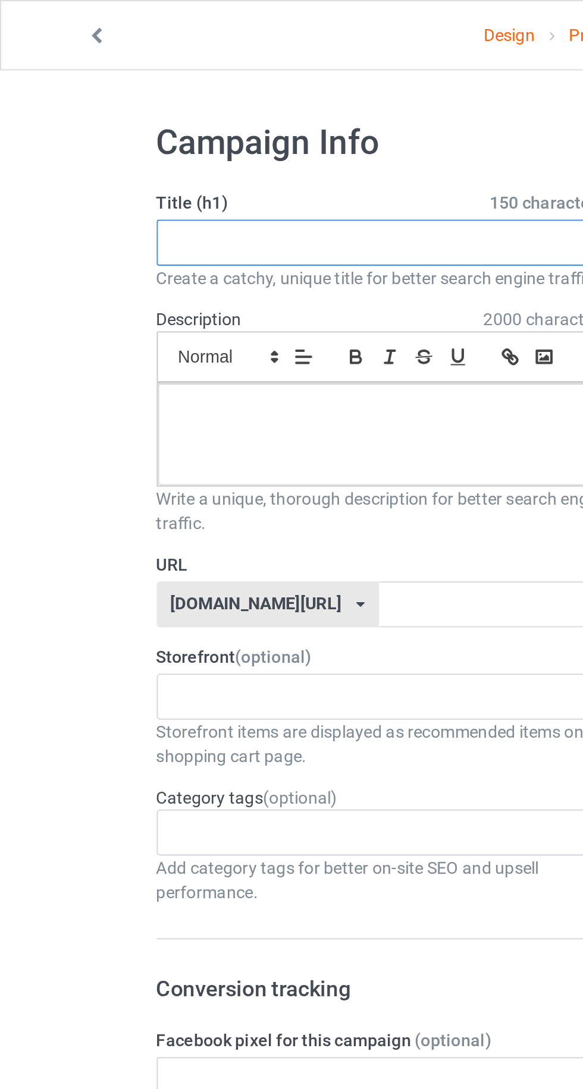
click at [246, 116] on input "text" at bounding box center [194, 119] width 234 height 23
click at [100, 120] on input "text" at bounding box center [194, 119] width 234 height 23
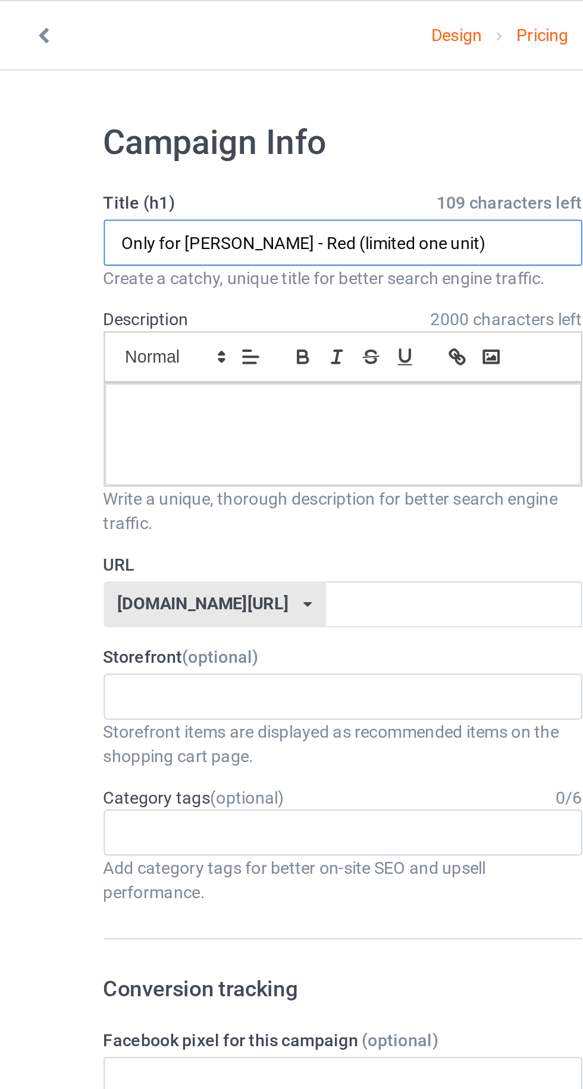
type input "Only for bonnie - Red (limited one unit)"
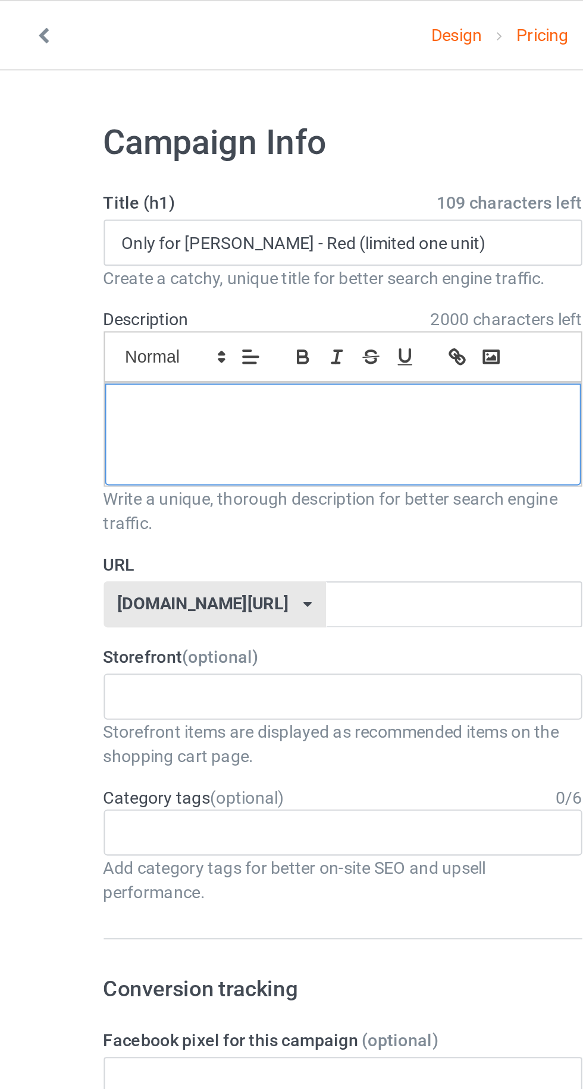
click at [118, 230] on div at bounding box center [193, 213] width 233 height 50
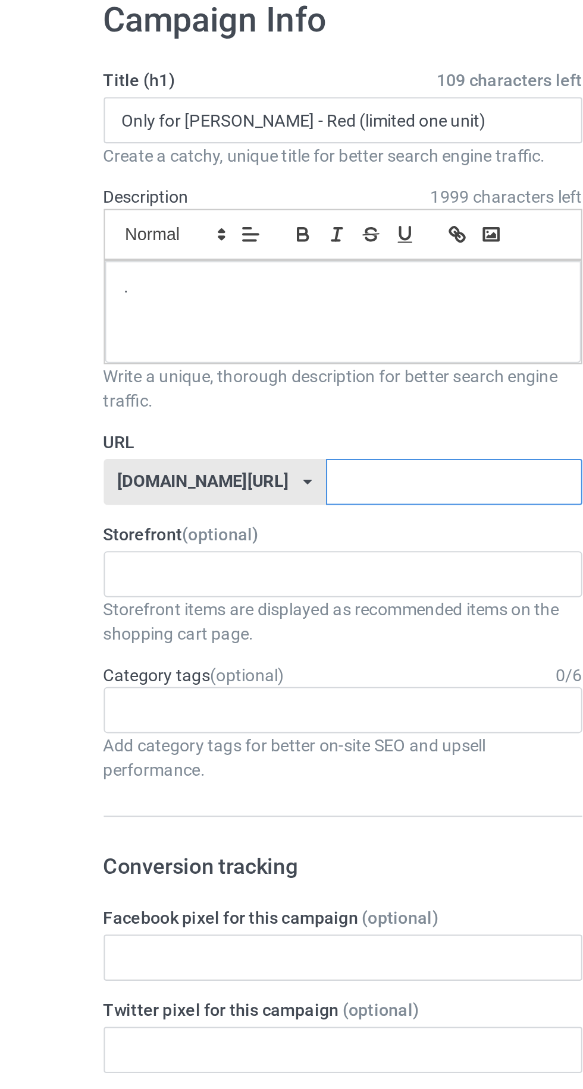
click at [185, 293] on input "text" at bounding box center [247, 296] width 125 height 23
type input "Onlyforbonnie"
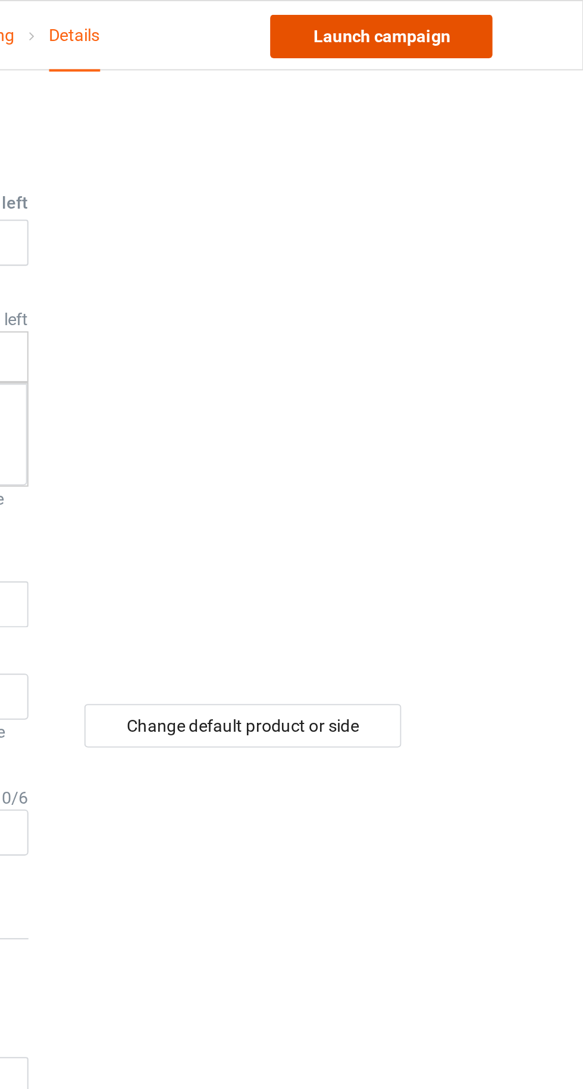
click at [467, 17] on link "Launch campaign" at bounding box center [483, 17] width 109 height 21
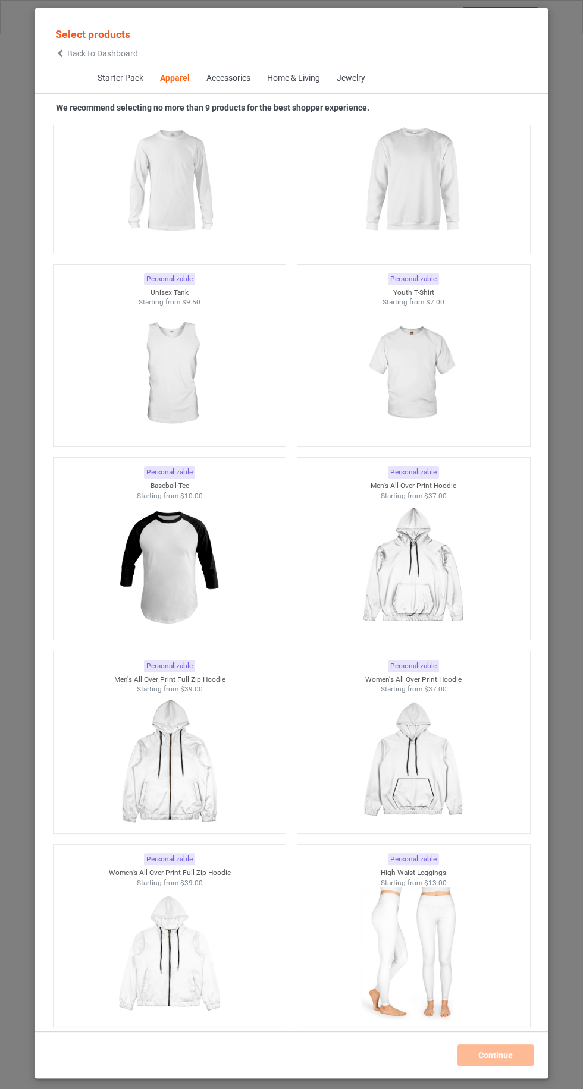
scroll to position [1492, 0]
click at [473, 588] on div at bounding box center [413, 568] width 244 height 140
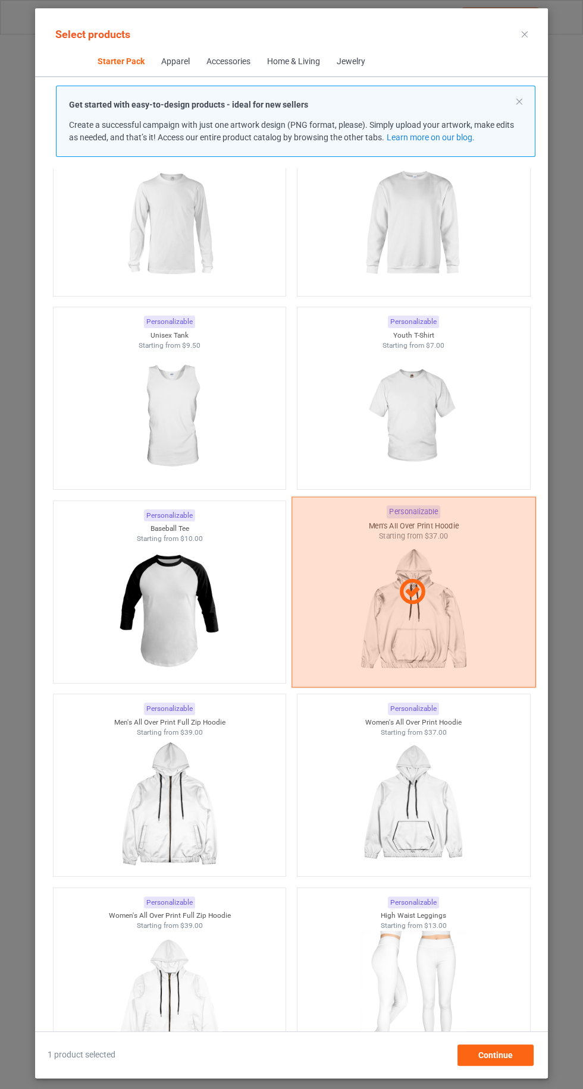
scroll to position [82, 0]
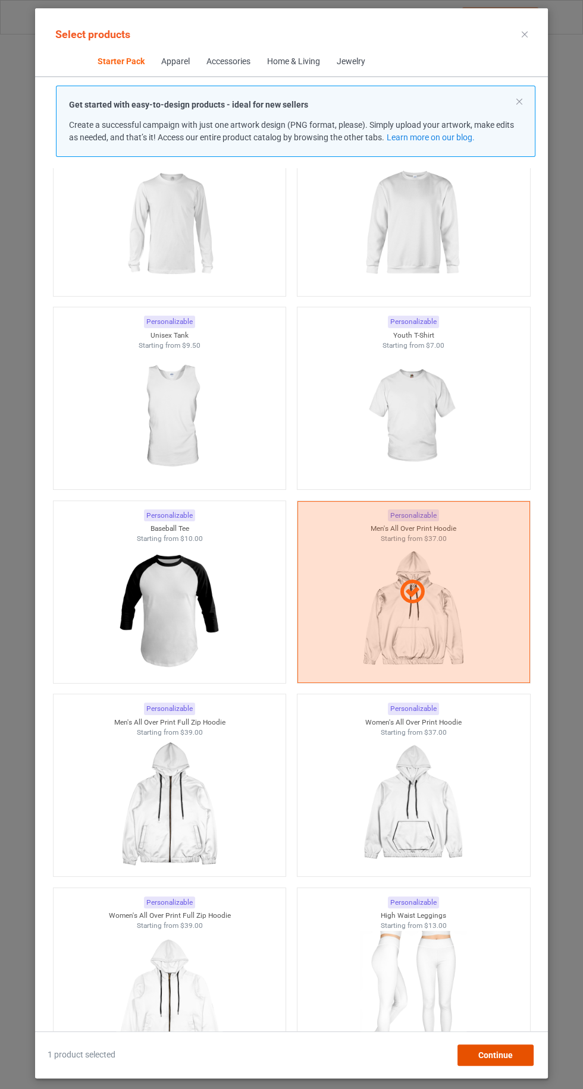
click at [520, 1060] on div "Continue" at bounding box center [495, 1055] width 76 height 21
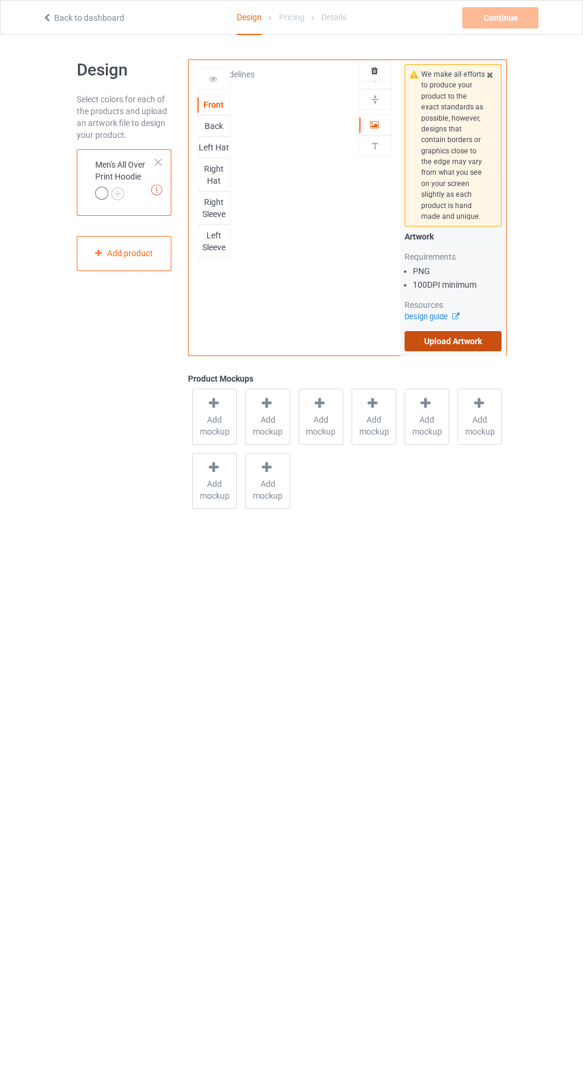
click at [494, 342] on label "Upload Artwork" at bounding box center [453, 341] width 98 height 20
click at [0, 0] on input "Upload Artwork" at bounding box center [0, 0] width 0 height 0
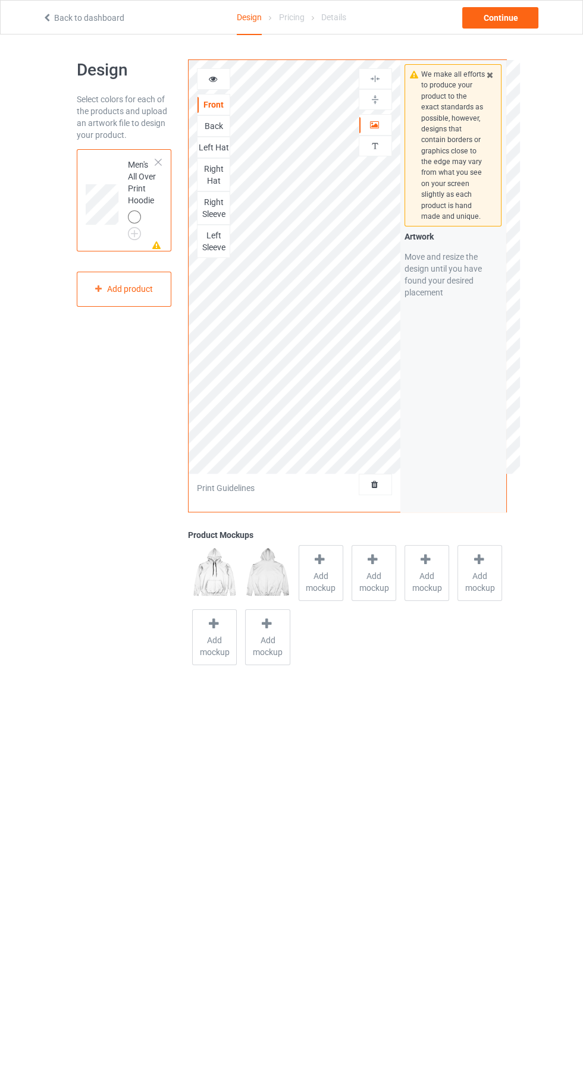
click at [219, 125] on div "Back" at bounding box center [213, 126] width 32 height 12
click at [492, 338] on label "Upload Artwork" at bounding box center [453, 341] width 98 height 20
click at [0, 0] on input "Upload Artwork" at bounding box center [0, 0] width 0 height 0
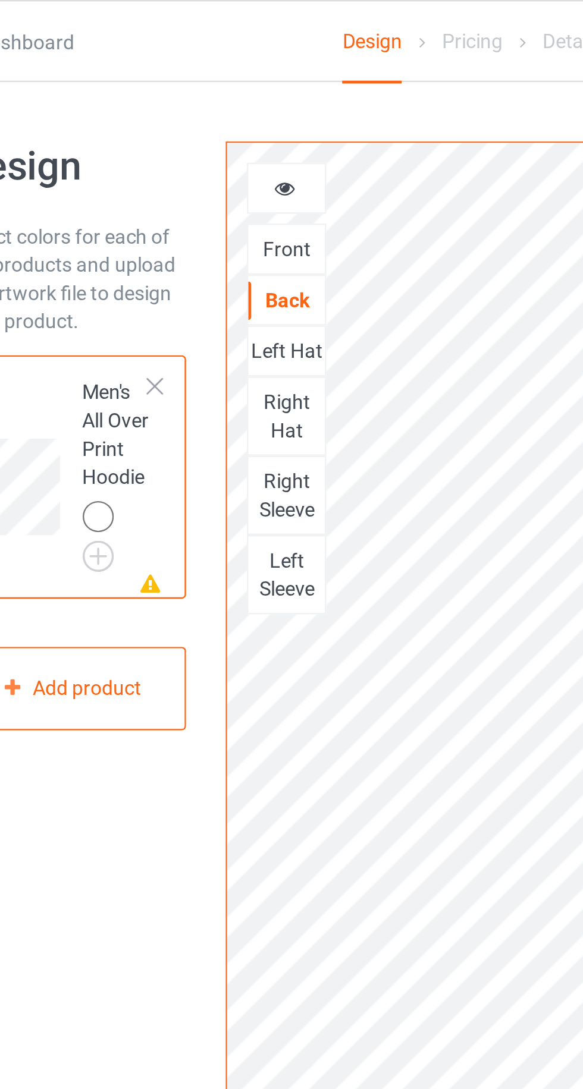
click at [201, 148] on div "Left Hat" at bounding box center [213, 148] width 32 height 12
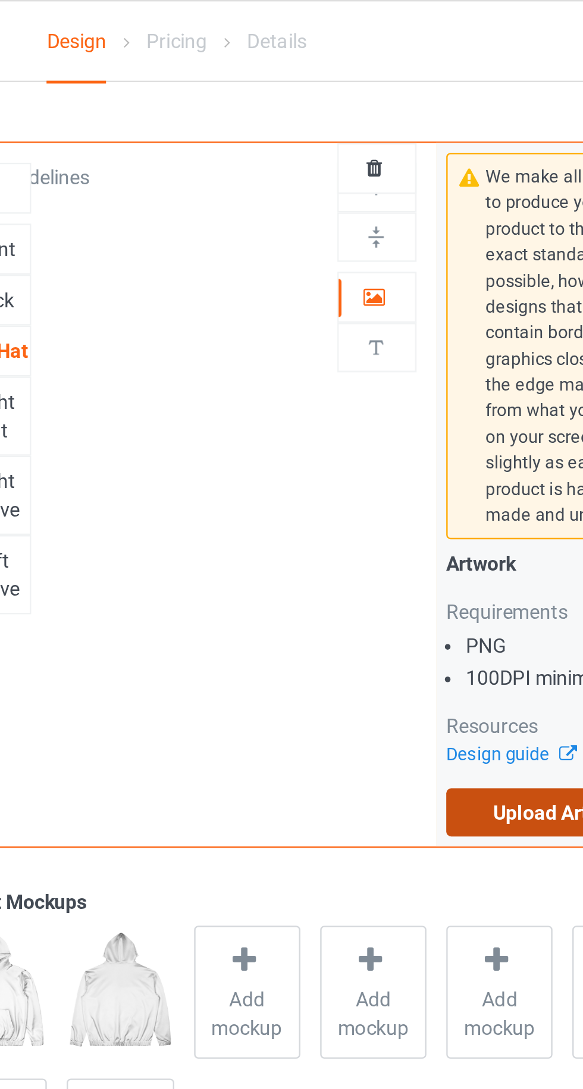
click at [430, 344] on label "Upload Artwork" at bounding box center [453, 341] width 98 height 20
click at [0, 0] on input "Upload Artwork" at bounding box center [0, 0] width 0 height 0
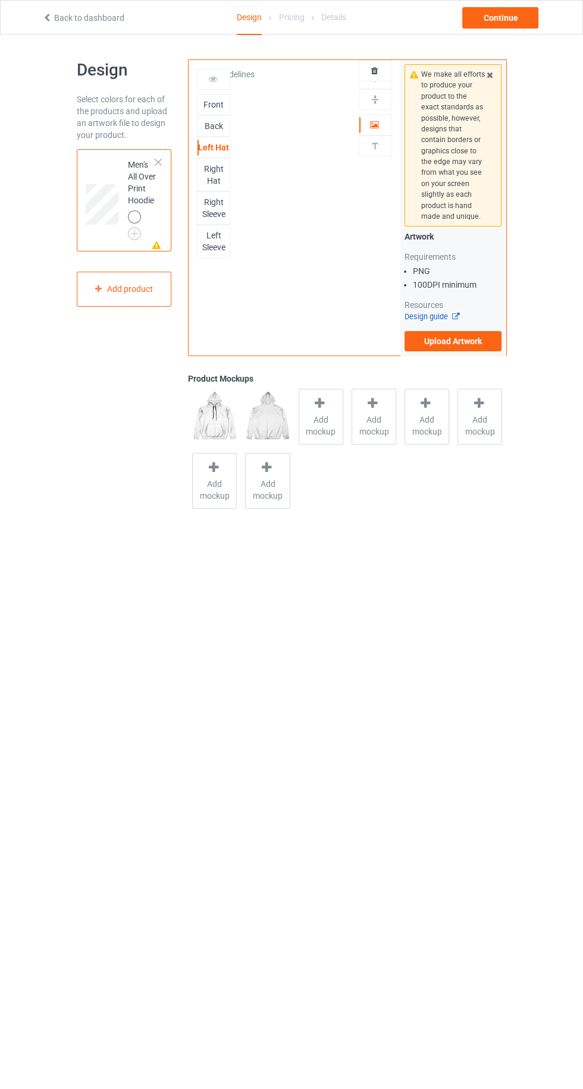
click at [436, 316] on link "Design guide" at bounding box center [431, 316] width 54 height 9
click at [429, 340] on label "Upload Artwork" at bounding box center [453, 341] width 98 height 20
click at [0, 0] on input "Upload Artwork" at bounding box center [0, 0] width 0 height 0
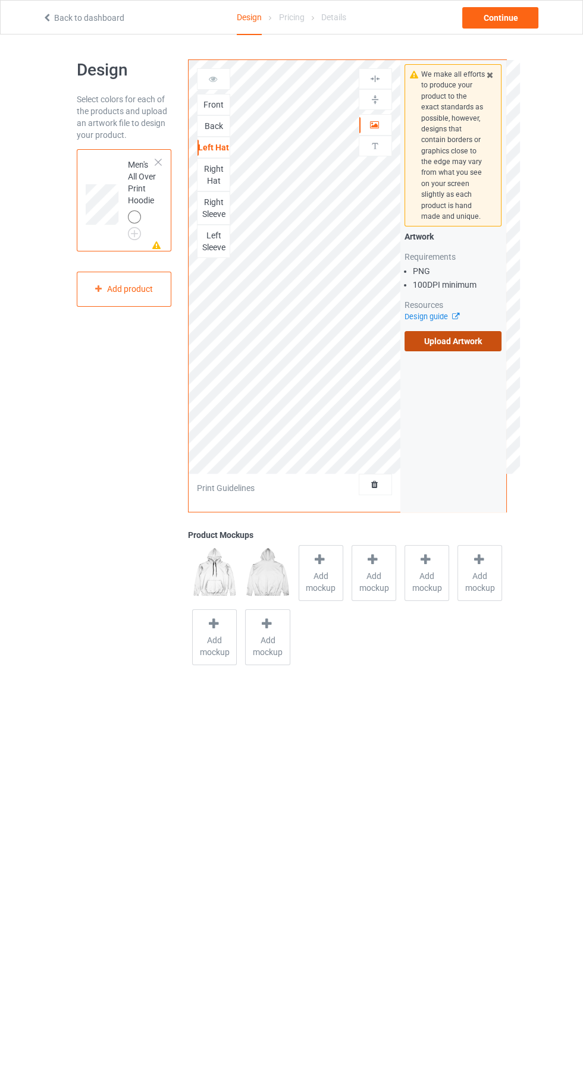
click at [464, 341] on label "Upload Artwork" at bounding box center [453, 341] width 98 height 20
click at [0, 0] on input "Upload Artwork" at bounding box center [0, 0] width 0 height 0
click at [218, 207] on div "Right Sleeve" at bounding box center [213, 208] width 32 height 24
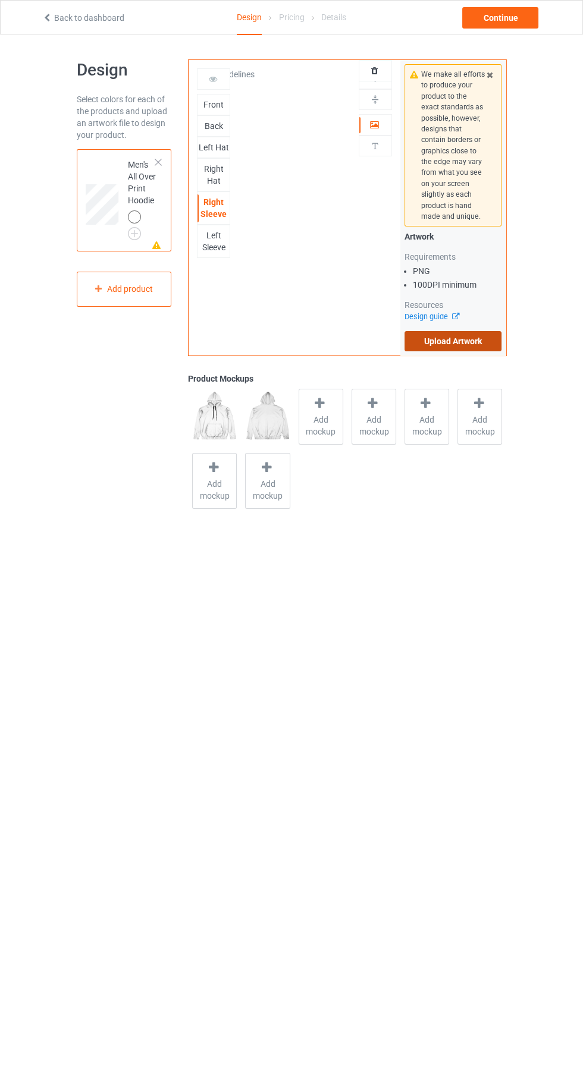
click at [486, 342] on label "Upload Artwork" at bounding box center [453, 341] width 98 height 20
click at [0, 0] on input "Upload Artwork" at bounding box center [0, 0] width 0 height 0
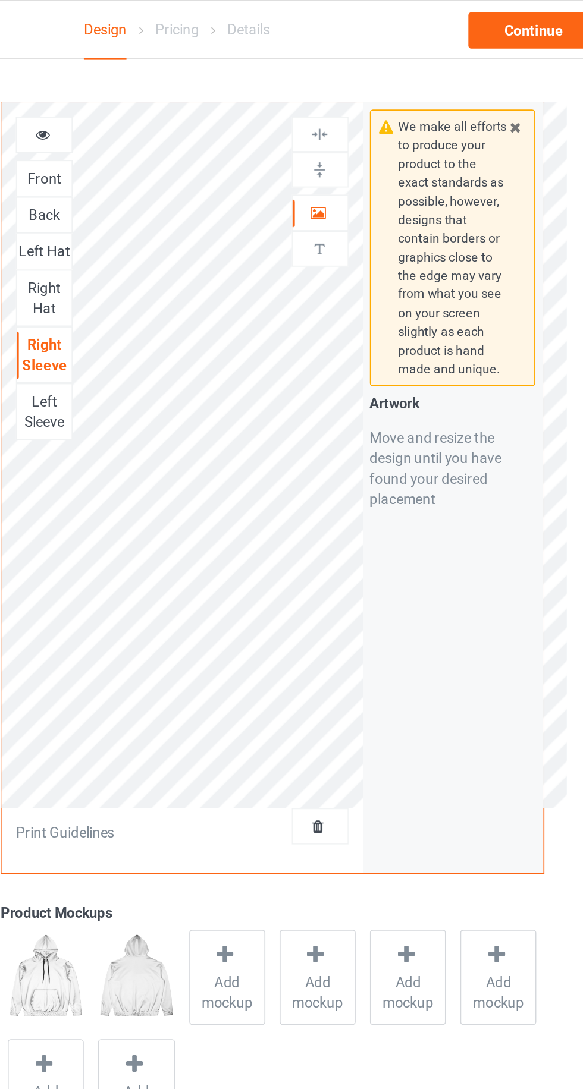
click at [219, 108] on div "Front" at bounding box center [213, 105] width 32 height 12
click at [373, 124] on icon at bounding box center [374, 123] width 10 height 8
click at [379, 103] on img at bounding box center [374, 99] width 11 height 11
click at [376, 71] on div at bounding box center [375, 78] width 33 height 21
click at [376, 81] on img at bounding box center [374, 78] width 11 height 11
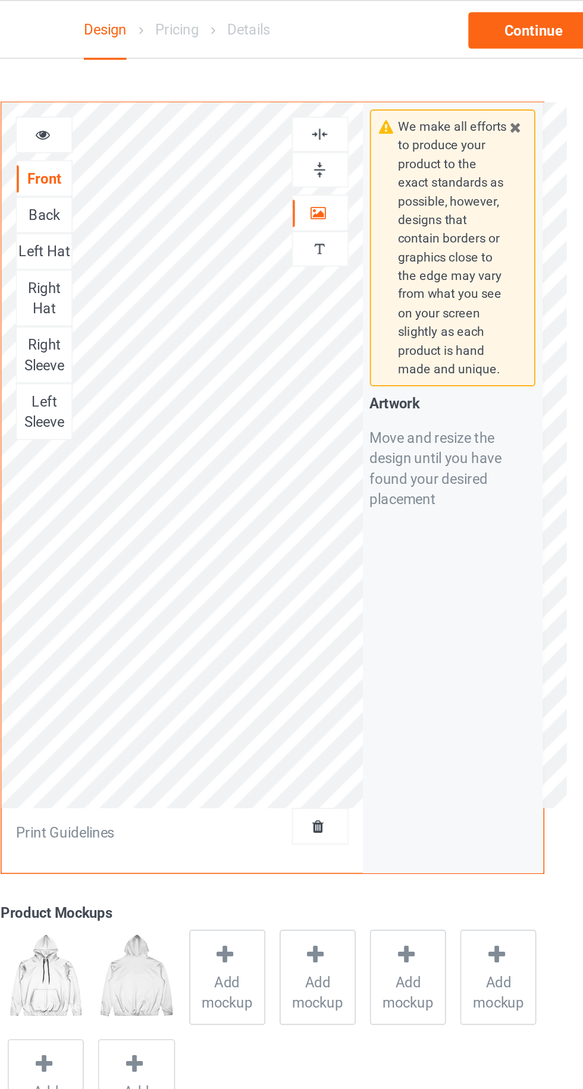
click at [219, 128] on div "Back" at bounding box center [213, 126] width 32 height 12
click at [373, 124] on icon at bounding box center [374, 123] width 10 height 8
click at [377, 99] on img at bounding box center [374, 99] width 11 height 11
click at [376, 81] on img at bounding box center [374, 78] width 11 height 11
click at [373, 83] on img at bounding box center [374, 78] width 11 height 11
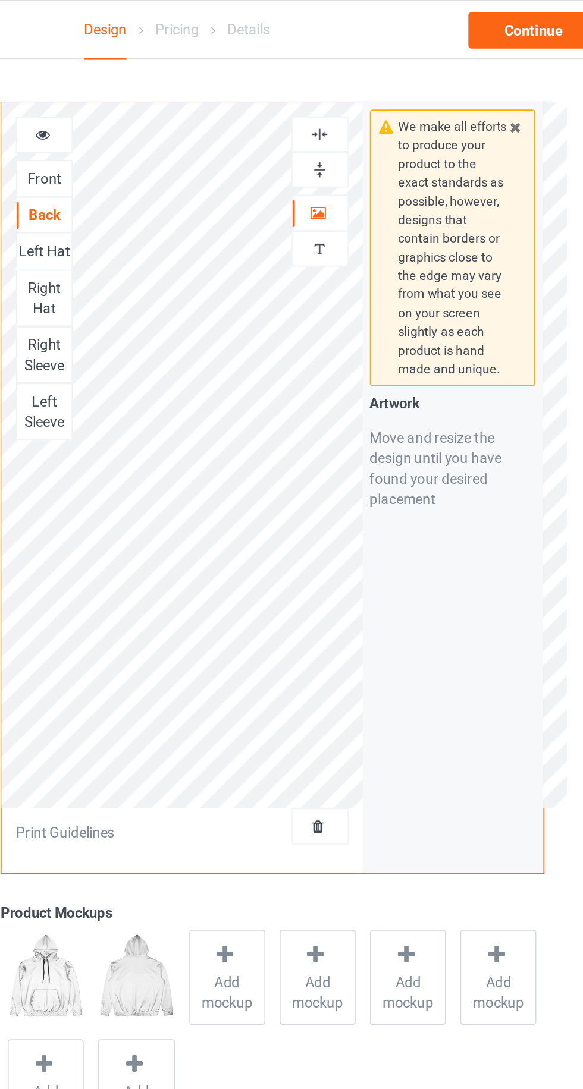
click at [372, 102] on img at bounding box center [374, 99] width 11 height 11
click at [373, 82] on img at bounding box center [374, 78] width 11 height 11
click at [210, 146] on div "Left Hat" at bounding box center [213, 148] width 32 height 12
click at [373, 123] on icon at bounding box center [374, 123] width 10 height 8
click at [376, 125] on icon at bounding box center [374, 123] width 10 height 8
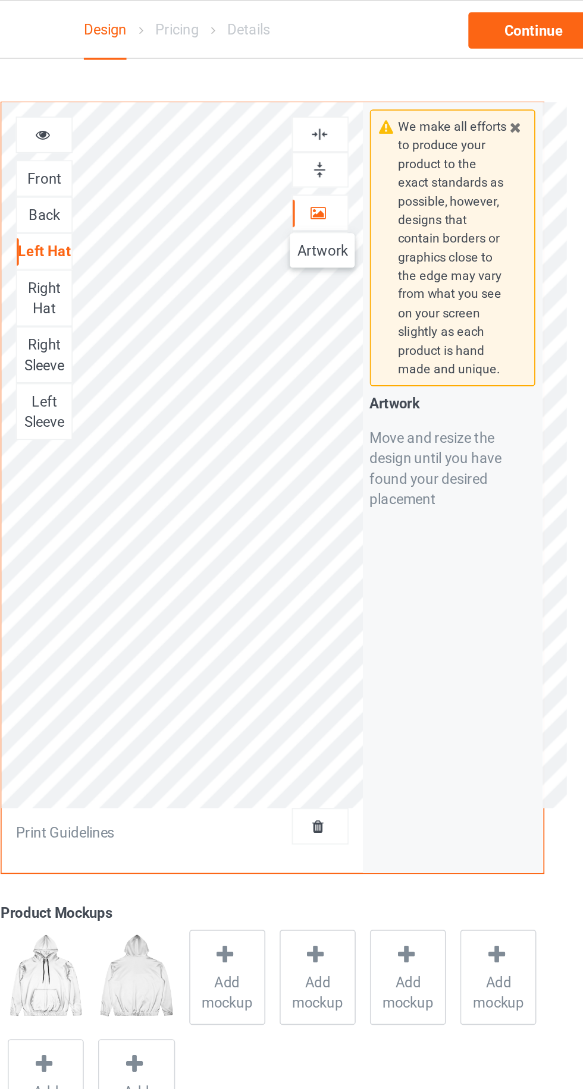
click at [386, 99] on div at bounding box center [375, 99] width 32 height 11
click at [382, 73] on div at bounding box center [375, 78] width 32 height 11
click at [218, 180] on div "Right Hat" at bounding box center [213, 175] width 32 height 24
click at [382, 99] on div at bounding box center [375, 99] width 32 height 11
click at [382, 77] on div at bounding box center [375, 78] width 32 height 11
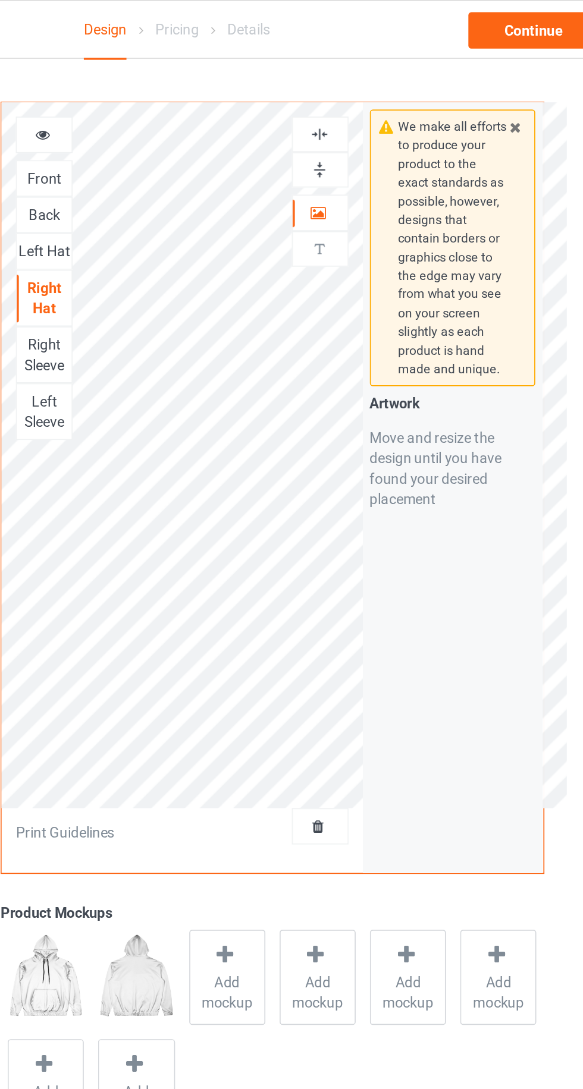
click at [375, 102] on img at bounding box center [374, 99] width 11 height 11
click at [376, 82] on img at bounding box center [374, 78] width 11 height 11
click at [223, 207] on div "Right Sleeve" at bounding box center [213, 208] width 32 height 24
click at [375, 122] on icon at bounding box center [374, 123] width 10 height 8
click at [376, 96] on img at bounding box center [374, 99] width 11 height 11
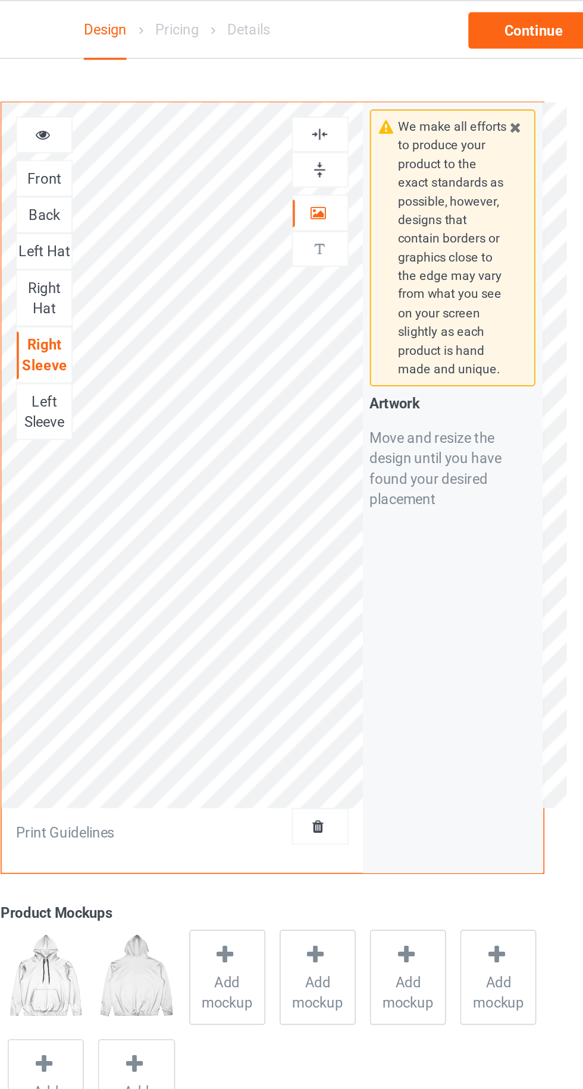
click at [379, 72] on div at bounding box center [375, 78] width 33 height 21
click at [215, 245] on div "Left Sleeve" at bounding box center [213, 241] width 32 height 24
click at [377, 122] on icon at bounding box center [374, 123] width 10 height 8
click at [385, 96] on div at bounding box center [375, 99] width 32 height 11
click at [382, 71] on div at bounding box center [375, 78] width 33 height 21
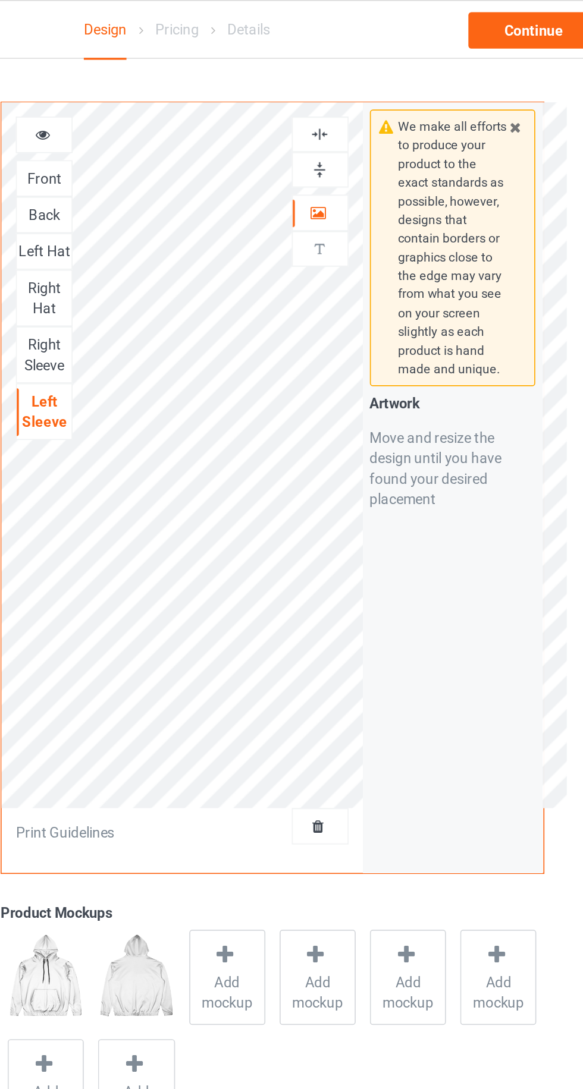
click at [225, 79] on div at bounding box center [213, 79] width 32 height 12
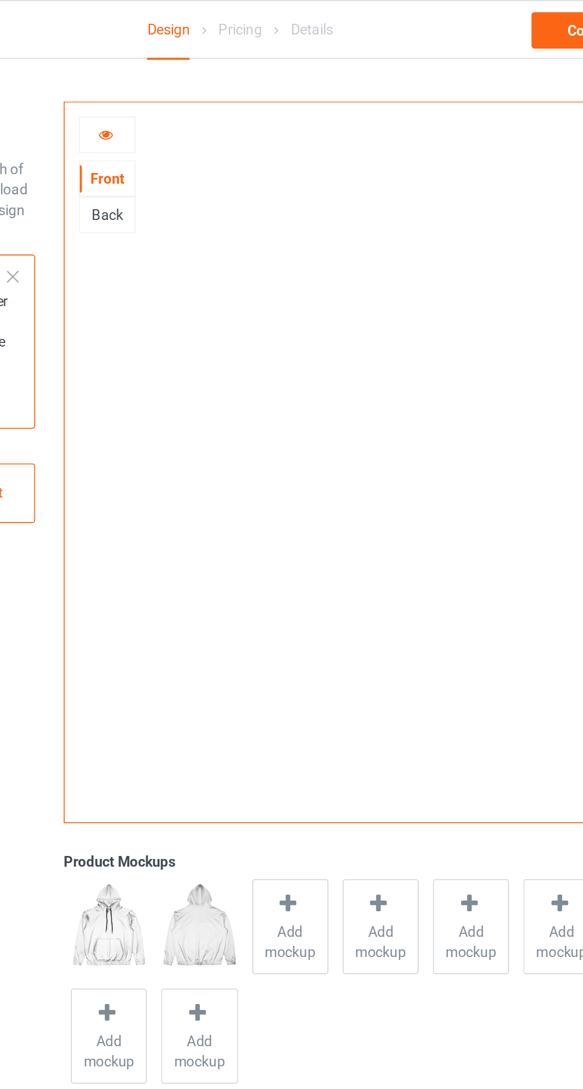
click at [207, 127] on div "Back" at bounding box center [213, 126] width 32 height 12
click at [467, 14] on div "Continue" at bounding box center [500, 17] width 76 height 21
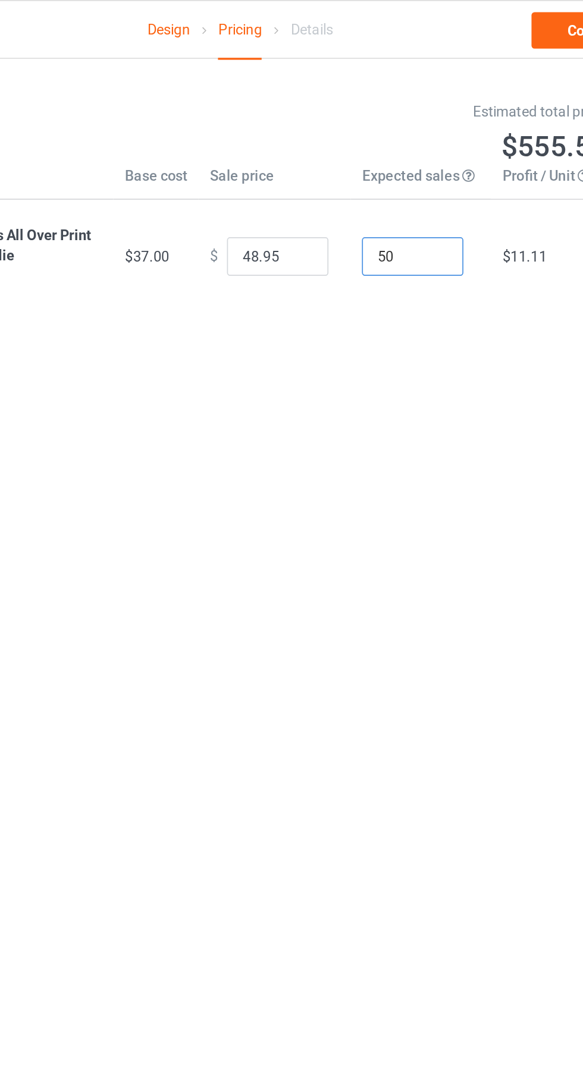
click at [375, 153] on input "50" at bounding box center [392, 150] width 59 height 23
type input "5"
type input "1"
click at [290, 150] on input "48.95" at bounding box center [313, 150] width 59 height 23
click at [294, 153] on input "48.95" at bounding box center [313, 150] width 59 height 23
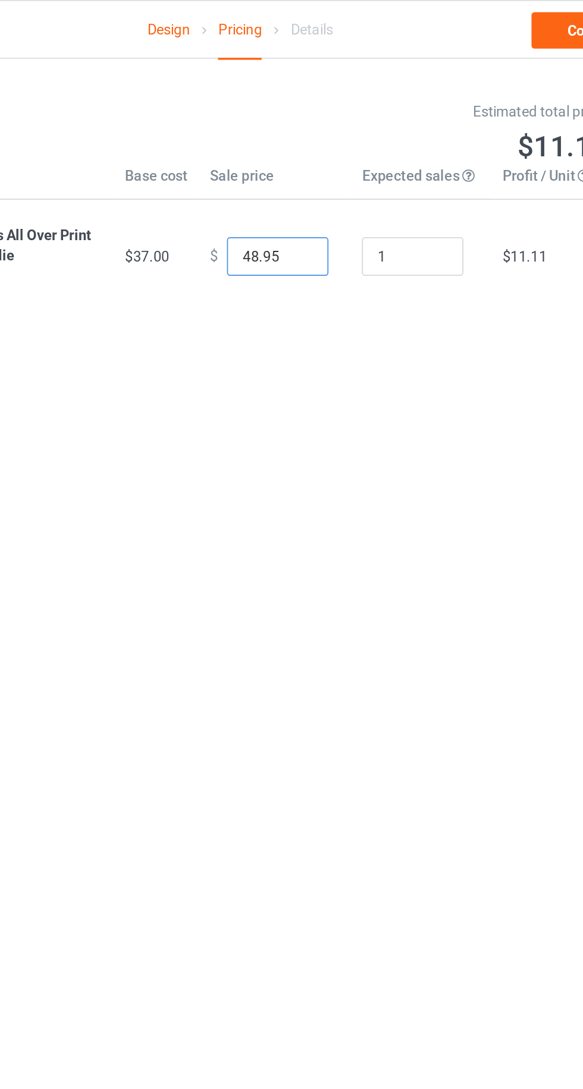
click at [309, 148] on input "48.95" at bounding box center [313, 150] width 59 height 23
click at [289, 150] on input "48.99" at bounding box center [313, 150] width 59 height 23
click at [298, 146] on input "1498.99" at bounding box center [313, 150] width 59 height 23
type input "149.99"
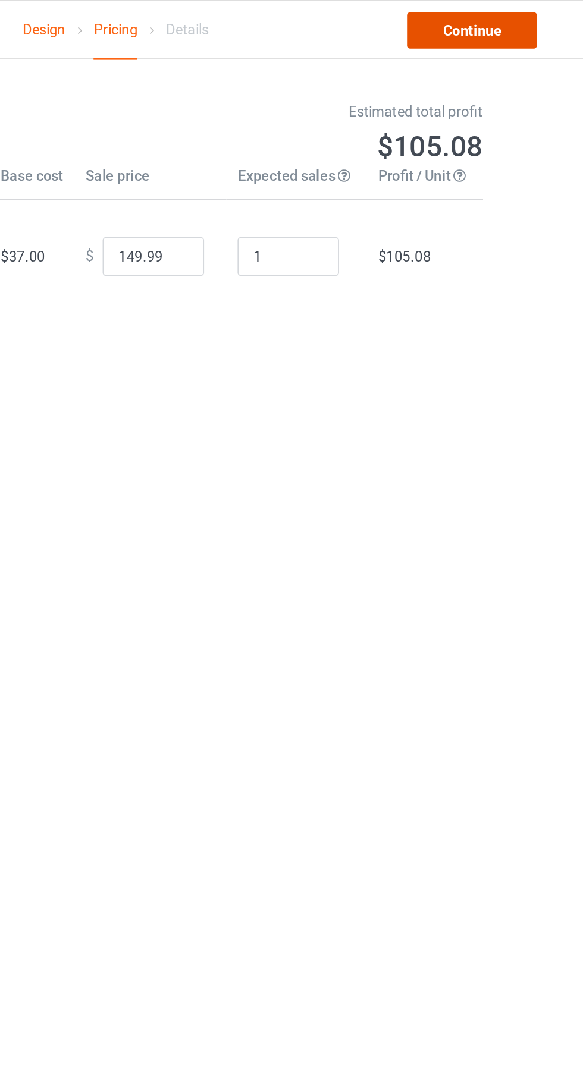
click at [485, 23] on link "Continue" at bounding box center [500, 17] width 76 height 21
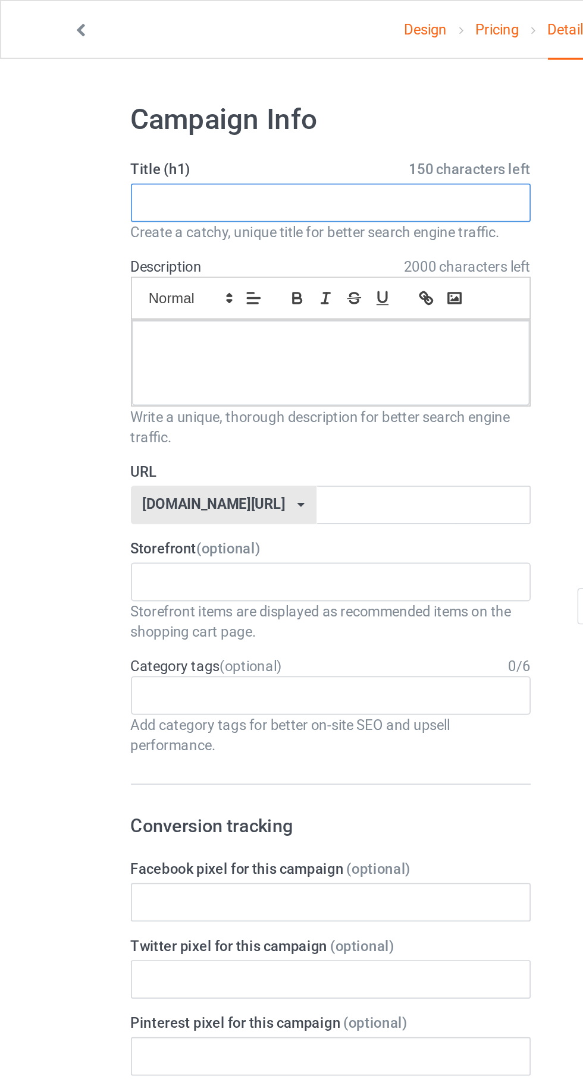
click at [115, 117] on input "text" at bounding box center [194, 119] width 234 height 23
type input "Only for rose"
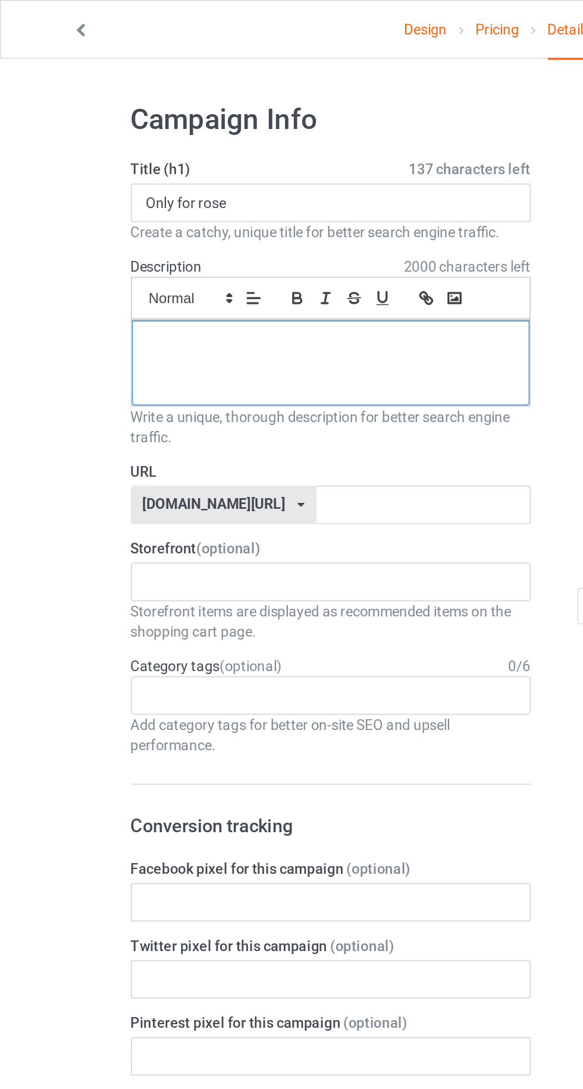
click at [109, 194] on div at bounding box center [193, 213] width 233 height 50
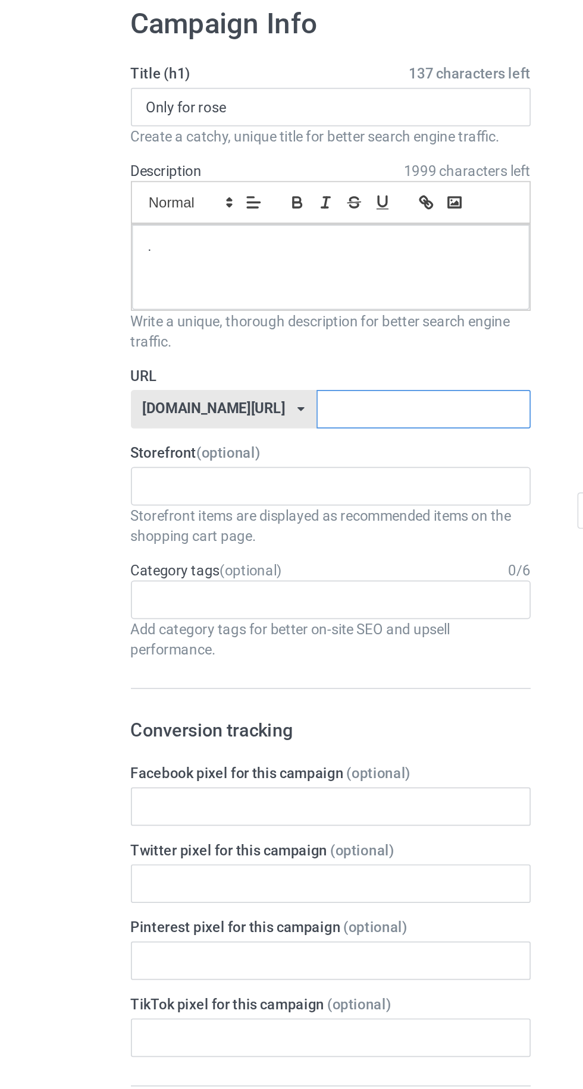
click at [185, 291] on input "text" at bounding box center [247, 296] width 125 height 23
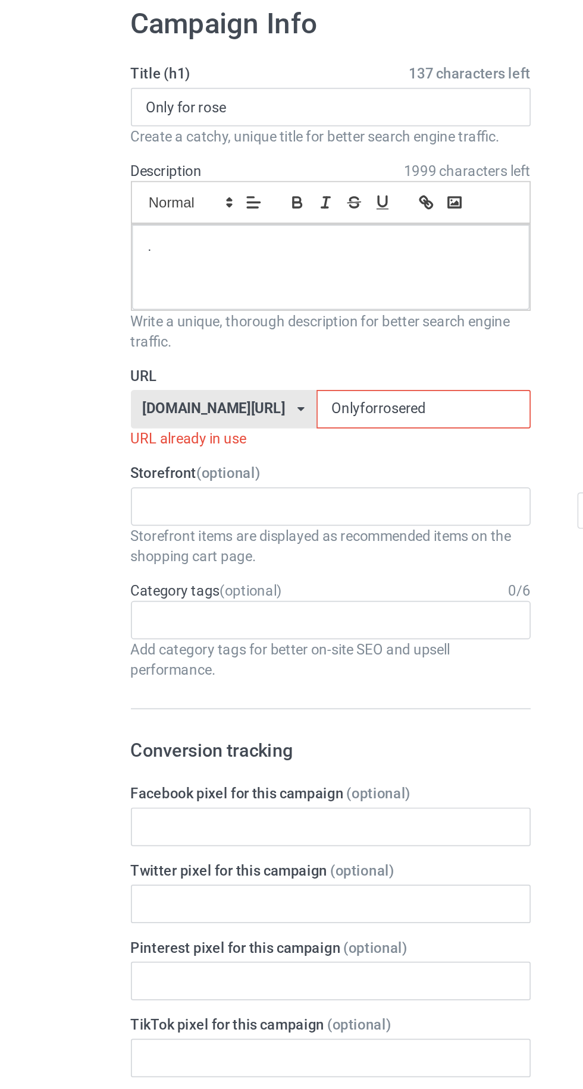
type input "Onlyforroseredd"
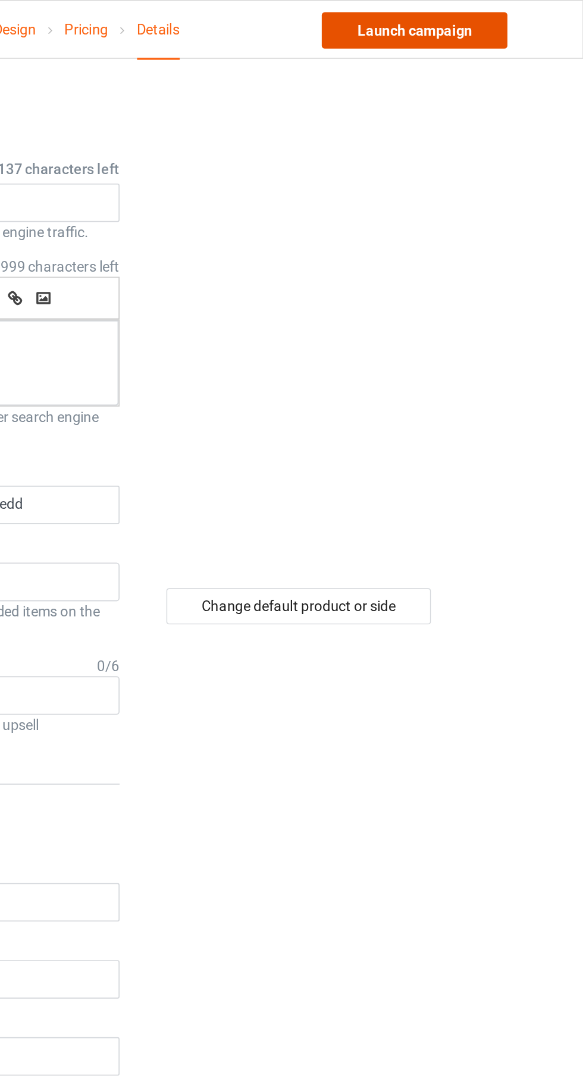
click at [468, 14] on link "Launch campaign" at bounding box center [483, 17] width 109 height 21
